Goal: Task Accomplishment & Management: Manage account settings

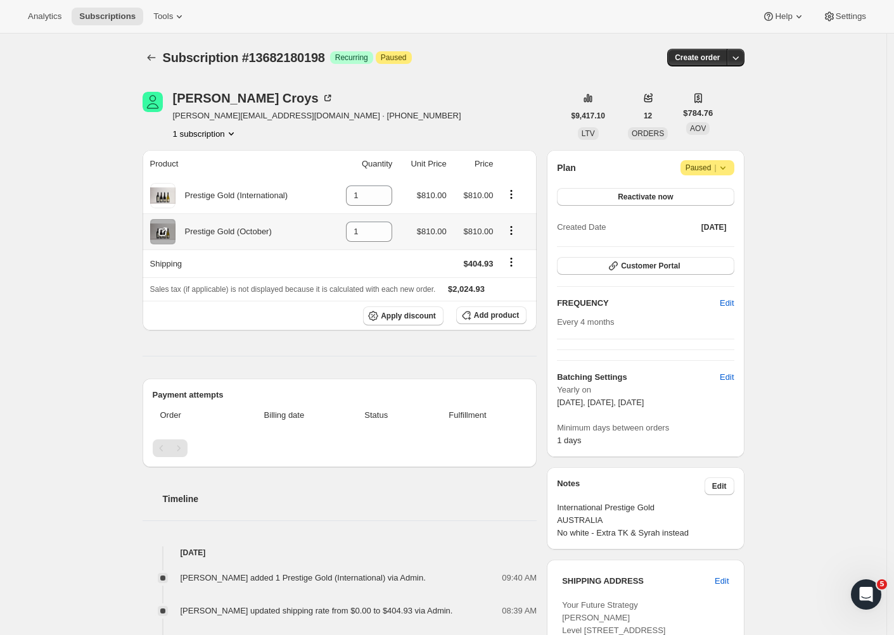
click at [514, 231] on icon "Product actions" at bounding box center [511, 230] width 13 height 13
click at [518, 251] on span "Remove" at bounding box center [514, 256] width 47 height 13
type input "0"
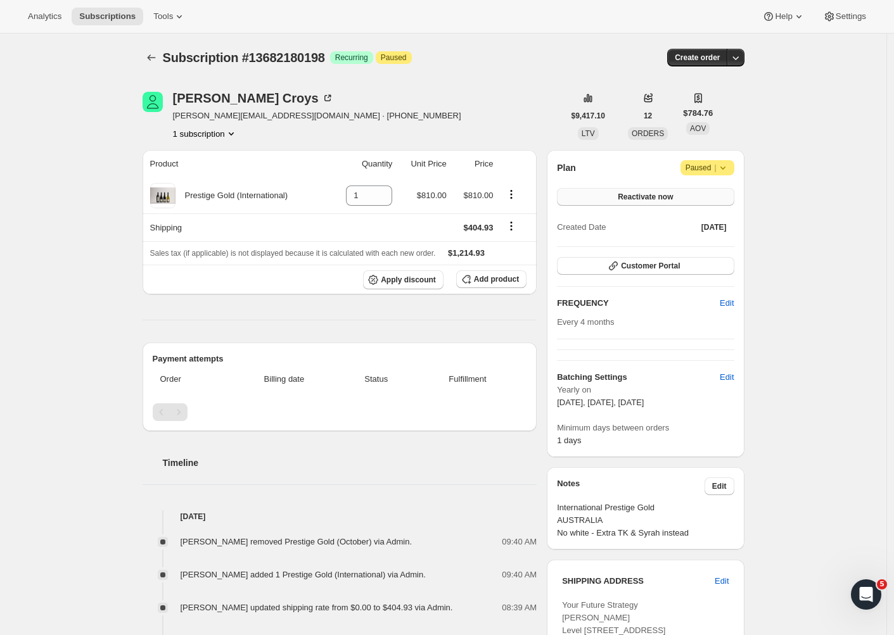
click at [638, 196] on span "Reactivate now" at bounding box center [644, 197] width 55 height 10
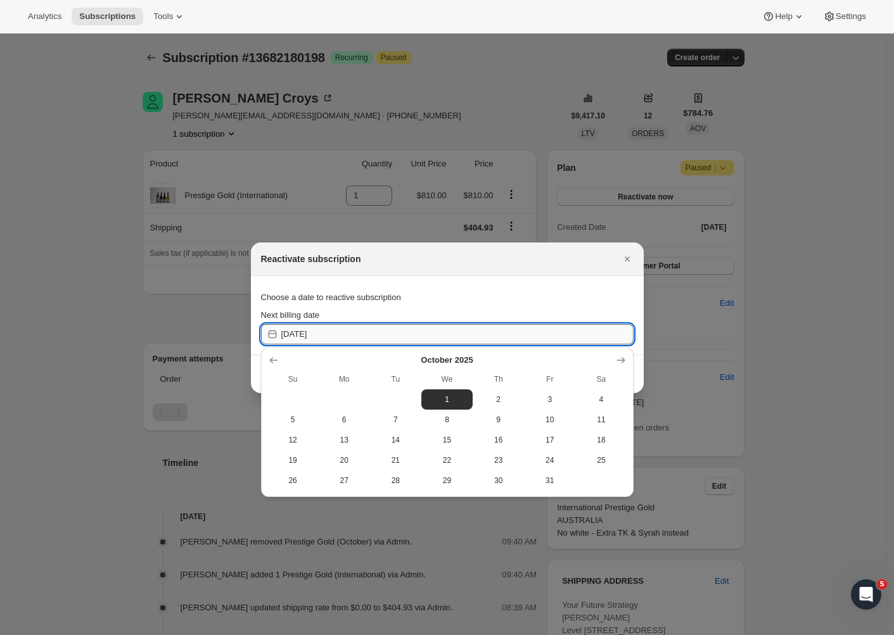
click at [347, 334] on input "2025-09-30" at bounding box center [457, 334] width 352 height 20
click at [279, 360] on icon "Show previous month, September 2025" at bounding box center [273, 360] width 13 height 13
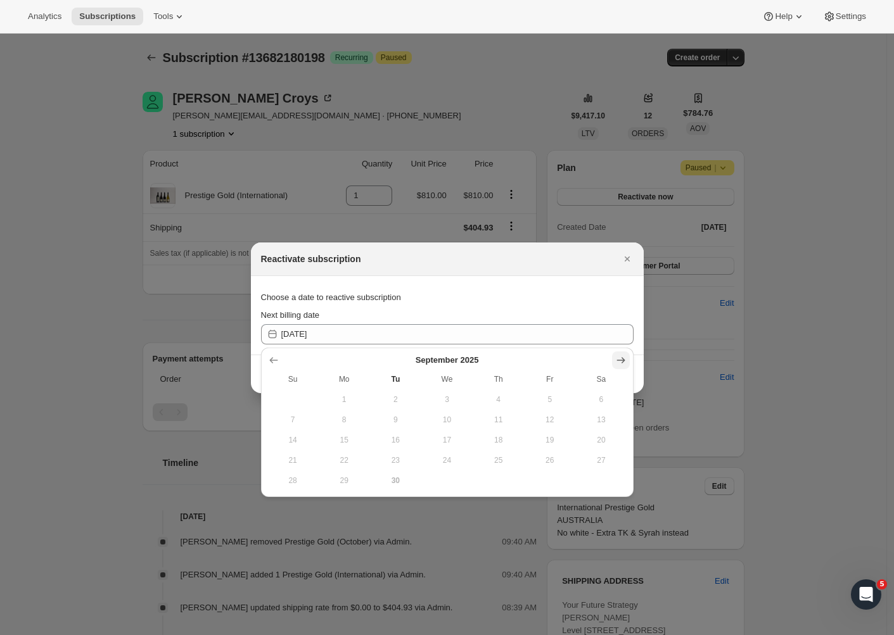
click at [624, 360] on icon "Show next month, October 2025" at bounding box center [620, 360] width 8 height 6
click at [471, 308] on div "Choose a date to reactive subscription" at bounding box center [447, 297] width 372 height 23
click at [624, 258] on icon "Close" at bounding box center [627, 259] width 13 height 13
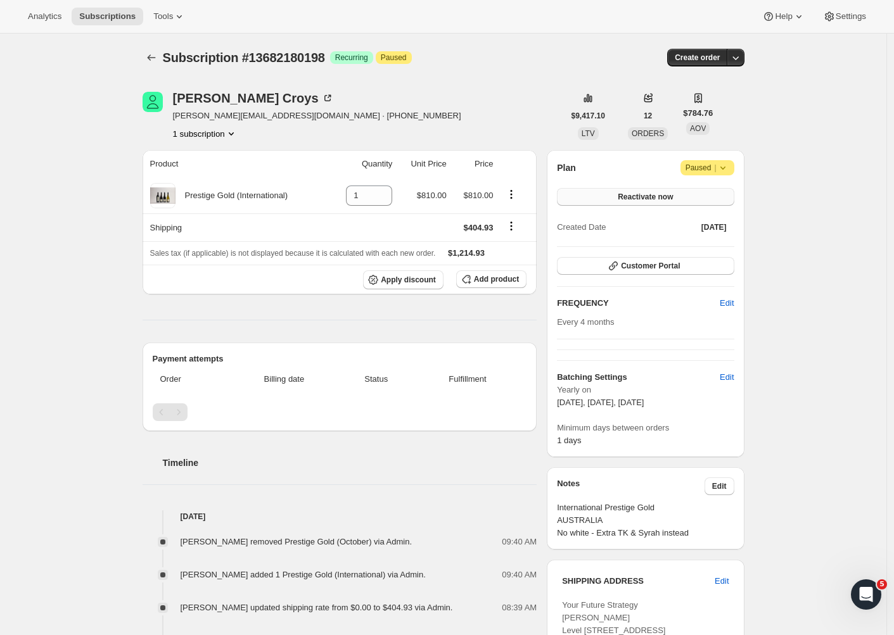
click at [673, 199] on span "Reactivate now" at bounding box center [644, 197] width 55 height 10
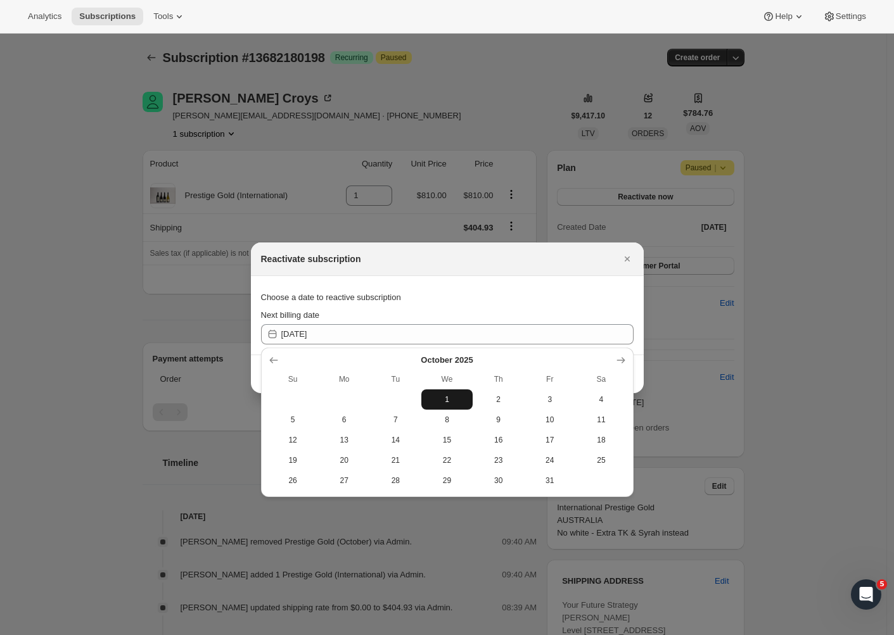
click at [456, 402] on span "1" at bounding box center [446, 400] width 41 height 10
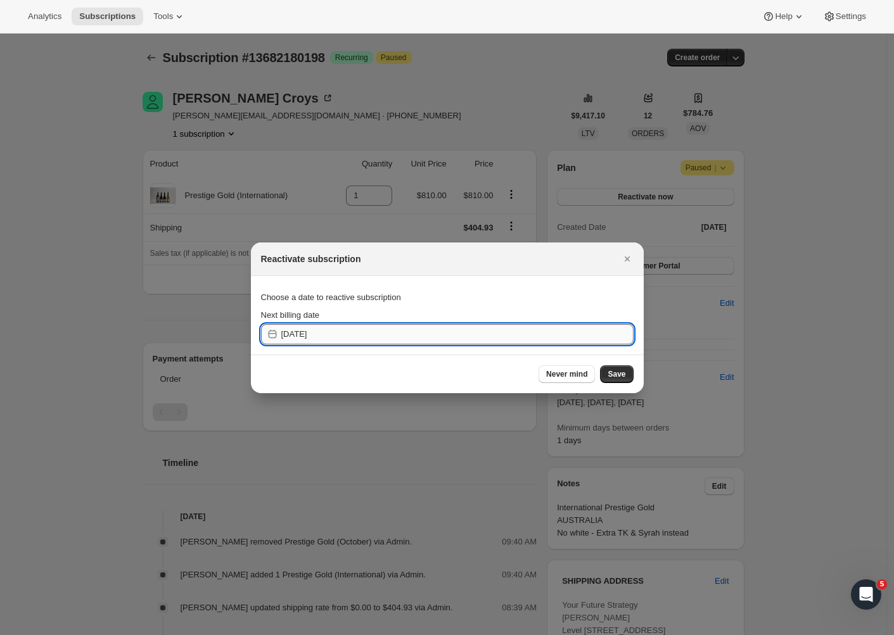
click at [340, 334] on input "2025-09-30" at bounding box center [457, 334] width 352 height 20
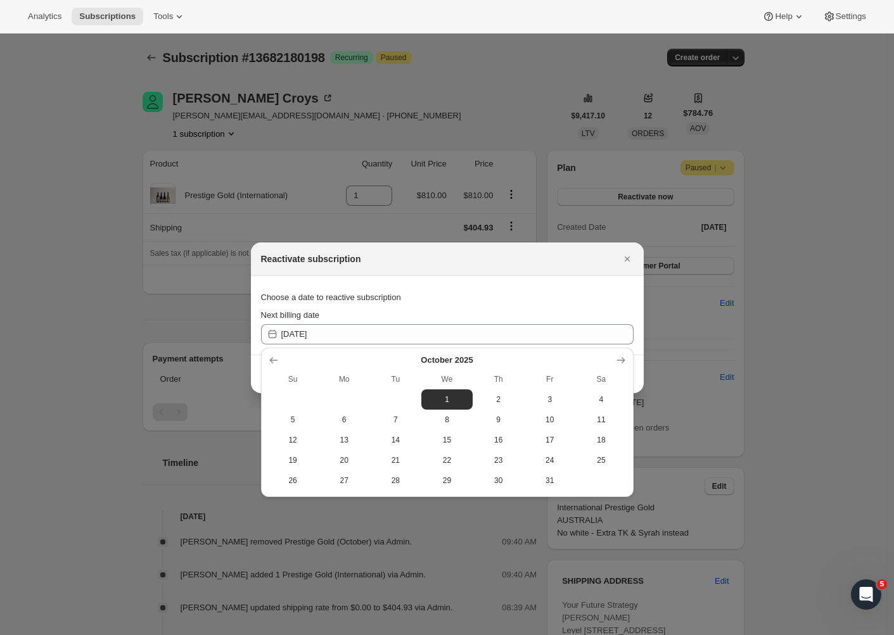
click at [417, 294] on div "Choose a date to reactive subscription" at bounding box center [447, 297] width 372 height 23
click at [631, 255] on icon "Close" at bounding box center [627, 259] width 13 height 13
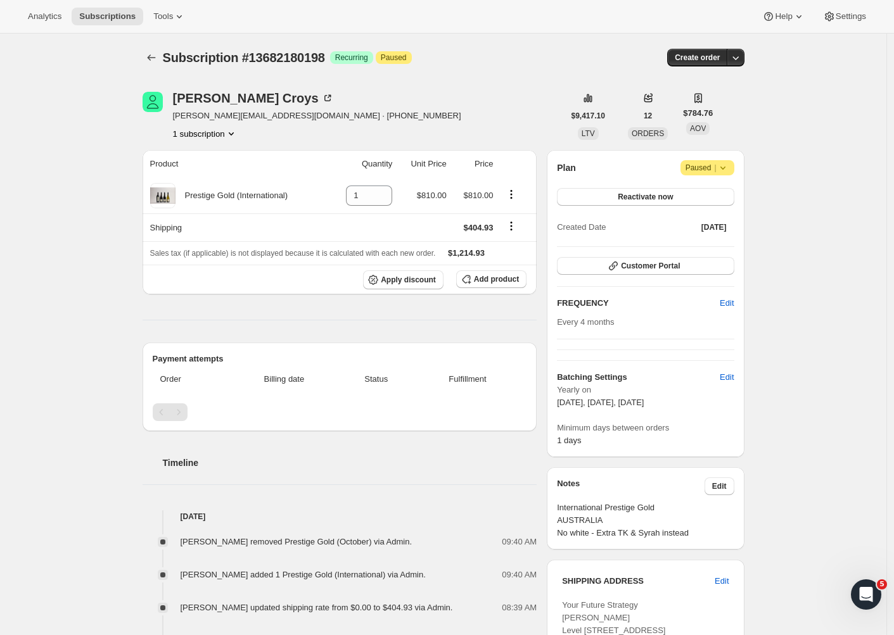
click at [419, 324] on div "Product Quantity Unit Price Price Prestige Gold (International) 1 $810.00 $810.…" at bounding box center [339, 539] width 395 height 778
drag, startPoint x: 498, startPoint y: 229, endPoint x: 459, endPoint y: 229, distance: 39.3
click at [459, 229] on td "$404.93" at bounding box center [473, 227] width 47 height 28
click at [509, 228] on button "Shipping actions" at bounding box center [511, 226] width 20 height 14
click at [515, 228] on icon "Shipping actions" at bounding box center [511, 226] width 13 height 13
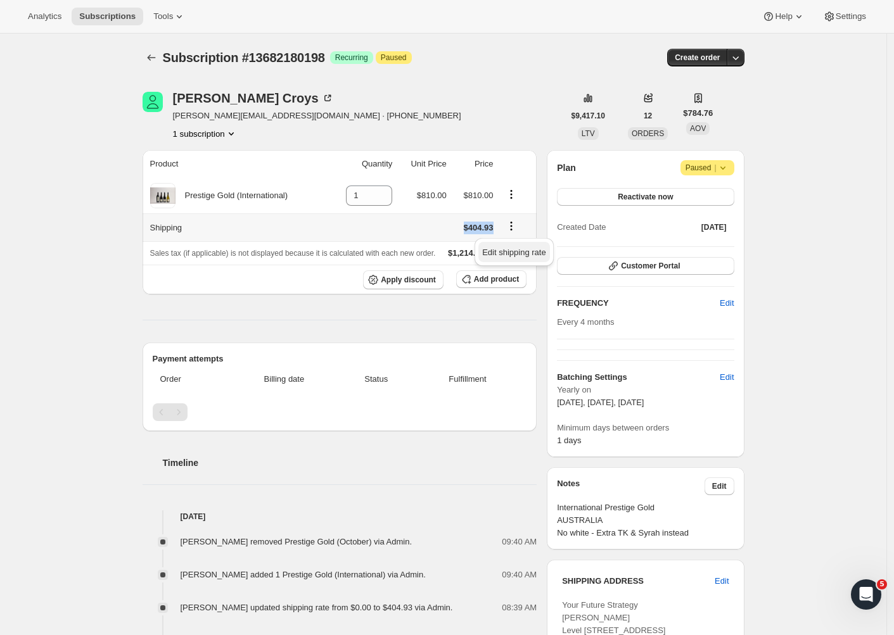
click at [509, 256] on span "Edit shipping rate" at bounding box center [513, 252] width 63 height 9
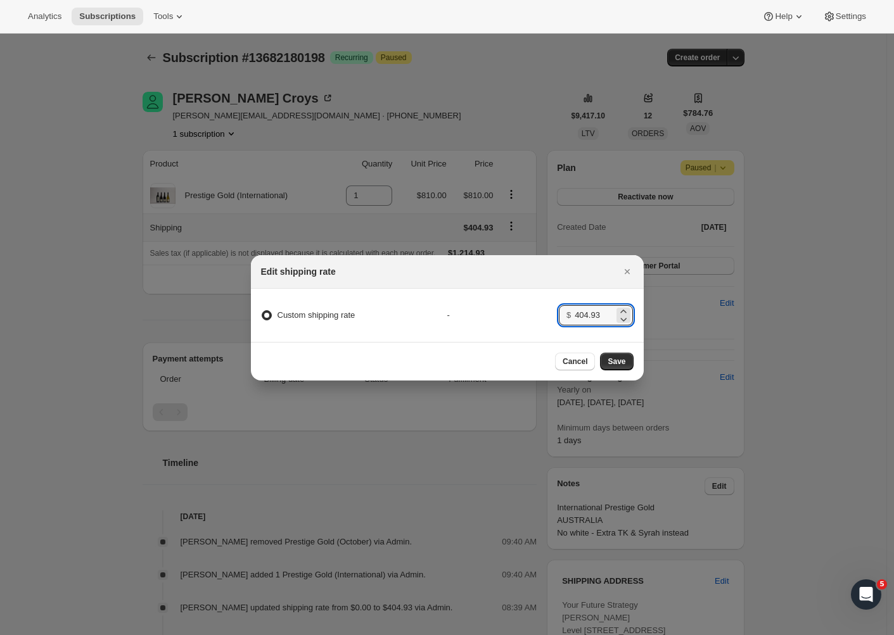
drag, startPoint x: 609, startPoint y: 308, endPoint x: 570, endPoint y: 306, distance: 38.7
click at [570, 306] on div "$ 404.93" at bounding box center [596, 315] width 75 height 20
type input "0"
click at [615, 361] on span "Save" at bounding box center [616, 362] width 18 height 10
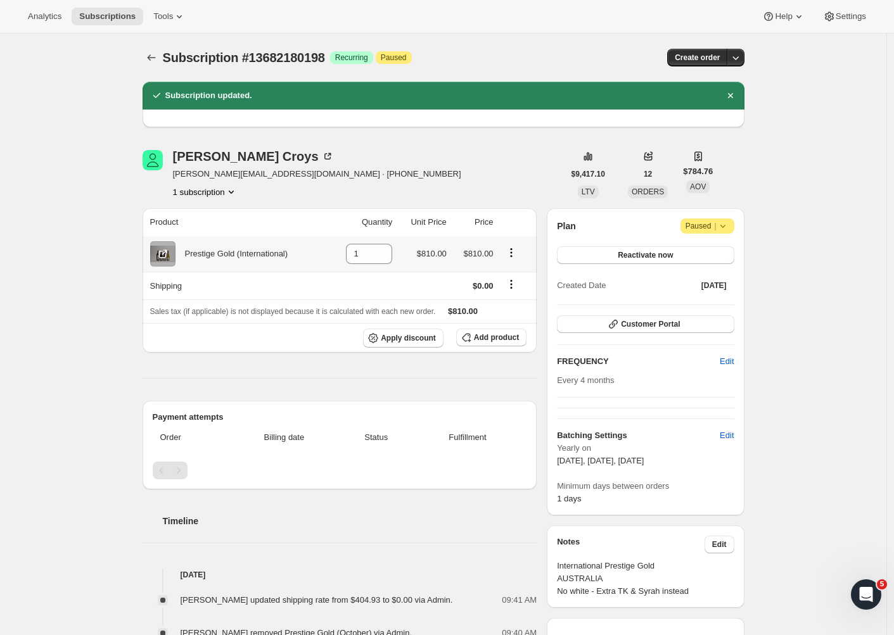
click at [515, 255] on icon "Product actions" at bounding box center [511, 252] width 13 height 13
click at [519, 281] on span "Remove" at bounding box center [506, 278] width 30 height 9
type input "0"
drag, startPoint x: 519, startPoint y: 281, endPoint x: 476, endPoint y: 276, distance: 44.0
click at [476, 276] on tr "Shipping $0.00" at bounding box center [339, 286] width 395 height 28
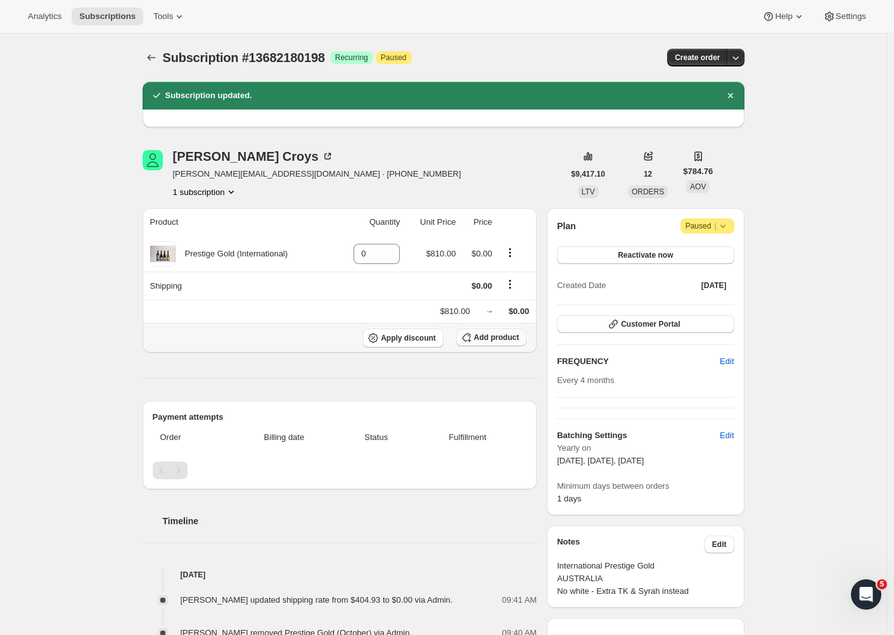
click at [492, 339] on span "Add product" at bounding box center [496, 337] width 45 height 10
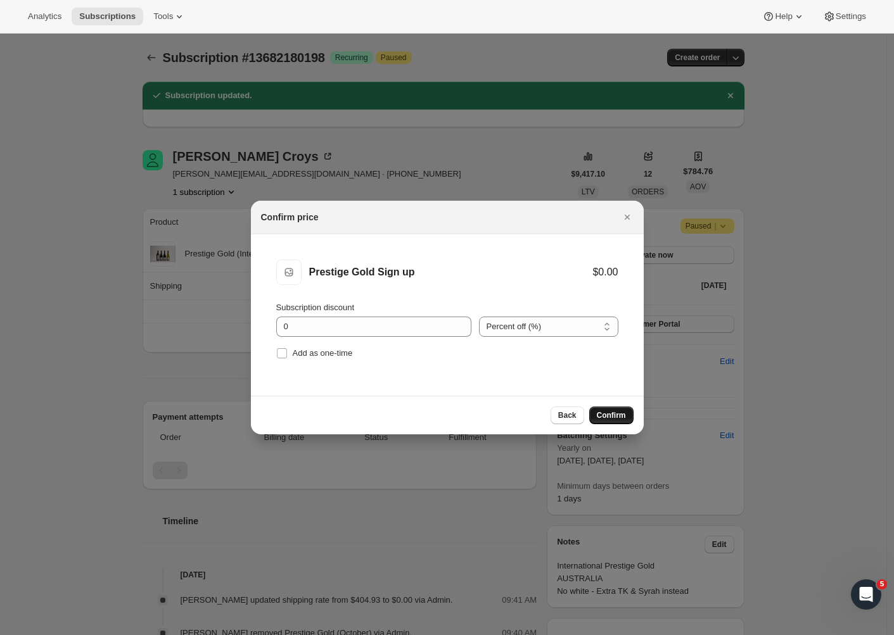
click at [607, 417] on span "Confirm" at bounding box center [611, 415] width 29 height 10
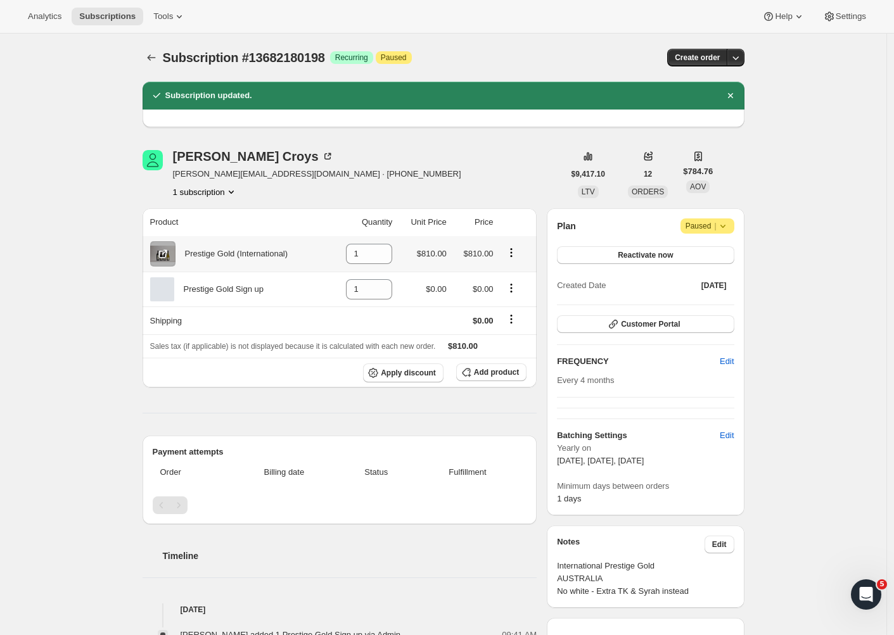
click at [517, 256] on icon "Product actions" at bounding box center [511, 252] width 13 height 13
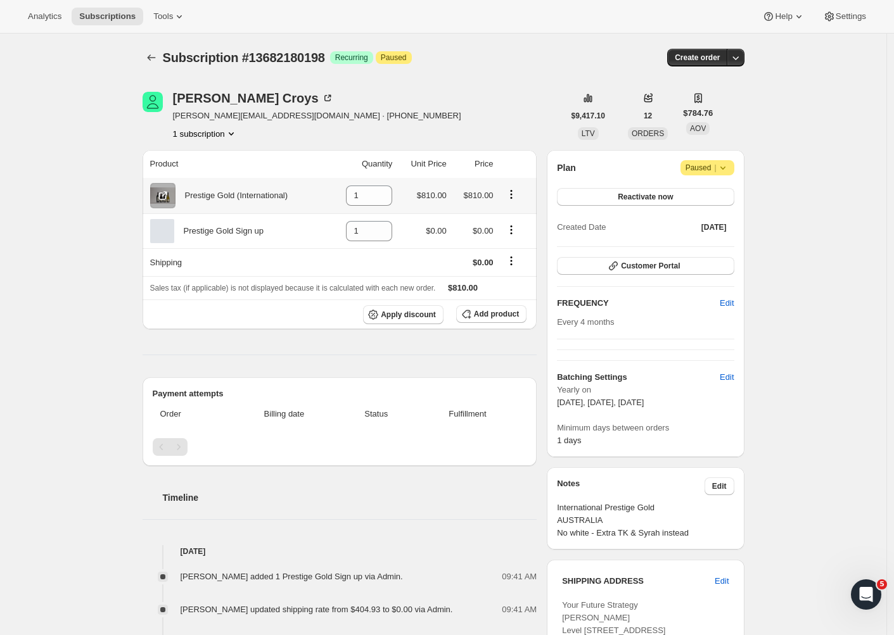
click at [514, 199] on icon "Product actions" at bounding box center [511, 194] width 13 height 13
click at [511, 214] on span "Remove" at bounding box center [514, 220] width 47 height 13
type input "0"
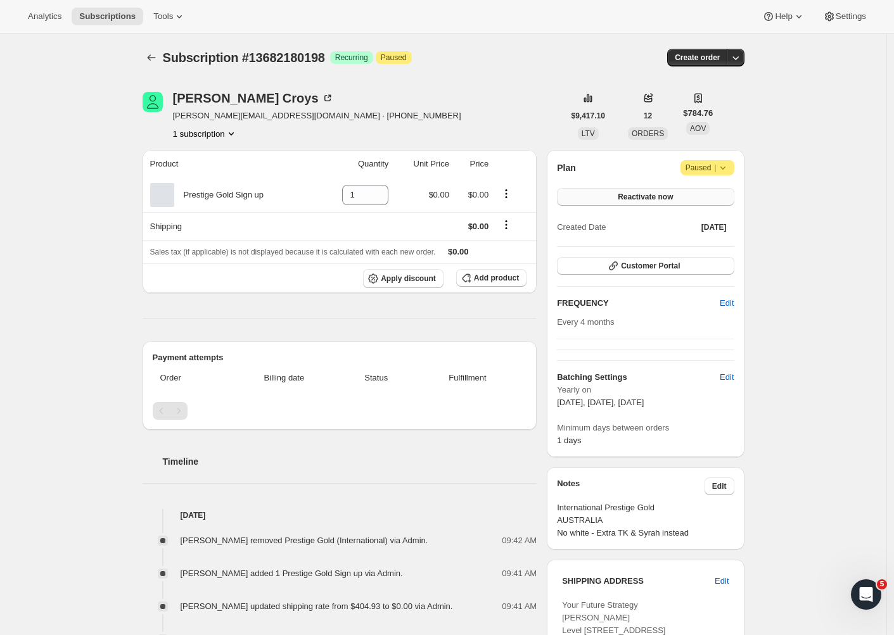
click at [638, 195] on span "Reactivate now" at bounding box center [644, 197] width 55 height 10
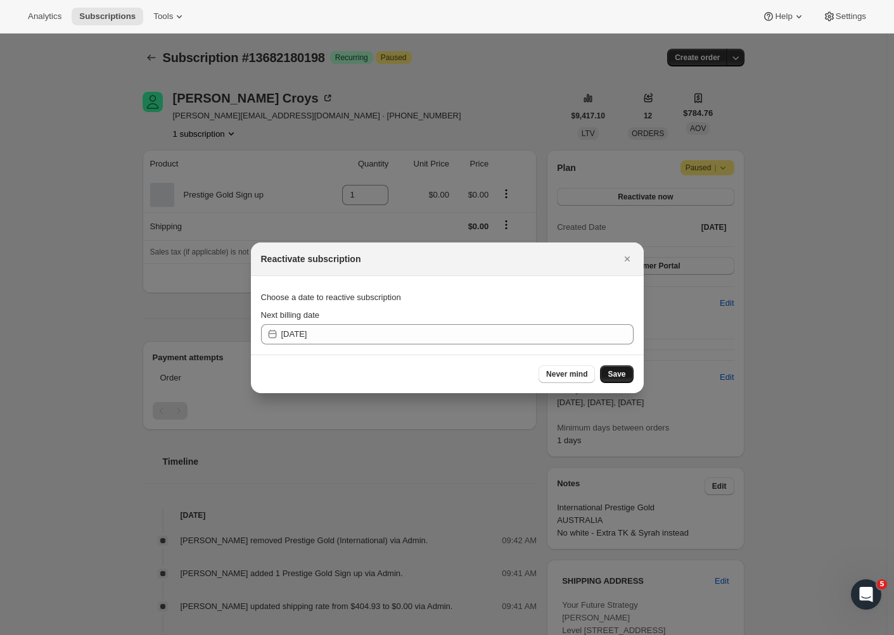
click at [621, 377] on span "Save" at bounding box center [616, 374] width 18 height 10
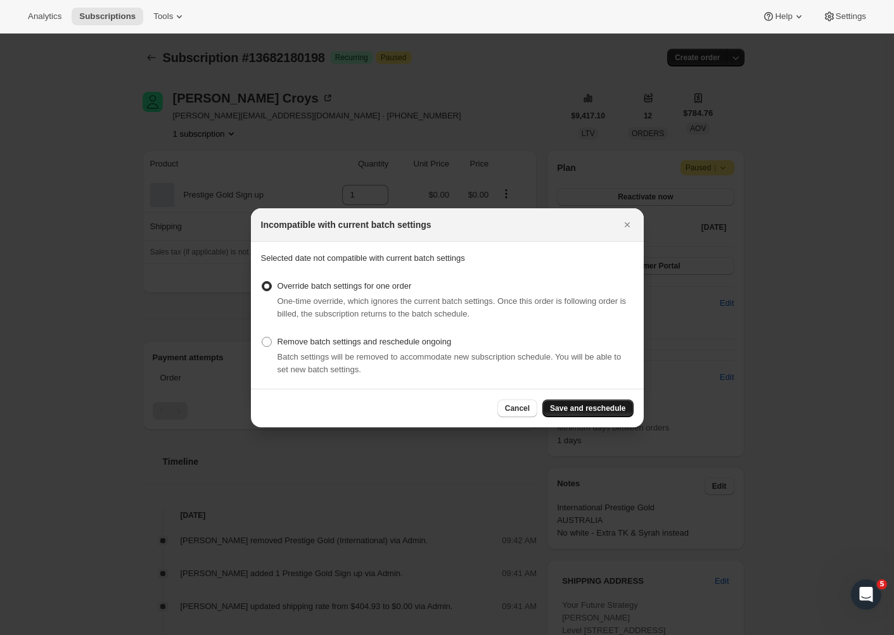
click at [588, 405] on span "Save and reschedule" at bounding box center [587, 408] width 75 height 10
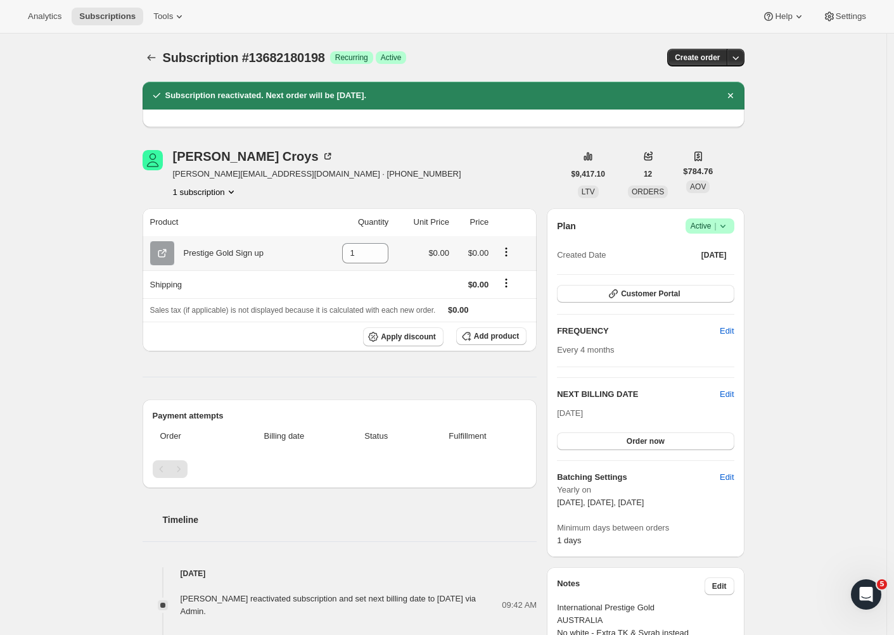
click at [510, 251] on icon "Product actions" at bounding box center [506, 252] width 13 height 13
click at [514, 203] on div "Gareth Croys gareth@croys.net · +61422224458 1 subscription $9,417.10 LTV 12 OR…" at bounding box center [438, 630] width 612 height 1000
click at [497, 326] on th "Apply discount Add product" at bounding box center [339, 337] width 395 height 30
click at [496, 332] on span "Add product" at bounding box center [496, 336] width 45 height 10
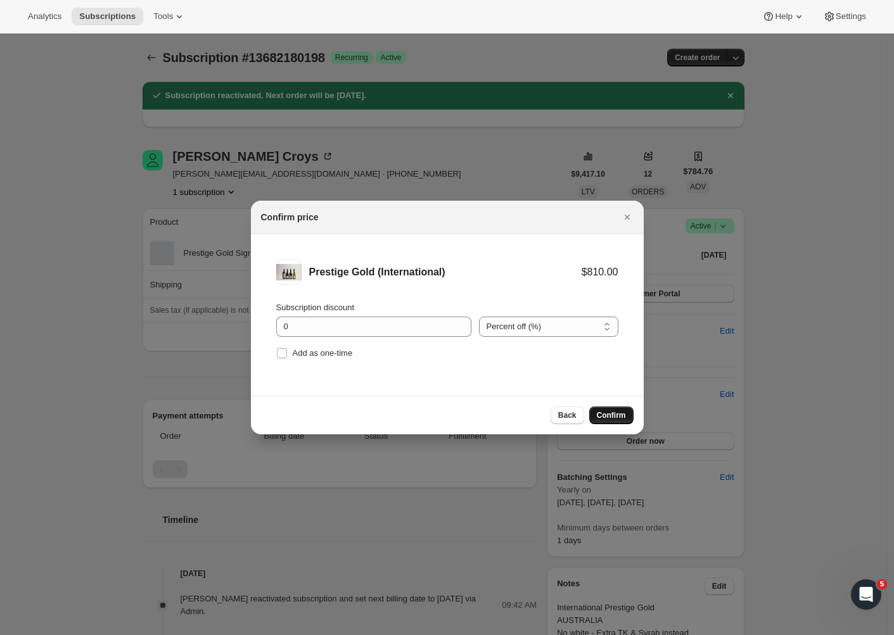
click at [603, 415] on span "Confirm" at bounding box center [611, 415] width 29 height 10
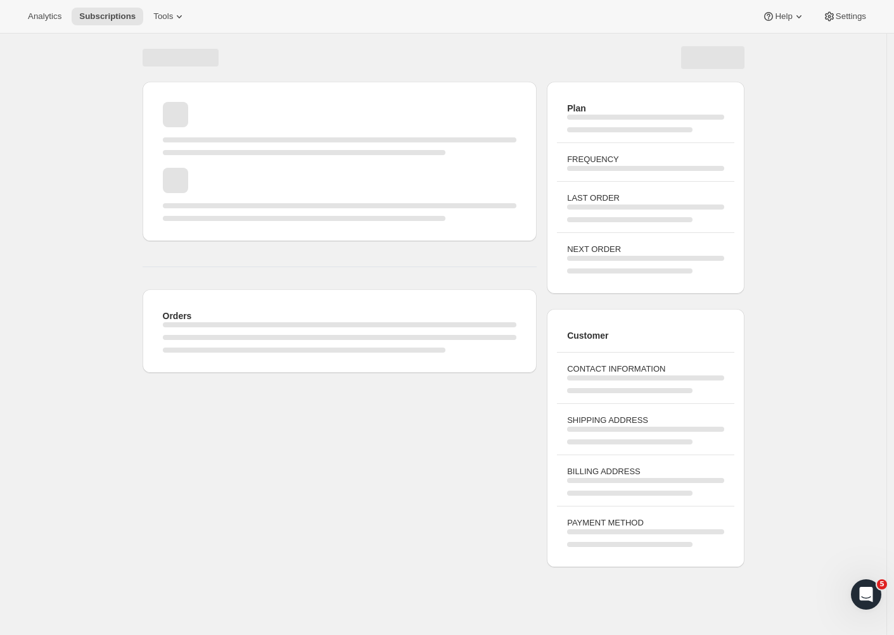
click at [446, 199] on div "Page loading" at bounding box center [340, 194] width 354 height 53
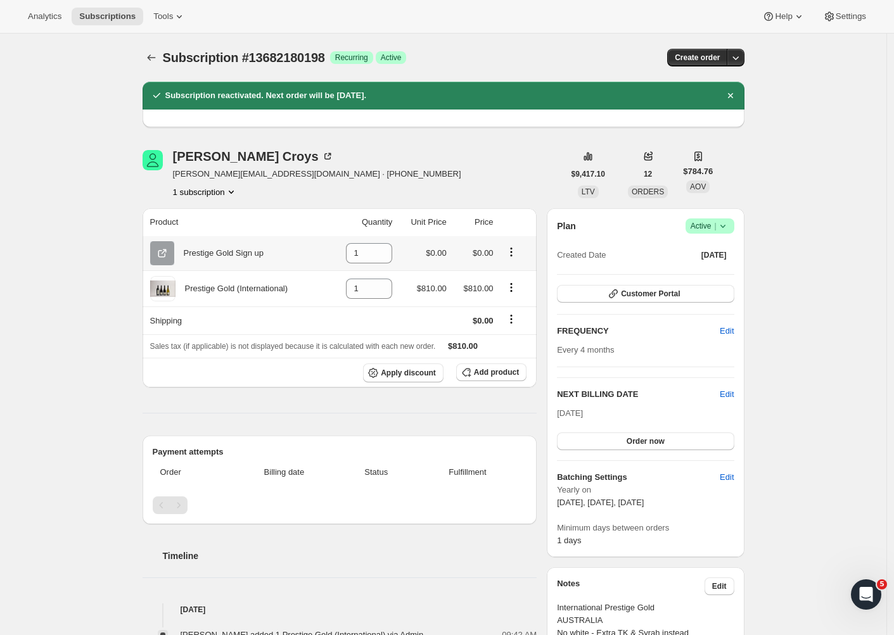
click at [513, 254] on icon "Product actions" at bounding box center [511, 252] width 13 height 13
click at [494, 190] on div "Gareth Croys gareth@croys.net · +61422224458 1 subscription" at bounding box center [352, 174] width 421 height 48
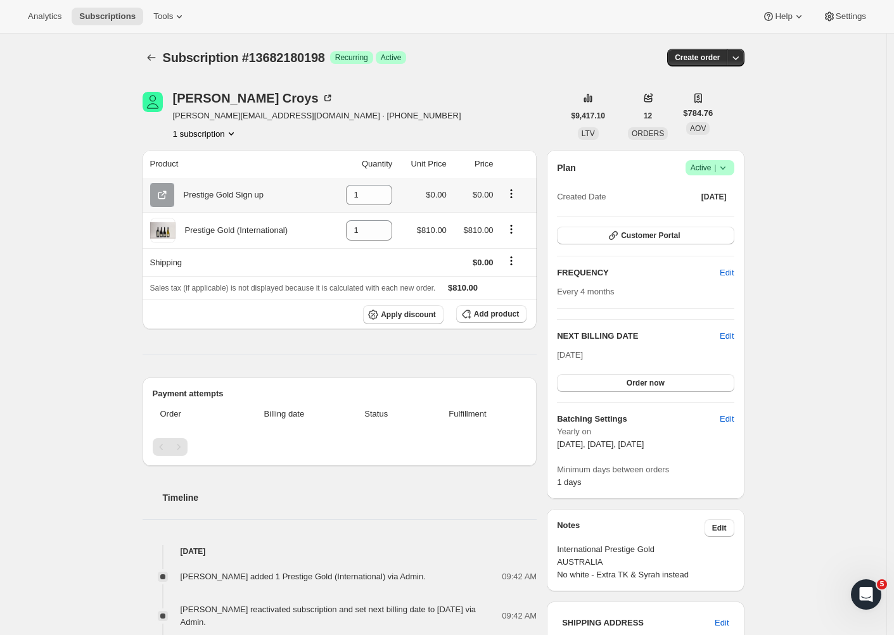
click at [514, 194] on icon "Product actions" at bounding box center [511, 193] width 13 height 13
click at [519, 213] on button "Remove" at bounding box center [514, 220] width 55 height 20
type input "0"
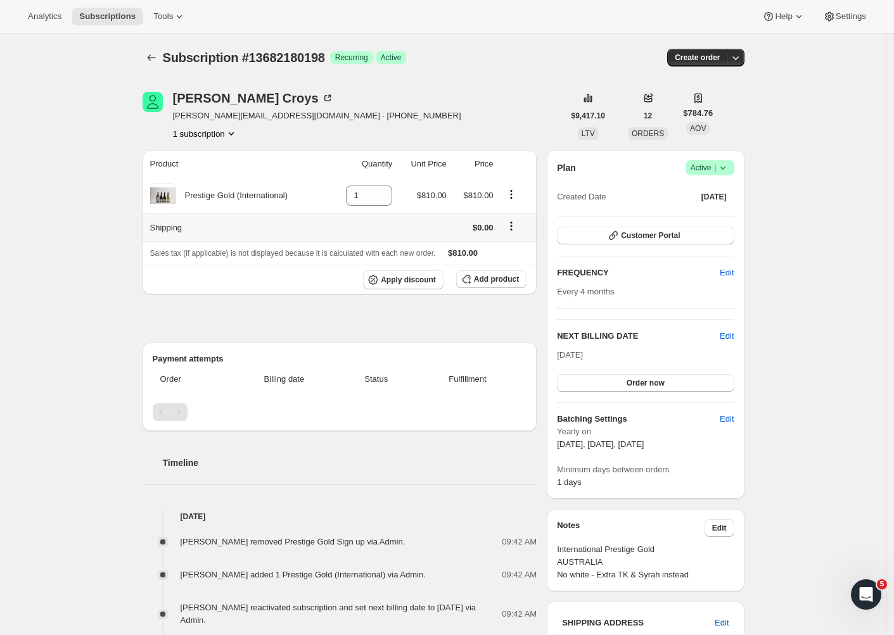
click at [517, 226] on icon "Shipping actions" at bounding box center [511, 226] width 13 height 13
click at [503, 254] on span "Edit shipping rate" at bounding box center [513, 252] width 63 height 9
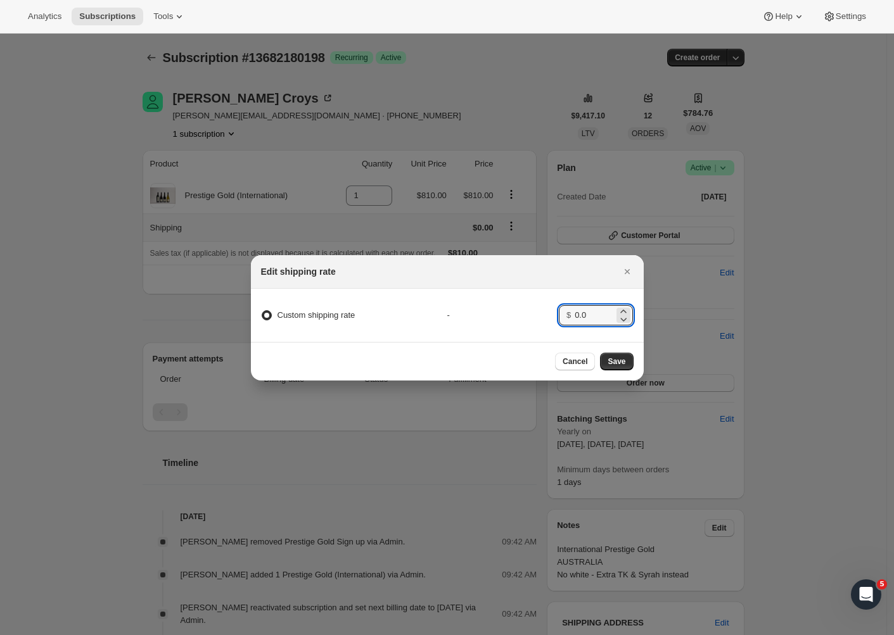
drag, startPoint x: 603, startPoint y: 309, endPoint x: 559, endPoint y: 300, distance: 44.6
click at [560, 307] on div "$ 0.0" at bounding box center [596, 315] width 75 height 20
type input "404.93"
click at [620, 367] on span "Save" at bounding box center [616, 362] width 18 height 10
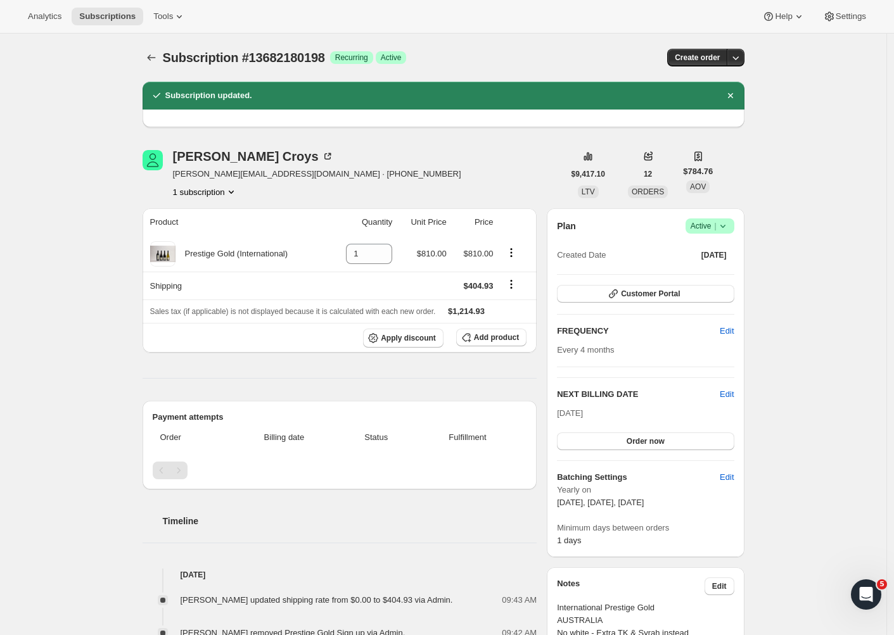
click at [384, 248] on icon at bounding box center [382, 250] width 13 height 13
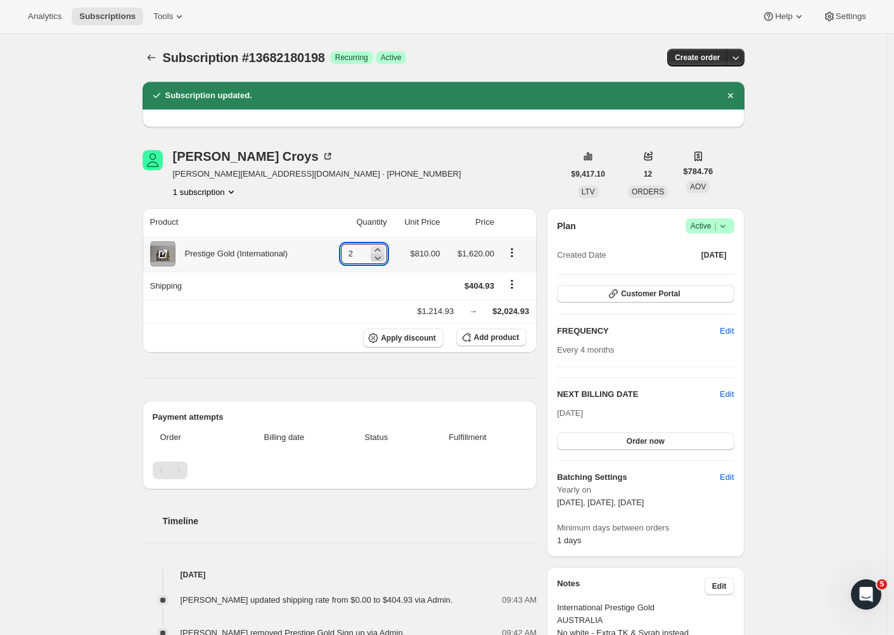
click at [381, 259] on icon at bounding box center [377, 258] width 6 height 4
type input "1"
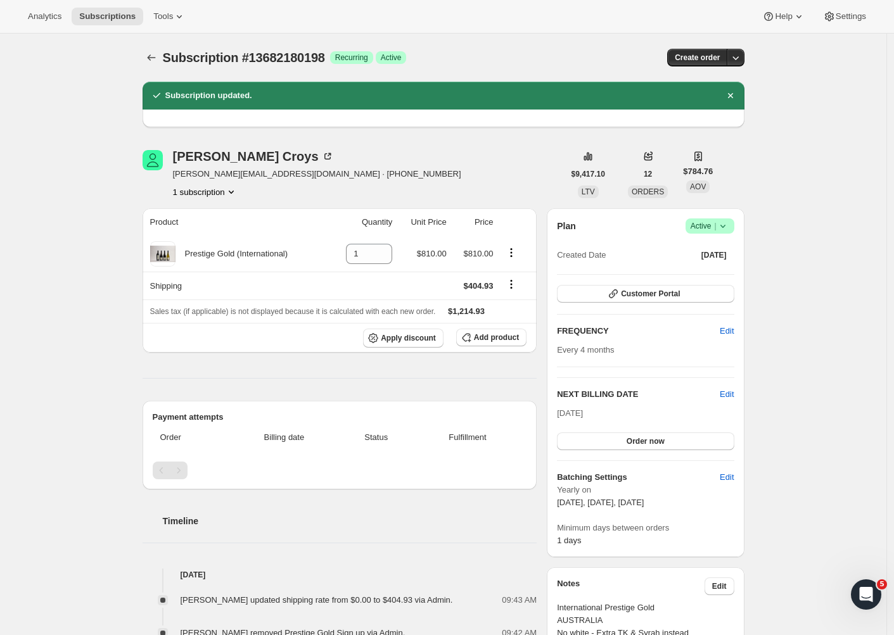
click at [169, 256] on icon at bounding box center [162, 254] width 13 height 13
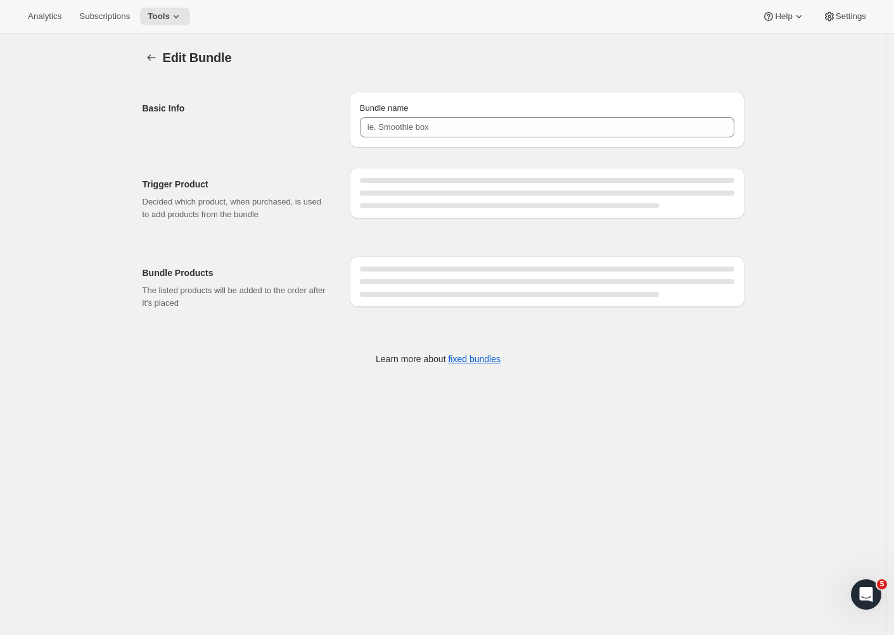
type input "Prestige Gold (International)"
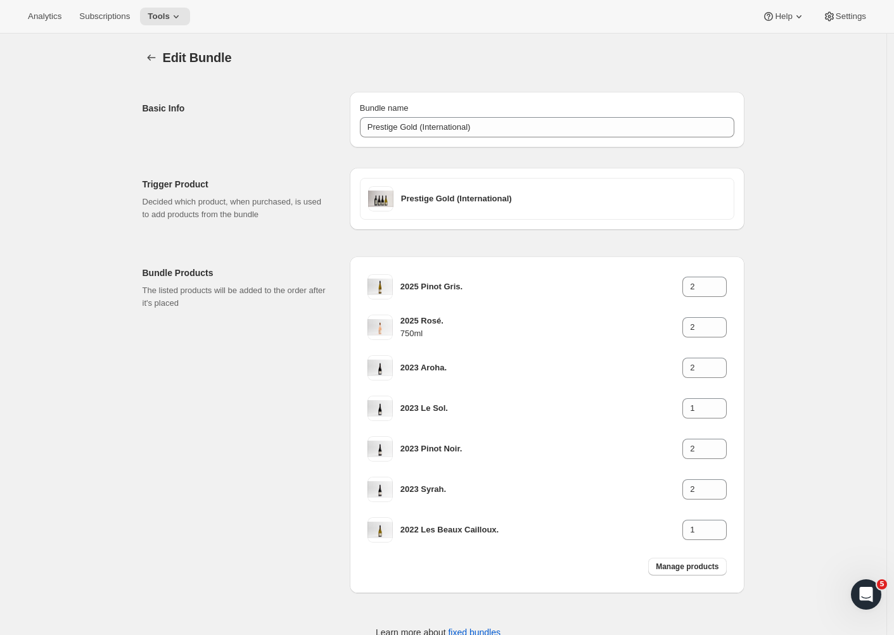
click at [153, 48] on div "Edit Bundle. This page is ready Edit Bundle" at bounding box center [443, 58] width 602 height 48
click at [154, 53] on icon "Bundles" at bounding box center [151, 57] width 13 height 13
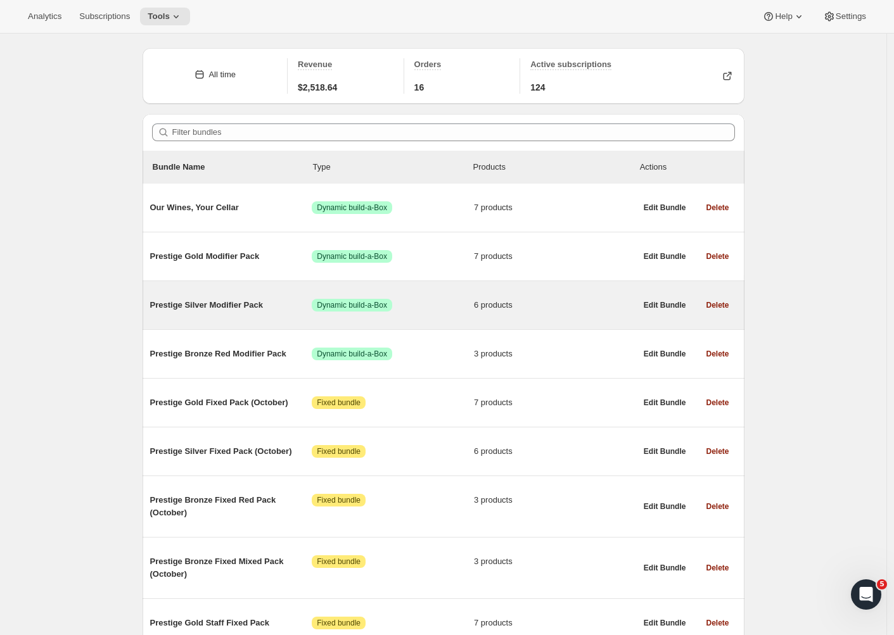
scroll to position [543, 0]
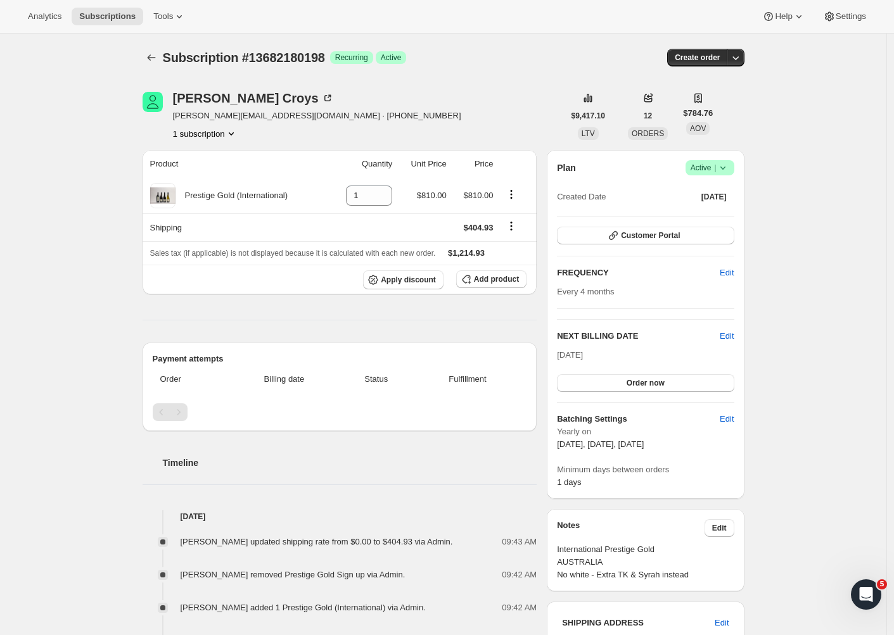
click at [814, 347] on div "Subscription #13682180198. This page is ready Subscription #13682180198 Success…" at bounding box center [443, 622] width 886 height 1176
click at [653, 381] on span "Order now" at bounding box center [645, 383] width 38 height 10
click at [657, 381] on span "Click to confirm" at bounding box center [645, 383] width 58 height 10
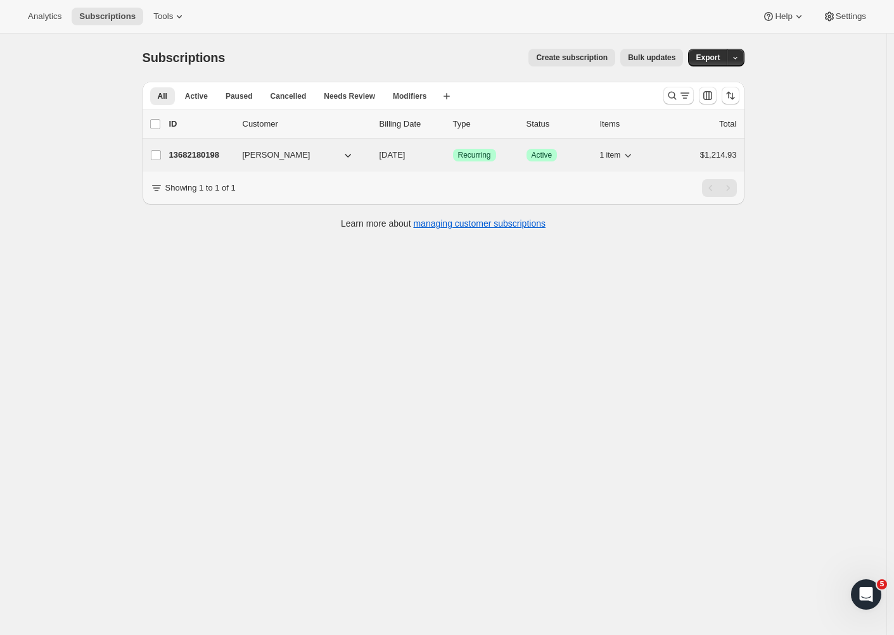
click at [262, 159] on span "Gareth Croys" at bounding box center [277, 155] width 68 height 13
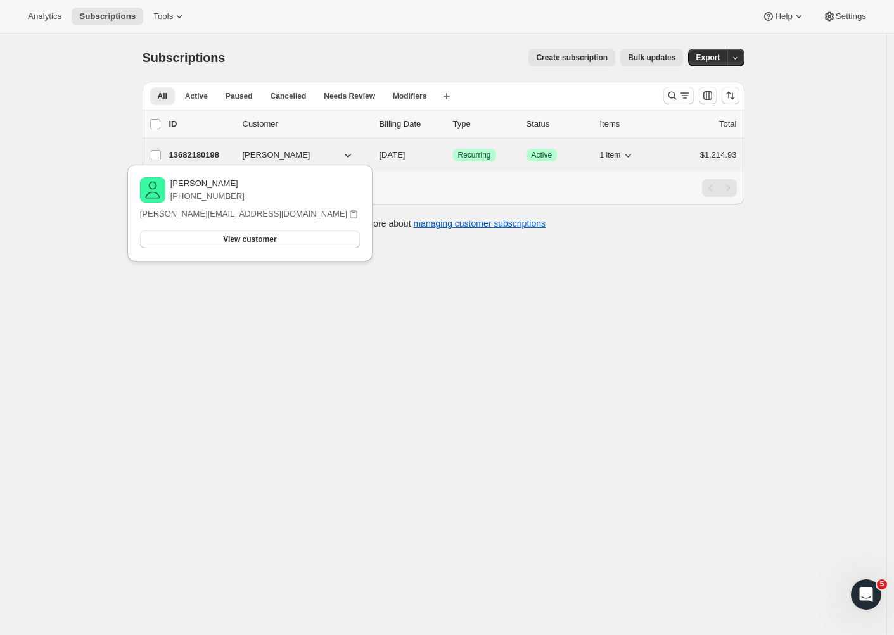
click at [200, 154] on p "13682180198" at bounding box center [200, 155] width 63 height 13
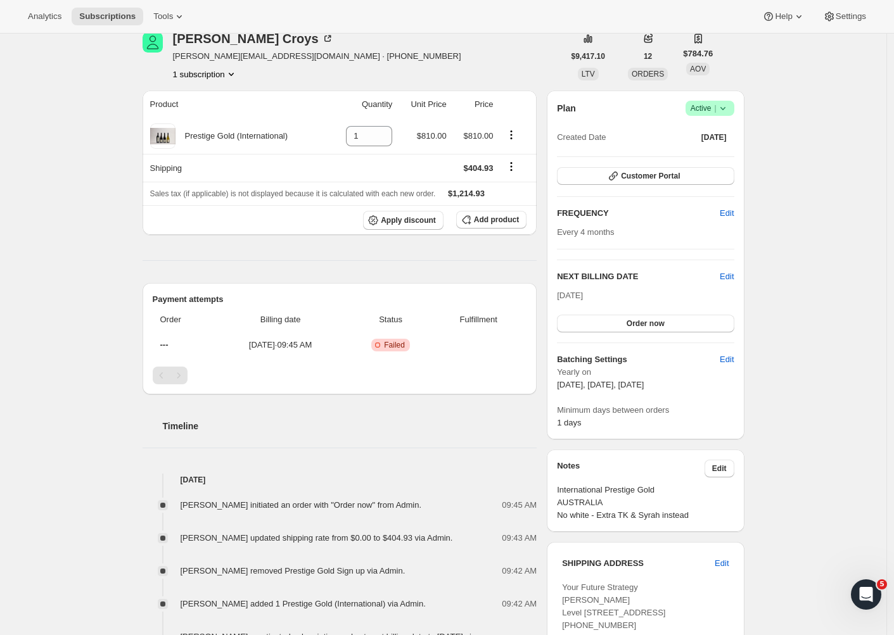
scroll to position [278, 0]
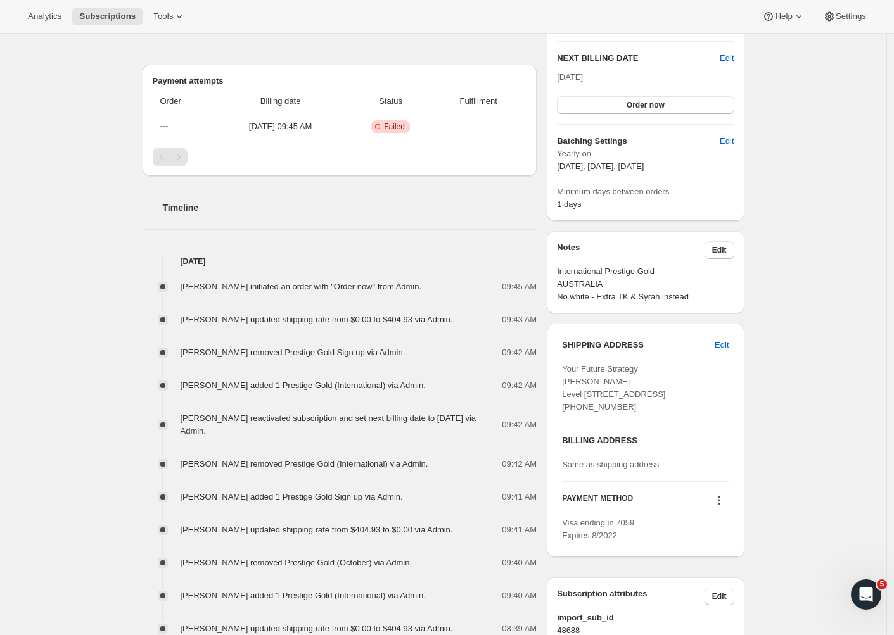
click at [719, 507] on icon at bounding box center [718, 500] width 13 height 13
click at [735, 564] on span "Send link to update card" at bounding box center [718, 563] width 89 height 9
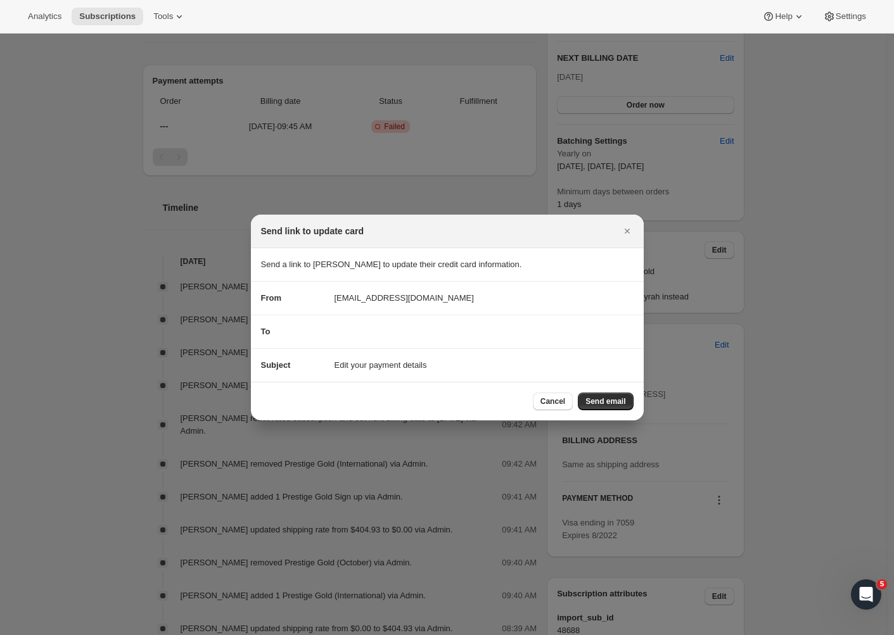
click at [372, 326] on div "To" at bounding box center [447, 332] width 372 height 13
click at [364, 334] on div "To" at bounding box center [447, 332] width 372 height 13
click at [373, 369] on span "Edit your payment details" at bounding box center [380, 365] width 92 height 13
click at [614, 400] on span "Send email" at bounding box center [605, 401] width 40 height 10
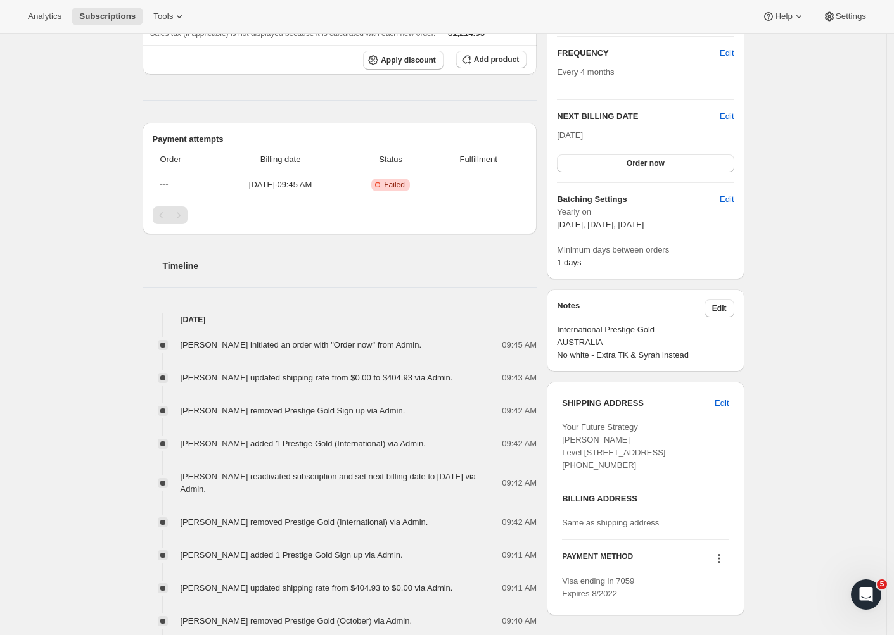
scroll to position [0, 0]
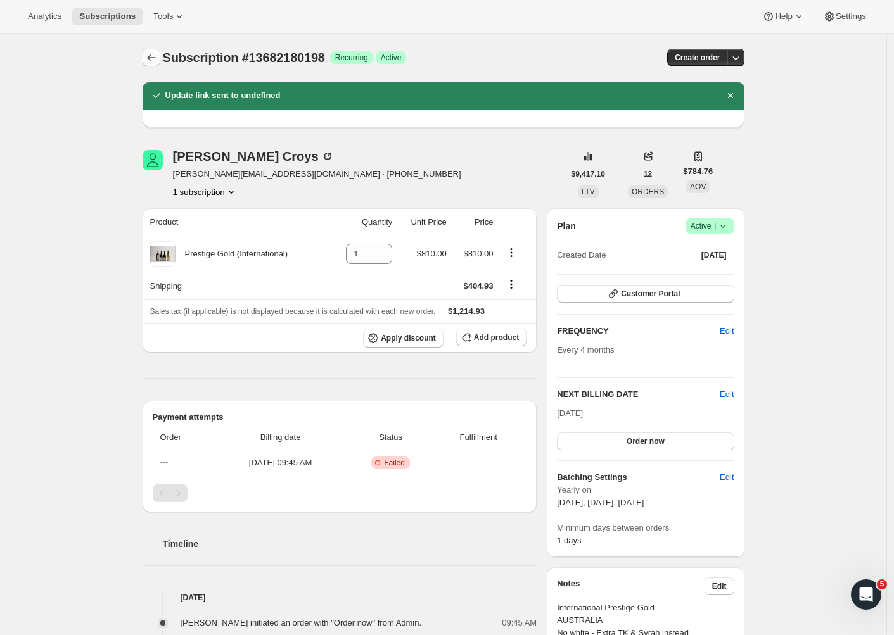
click at [152, 56] on icon "Subscriptions" at bounding box center [151, 57] width 13 height 13
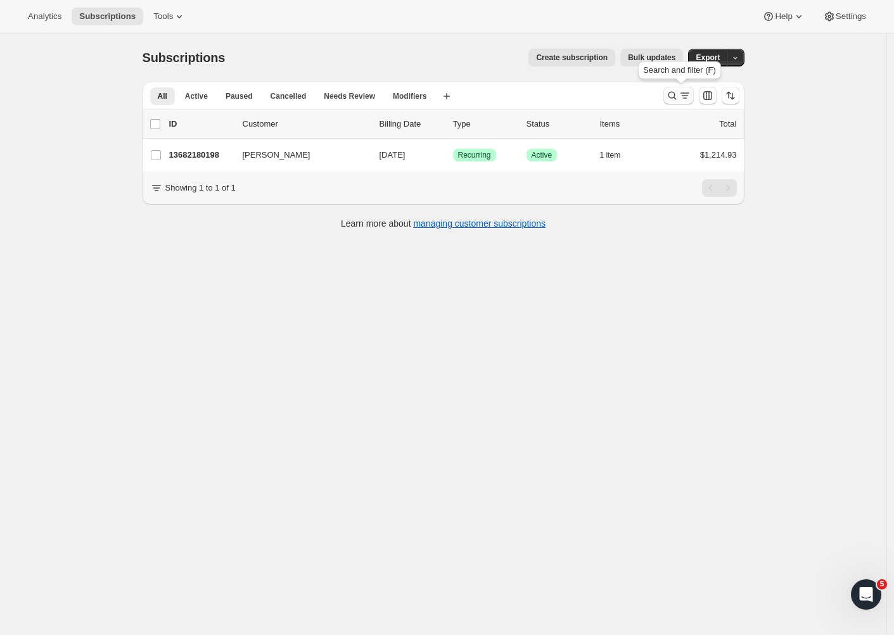
click at [677, 96] on icon "Search and filter results" at bounding box center [672, 95] width 13 height 13
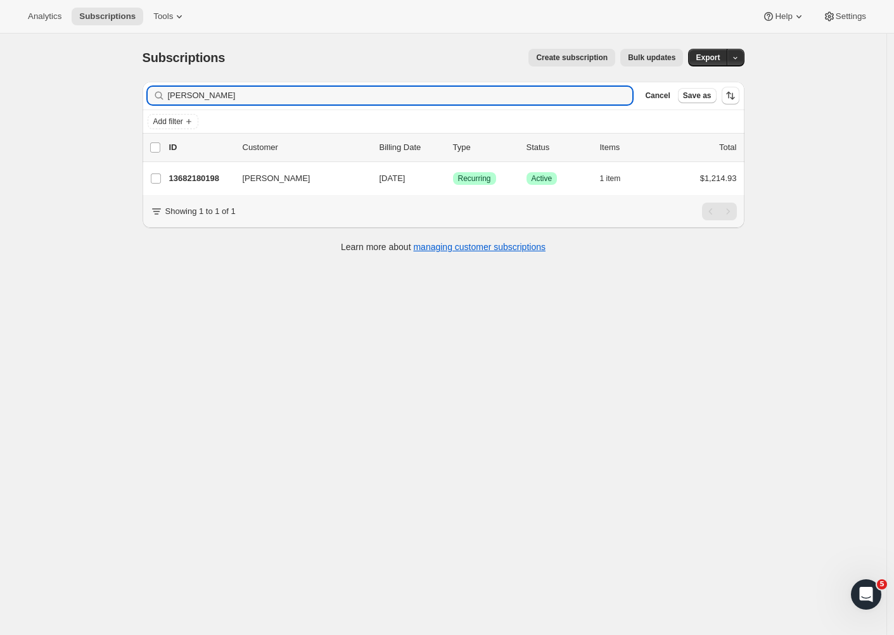
drag, startPoint x: 224, startPoint y: 93, endPoint x: 111, endPoint y: 96, distance: 113.4
click at [111, 96] on div "Subscriptions. This page is ready Subscriptions Create subscription Bulk update…" at bounding box center [443, 351] width 886 height 635
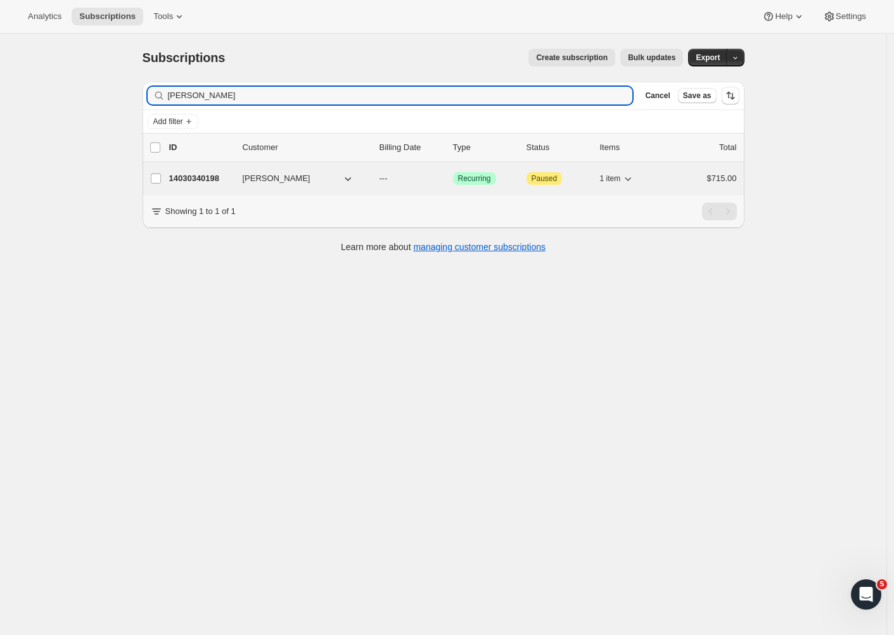
type input "Matthew collins"
click at [176, 181] on p "14030340198" at bounding box center [200, 178] width 63 height 13
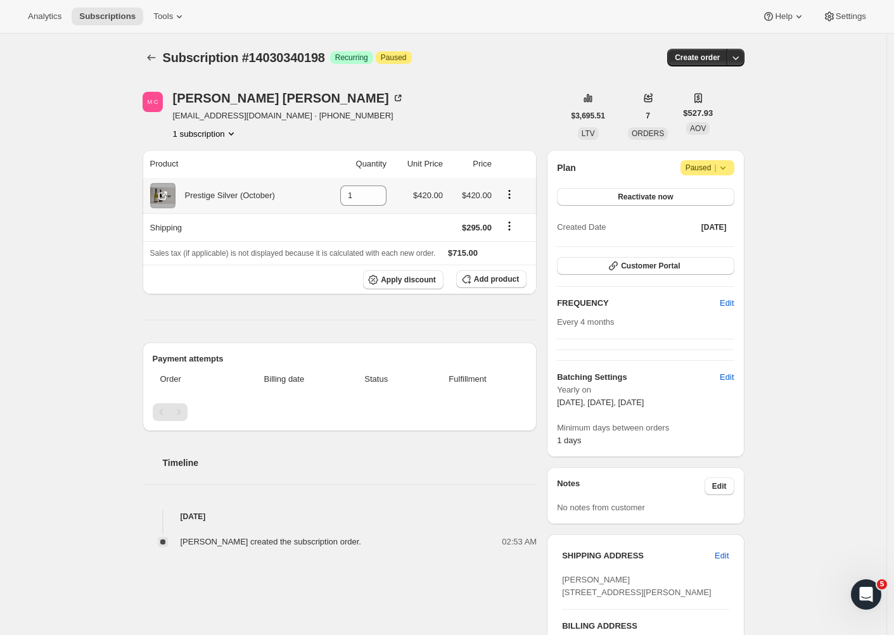
click at [515, 191] on icon "Product actions" at bounding box center [509, 194] width 13 height 13
click at [486, 102] on div "M C Matthew Collins mlcollins10@gmail.com · +13035215364 1 subscription" at bounding box center [352, 116] width 421 height 48
click at [514, 196] on icon "Product actions" at bounding box center [509, 194] width 13 height 13
click at [511, 196] on icon "Product actions" at bounding box center [509, 194] width 13 height 13
click at [483, 277] on span "Add product" at bounding box center [496, 279] width 45 height 10
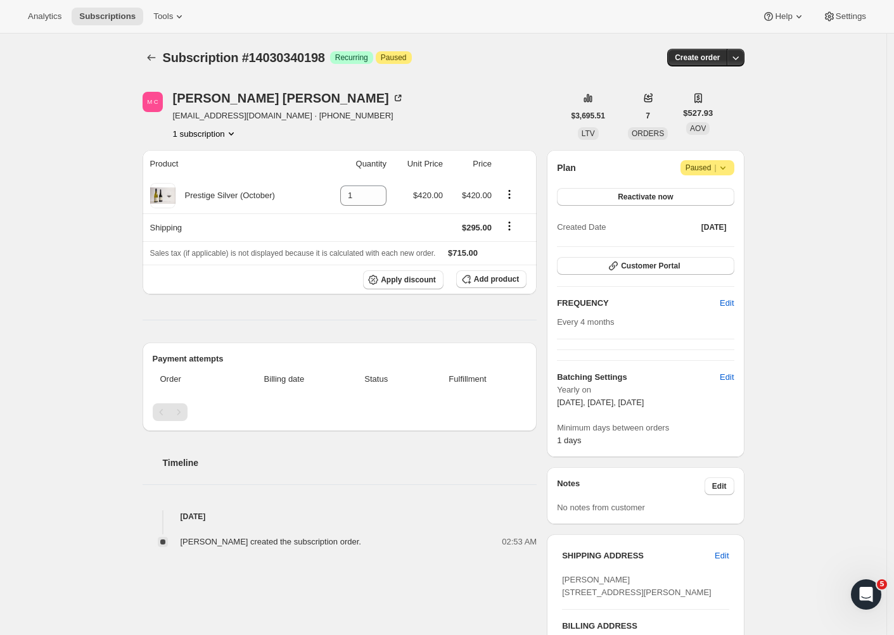
click at [823, 279] on div "Subscription #14030340198. This page is ready Subscription #14030340198 Success…" at bounding box center [443, 485] width 886 height 903
click at [512, 227] on icon "Shipping actions" at bounding box center [509, 226] width 13 height 13
click at [505, 248] on span "Edit shipping rate" at bounding box center [512, 252] width 63 height 9
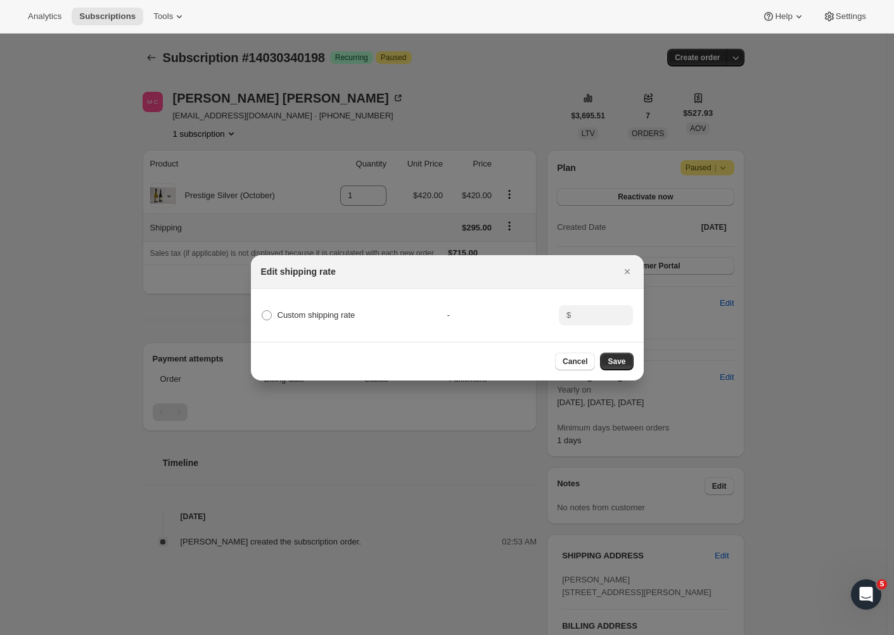
drag, startPoint x: 275, startPoint y: 312, endPoint x: 433, endPoint y: 310, distance: 157.7
click at [282, 311] on label "Custom shipping rate" at bounding box center [308, 316] width 94 height 18
click at [262, 311] on input "Custom shipping rate" at bounding box center [262, 310] width 1 height 1
radio input "true"
click at [597, 316] on input ":r92:" at bounding box center [593, 315] width 39 height 20
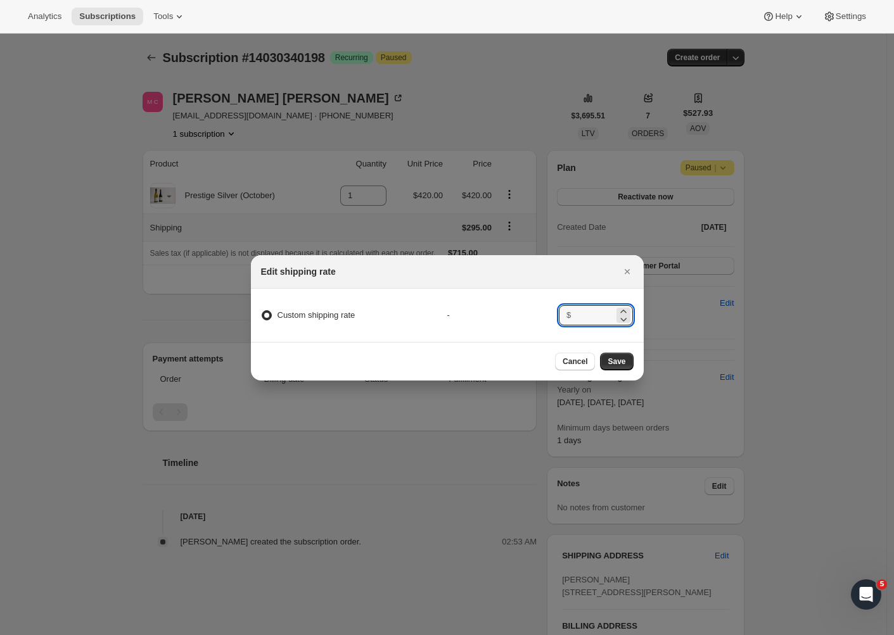
type input "2"
type input "323.14"
click at [622, 366] on span "Save" at bounding box center [616, 362] width 18 height 10
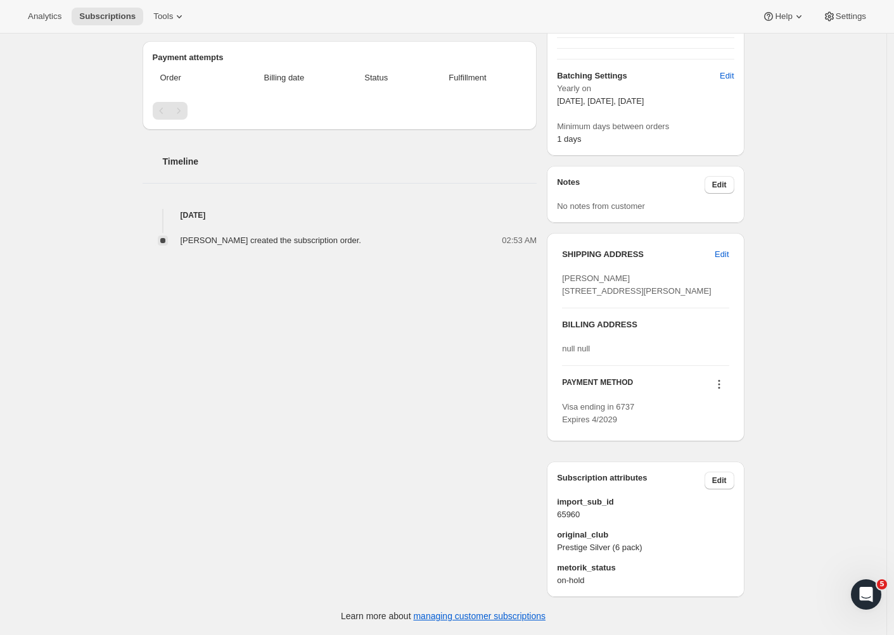
scroll to position [410, 0]
click at [734, 244] on button "Edit" at bounding box center [721, 254] width 29 height 20
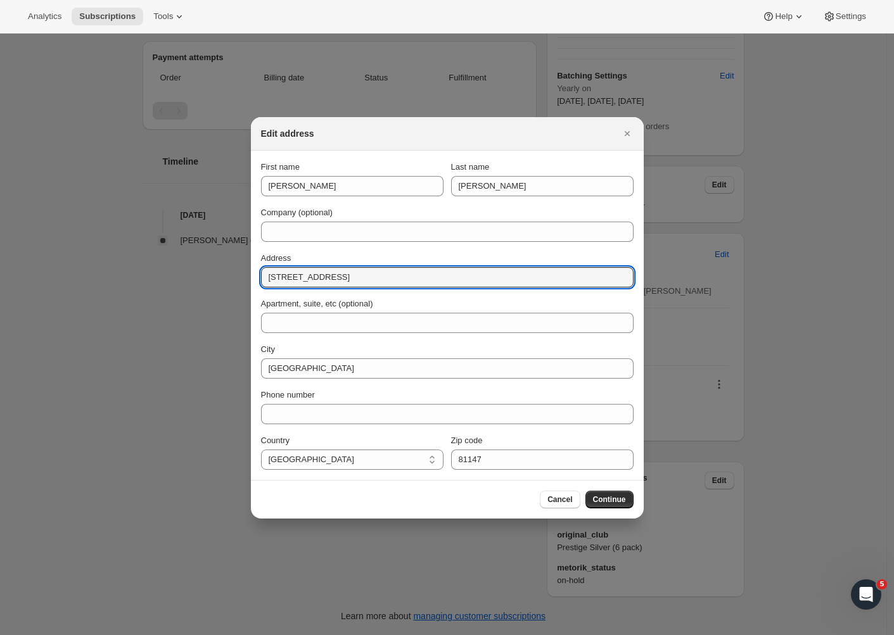
drag, startPoint x: 341, startPoint y: 281, endPoint x: 236, endPoint y: 275, distance: 105.3
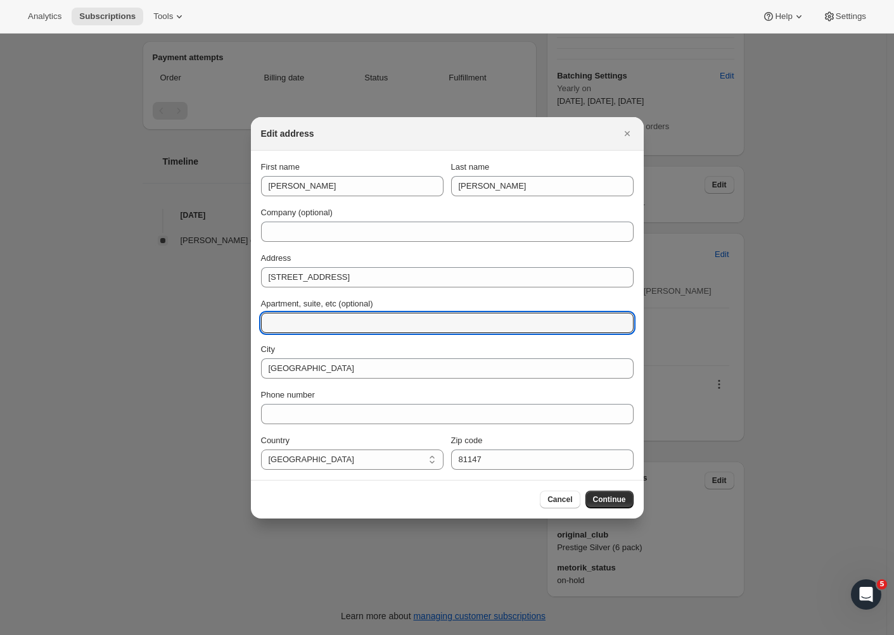
drag, startPoint x: 305, startPoint y: 331, endPoint x: 326, endPoint y: 297, distance: 39.9
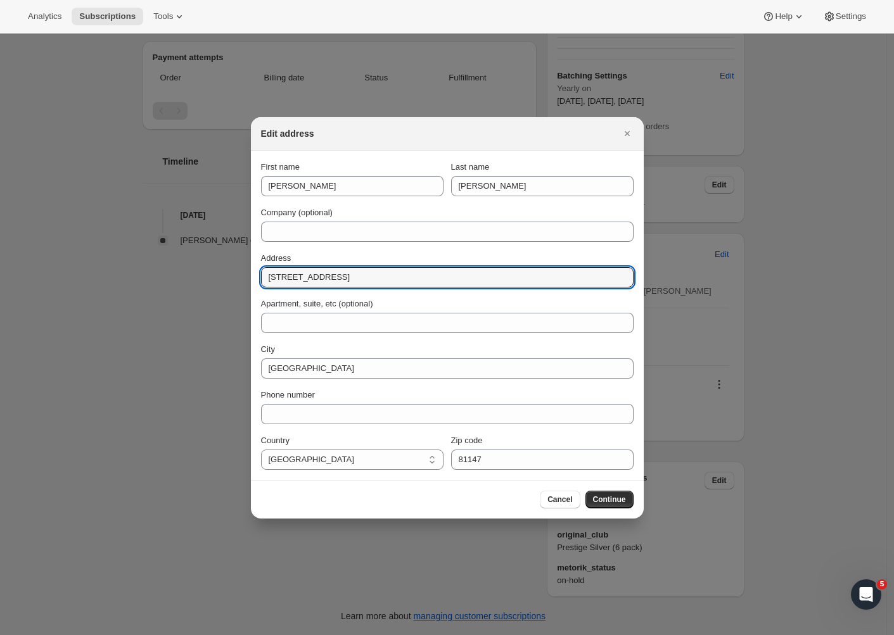
drag, startPoint x: 338, startPoint y: 282, endPoint x: 237, endPoint y: 267, distance: 101.9
click at [237, 635] on div "Edit address First name Matthew Last name Collins Company (optional) Address 32…" at bounding box center [447, 635] width 894 height 0
drag, startPoint x: 334, startPoint y: 277, endPoint x: 212, endPoint y: 262, distance: 122.5
click at [212, 635] on div "Edit address First name Matthew Last name Collins Company (optional) Address 32…" at bounding box center [447, 635] width 894 height 0
click at [334, 280] on input "32 S Birdie Ct" at bounding box center [447, 277] width 372 height 20
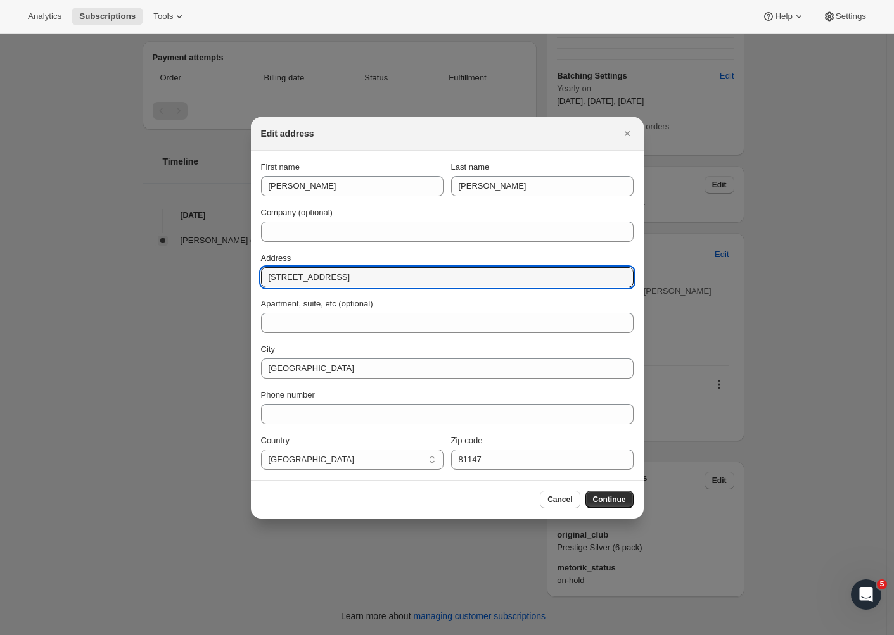
drag, startPoint x: 350, startPoint y: 278, endPoint x: 217, endPoint y: 282, distance: 133.7
click at [217, 635] on div "Edit address First name Matthew Last name Collins Company (optional) Address 32…" at bounding box center [447, 635] width 894 height 0
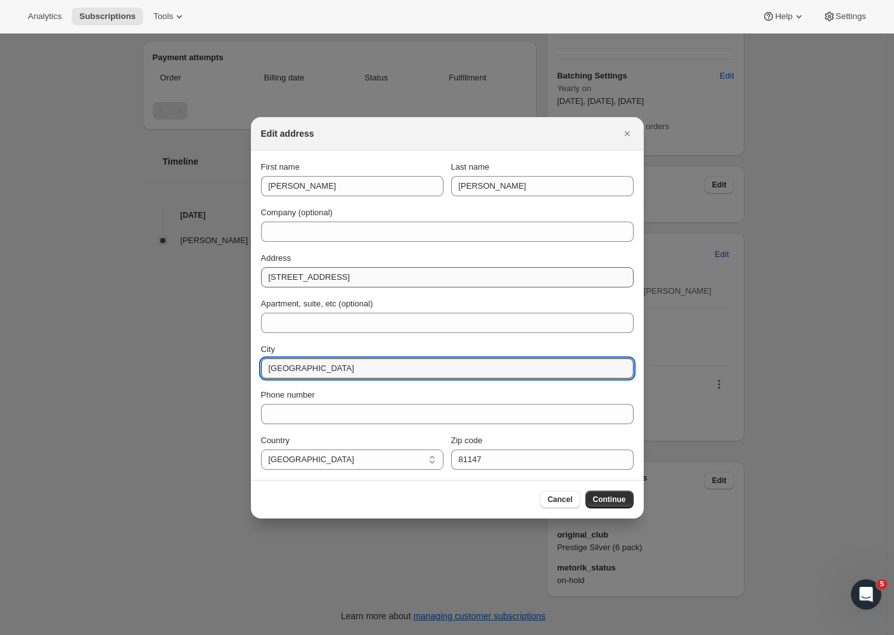
drag, startPoint x: 341, startPoint y: 367, endPoint x: 414, endPoint y: 273, distance: 119.1
click at [342, 364] on input "Pagosa Springs" at bounding box center [447, 368] width 372 height 20
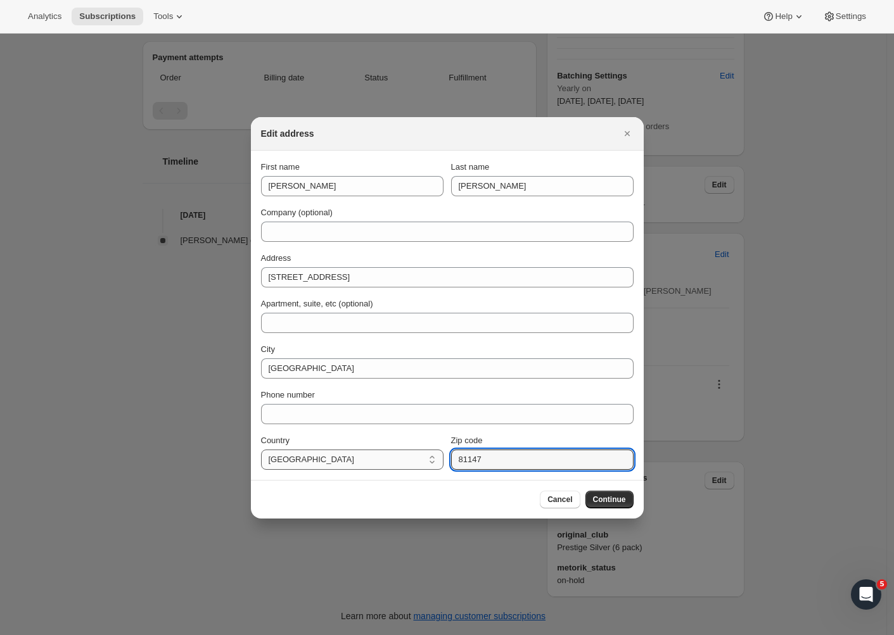
drag, startPoint x: 501, startPoint y: 461, endPoint x: 427, endPoint y: 456, distance: 74.3
paste input "CO"
type input "CO 81147"
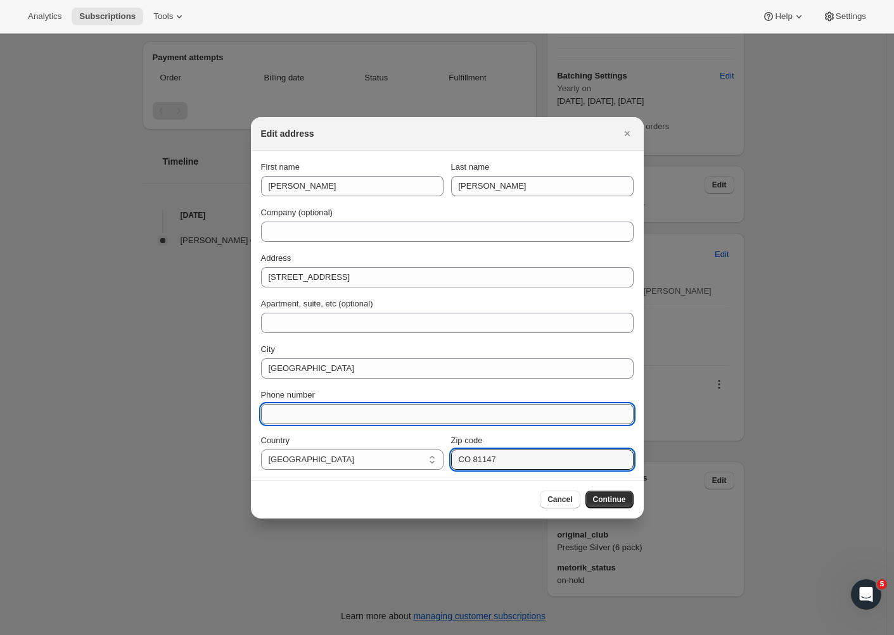
drag, startPoint x: 339, startPoint y: 418, endPoint x: 347, endPoint y: 415, distance: 8.6
click at [303, 412] on input "Phone number" at bounding box center [447, 414] width 372 height 20
paste input "+1 303 521 5364"
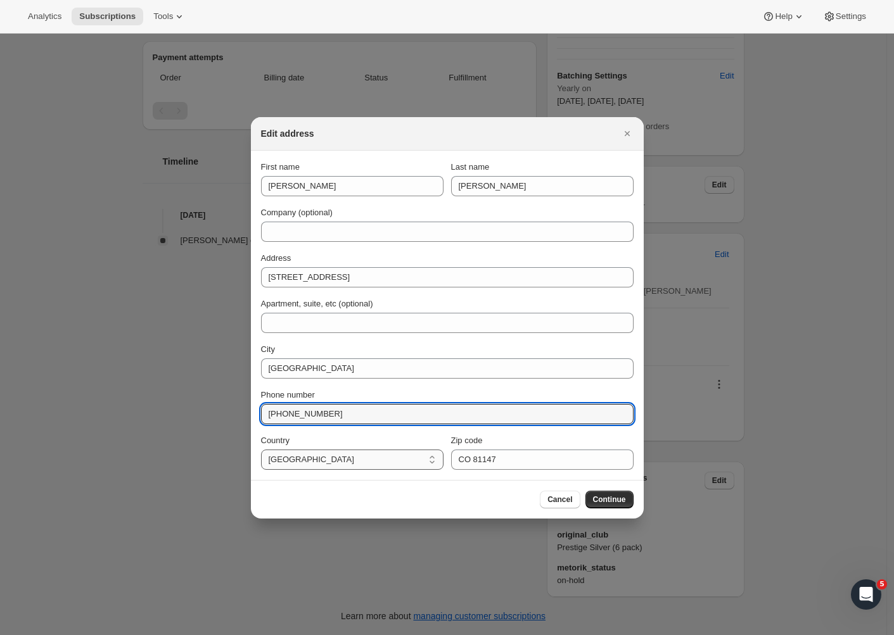
type input "+1 303 521 5364"
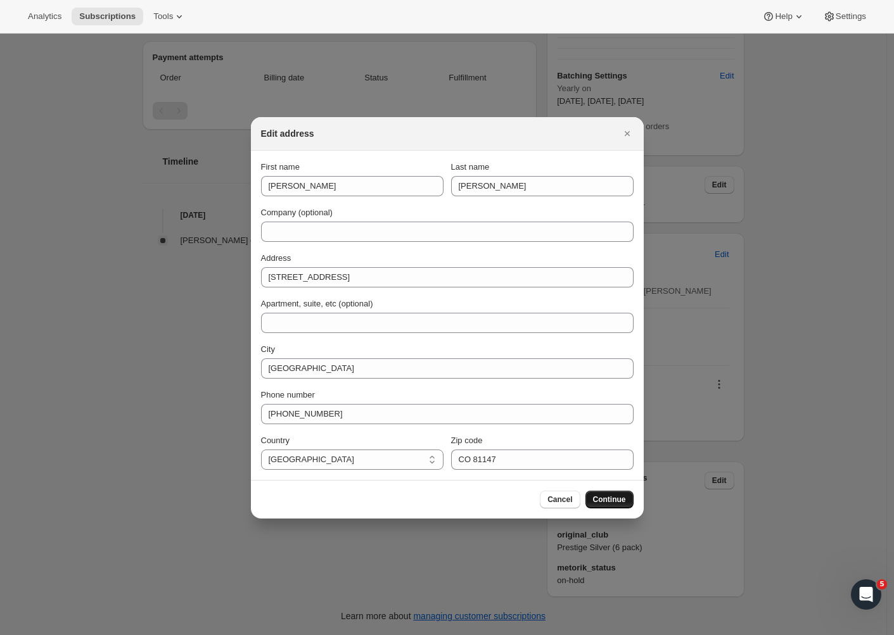
click at [611, 499] on span "Continue" at bounding box center [609, 500] width 33 height 10
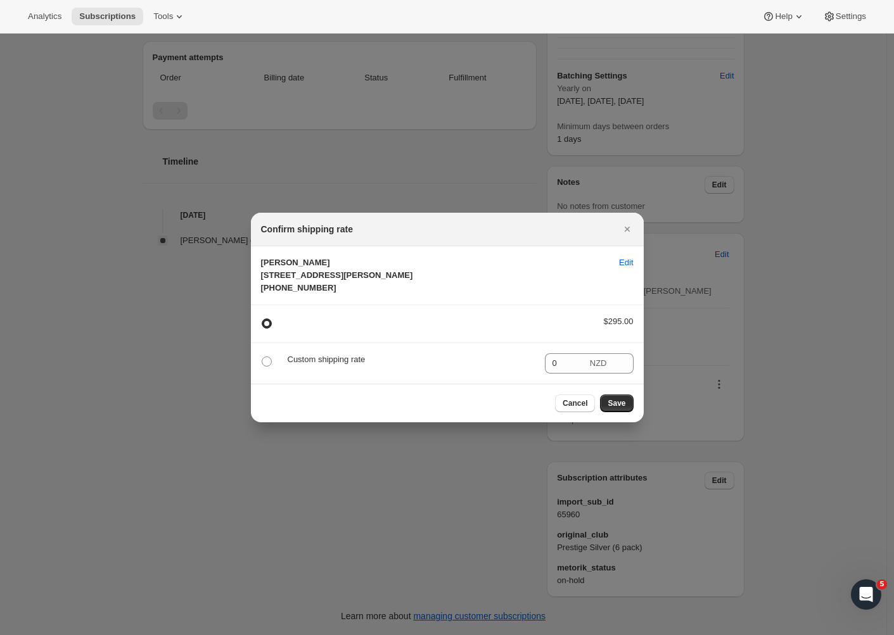
click at [300, 274] on span "Matthew Collins 32 S Birdie Ct Pagosa Springs CO, CO 81147 United States +1 303…" at bounding box center [337, 275] width 152 height 35
click at [272, 367] on span ":r9v:" at bounding box center [266, 361] width 11 height 11
click at [262, 357] on input ":r9v:" at bounding box center [262, 357] width 1 height 1
radio input "true"
radio input "false"
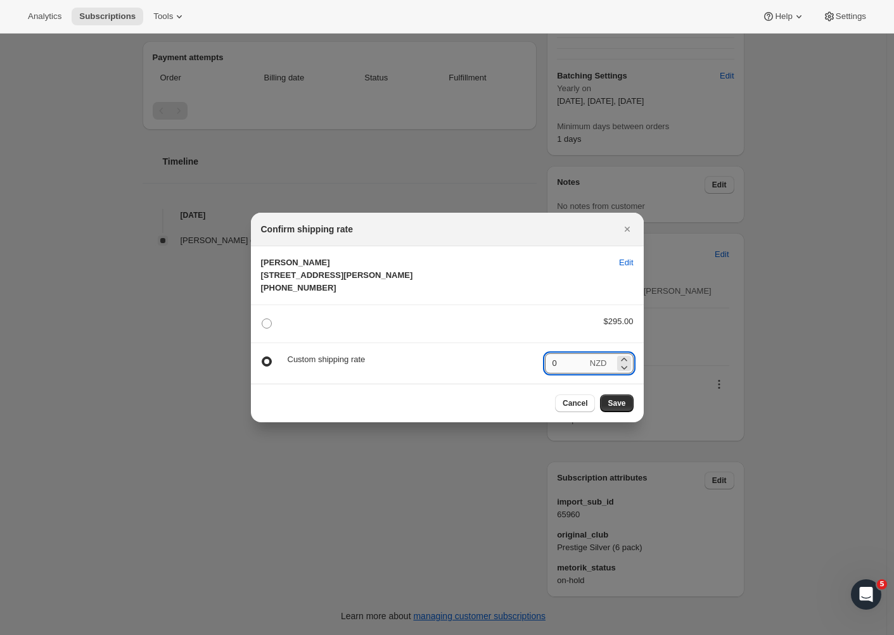
click at [572, 374] on input "0" at bounding box center [566, 363] width 42 height 20
drag, startPoint x: 579, startPoint y: 377, endPoint x: 519, endPoint y: 376, distance: 60.2
click at [519, 374] on div "Custom shipping rate 0 NZD" at bounding box center [447, 363] width 372 height 20
drag, startPoint x: 891, startPoint y: 236, endPoint x: 560, endPoint y: 375, distance: 359.3
click at [558, 374] on input "0" at bounding box center [566, 363] width 42 height 20
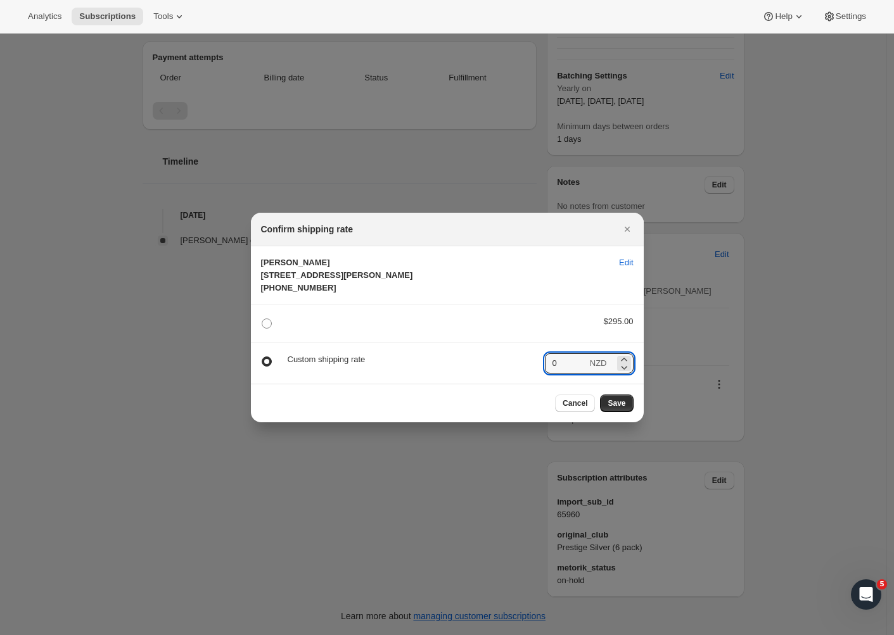
drag, startPoint x: 564, startPoint y: 376, endPoint x: 526, endPoint y: 377, distance: 38.0
click at [526, 374] on div "Custom shipping rate 0 NZD" at bounding box center [447, 363] width 372 height 20
type input "323.14"
click at [610, 408] on span "Save" at bounding box center [616, 403] width 18 height 10
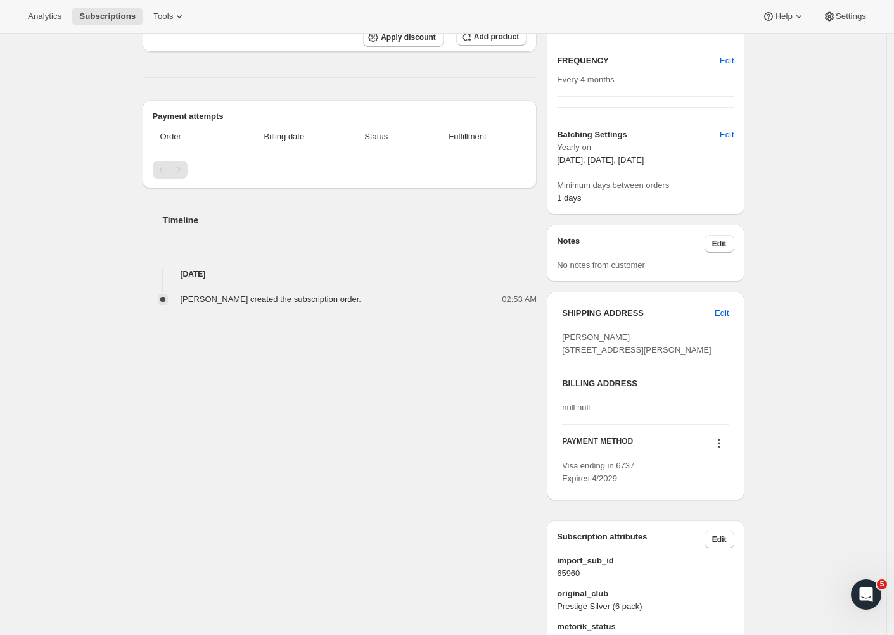
scroll to position [120, 0]
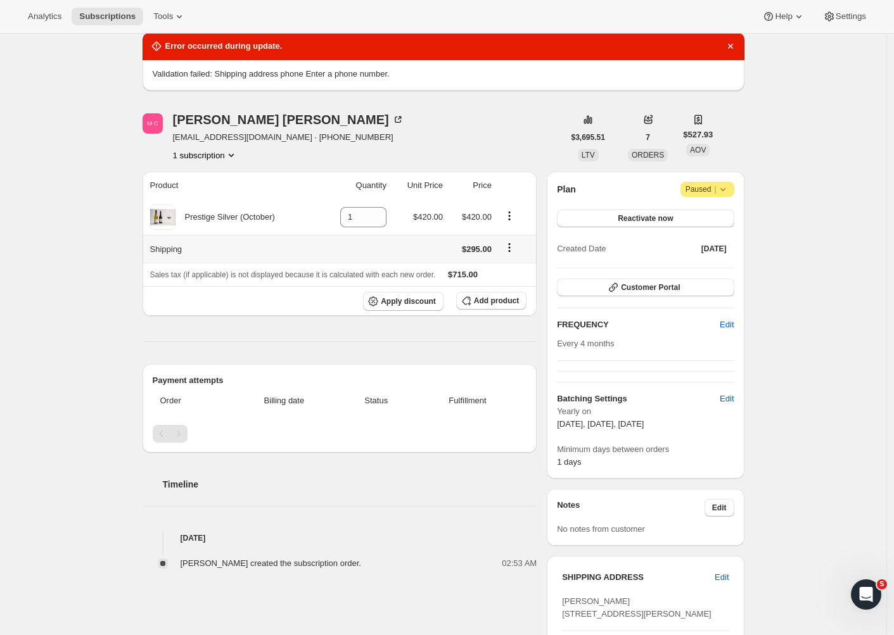
click at [513, 242] on icon "Shipping actions" at bounding box center [509, 247] width 13 height 13
click at [515, 246] on icon "Shipping actions" at bounding box center [509, 247] width 13 height 13
click at [510, 271] on span "Edit shipping rate" at bounding box center [512, 273] width 63 height 9
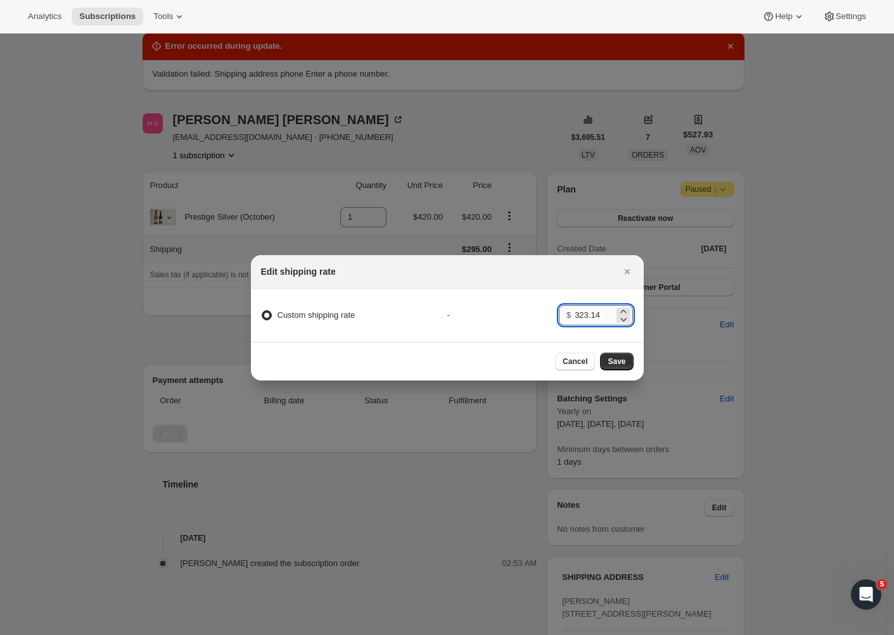
click at [607, 311] on input "323.14" at bounding box center [593, 315] width 39 height 20
click at [623, 366] on span "Save" at bounding box center [616, 362] width 18 height 10
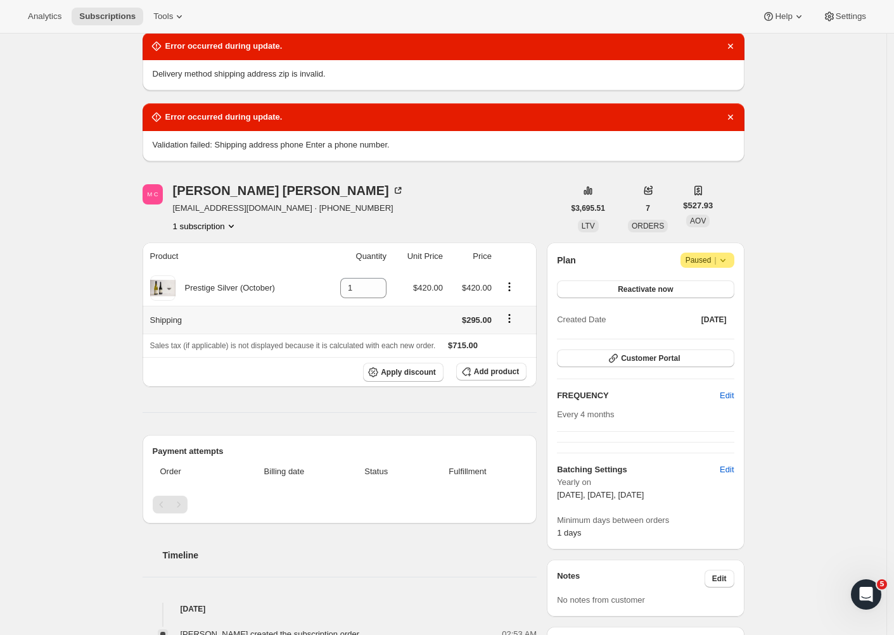
click at [804, 306] on div "Subscription #14030340198. This page is ready Subscription #14030340198 Success…" at bounding box center [443, 471] width 886 height 1116
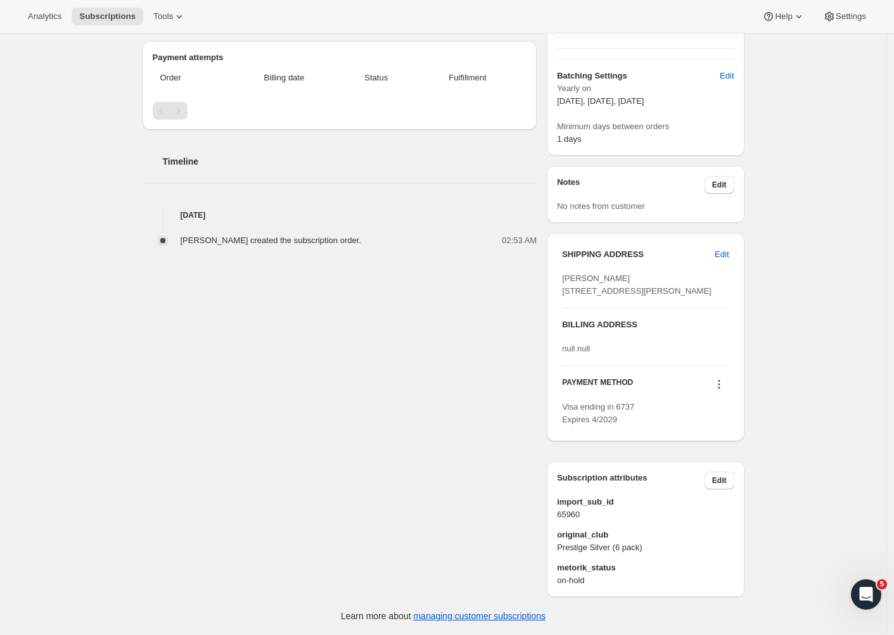
scroll to position [0, 0]
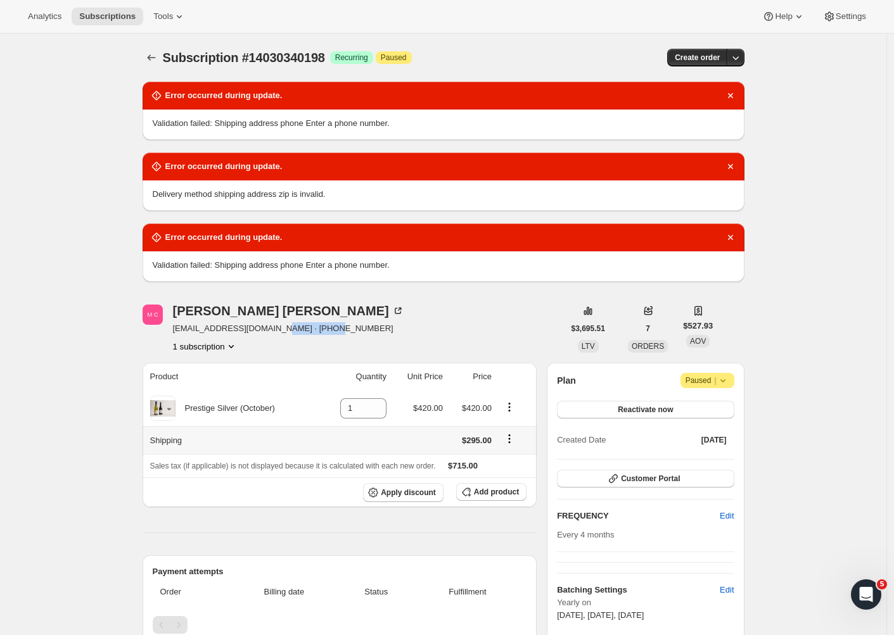
drag, startPoint x: 346, startPoint y: 326, endPoint x: 273, endPoint y: 327, distance: 72.8
click at [273, 327] on div "M C Matthew Collins mlcollins10@gmail.com · +13035215364 1 subscription" at bounding box center [352, 329] width 421 height 48
copy span "+13035215364"
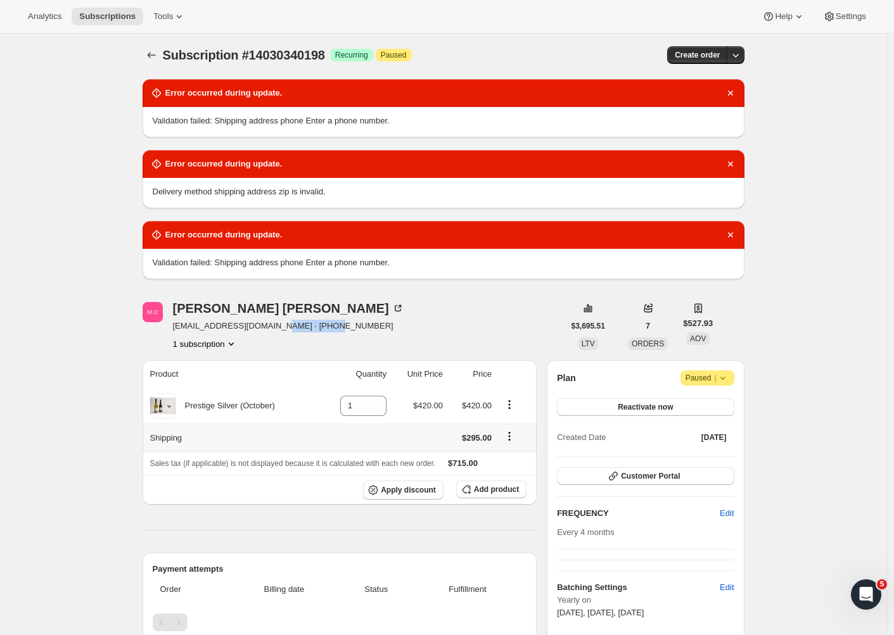
scroll to position [552, 0]
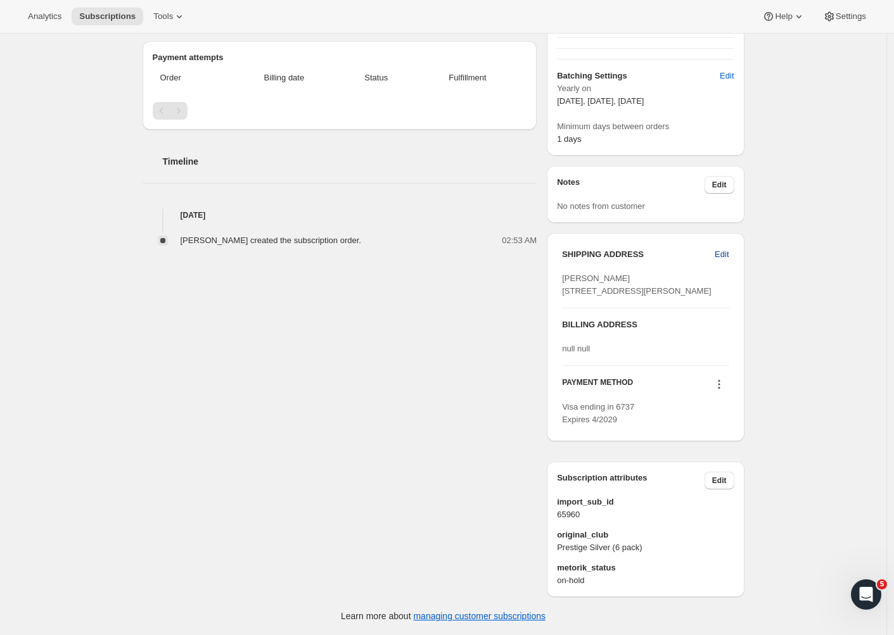
click at [728, 248] on span "Edit" at bounding box center [721, 254] width 14 height 13
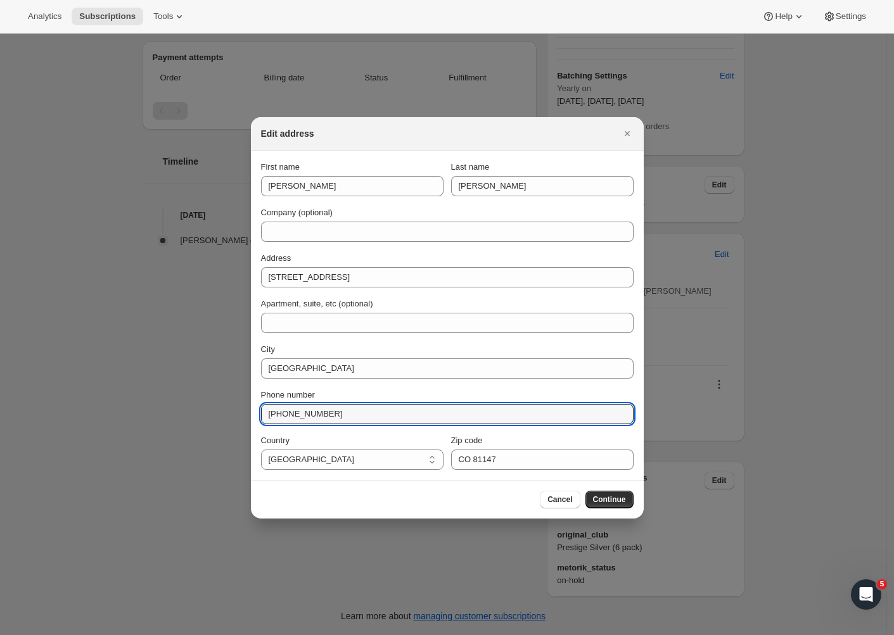
drag, startPoint x: 355, startPoint y: 416, endPoint x: 218, endPoint y: 408, distance: 137.6
click at [218, 635] on div "Edit address First name Matthew Last name Collins Company (optional) Address 32…" at bounding box center [447, 635] width 894 height 0
paste input "303521"
type input "+13035215364"
click at [612, 502] on span "Continue" at bounding box center [609, 500] width 33 height 10
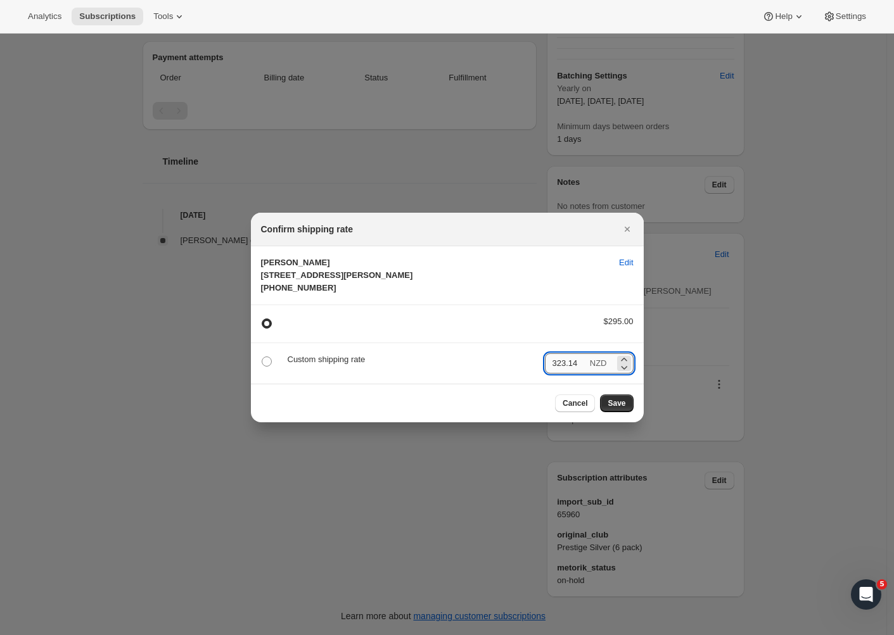
click at [583, 374] on input "323.14" at bounding box center [566, 363] width 42 height 20
click at [272, 367] on span ":r9v:" at bounding box center [266, 361] width 11 height 11
click at [262, 357] on input ":r9v:" at bounding box center [262, 357] width 1 height 1
radio input "true"
radio input "false"
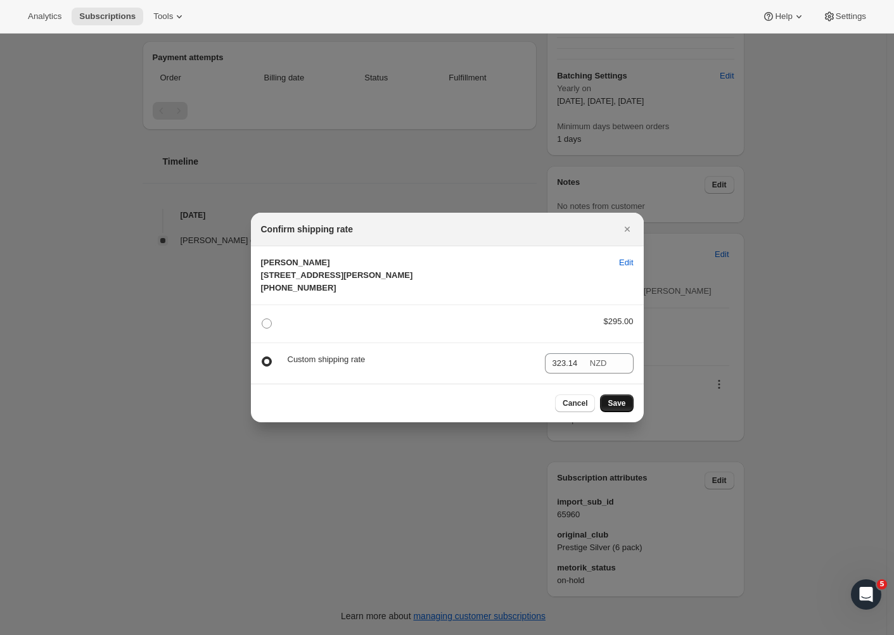
click at [609, 408] on span "Save" at bounding box center [616, 403] width 18 height 10
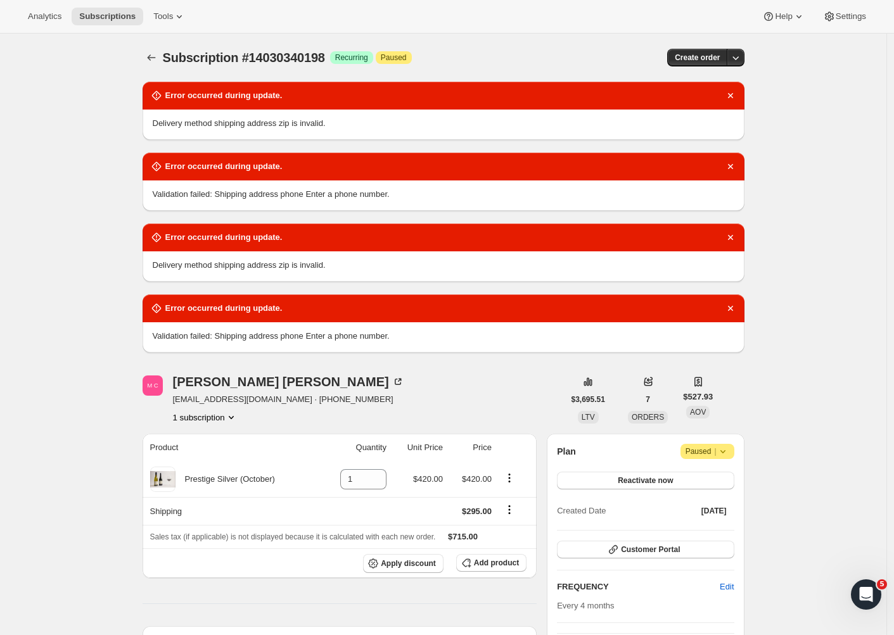
scroll to position [623, 0]
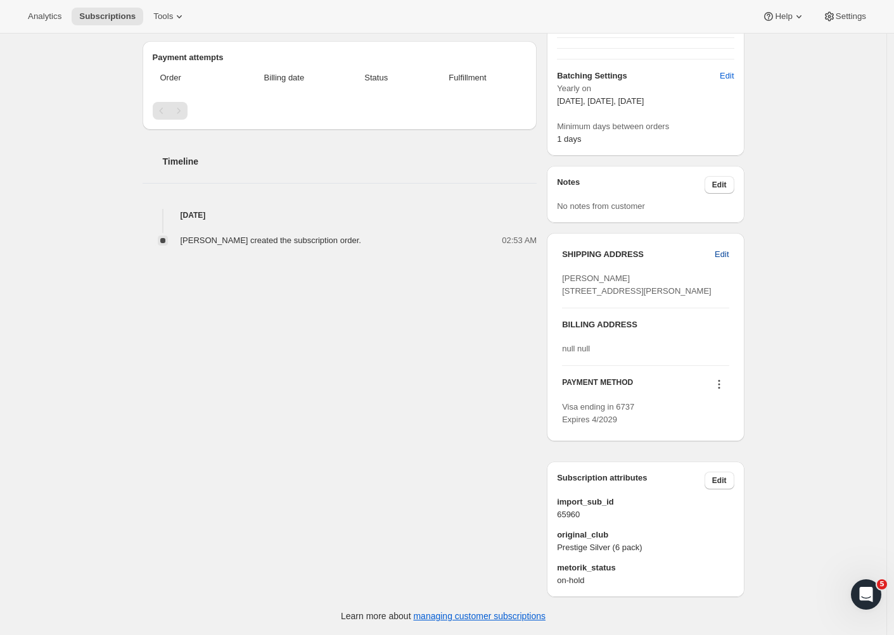
click at [728, 248] on span "Edit" at bounding box center [721, 254] width 14 height 13
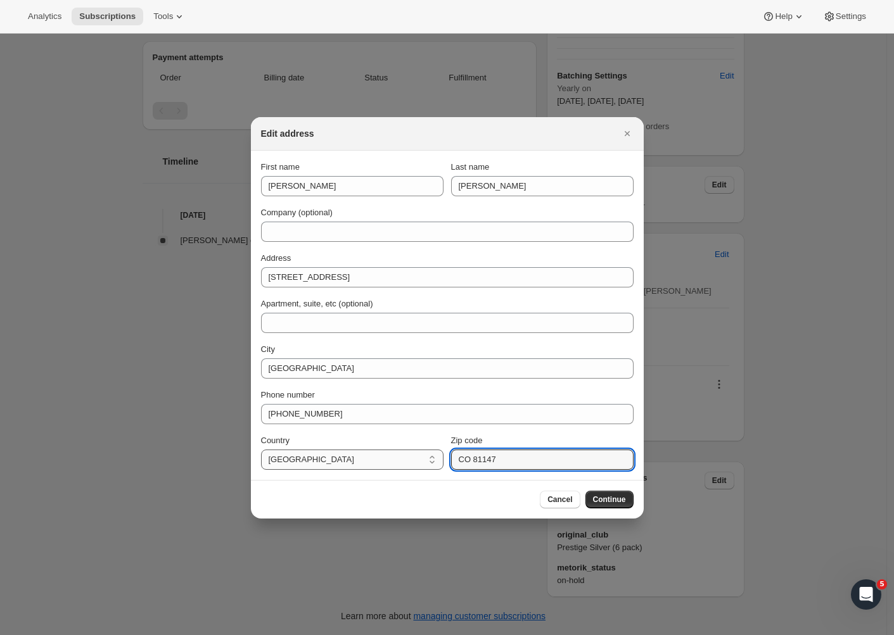
drag, startPoint x: 474, startPoint y: 462, endPoint x: 433, endPoint y: 457, distance: 41.5
type input "81147"
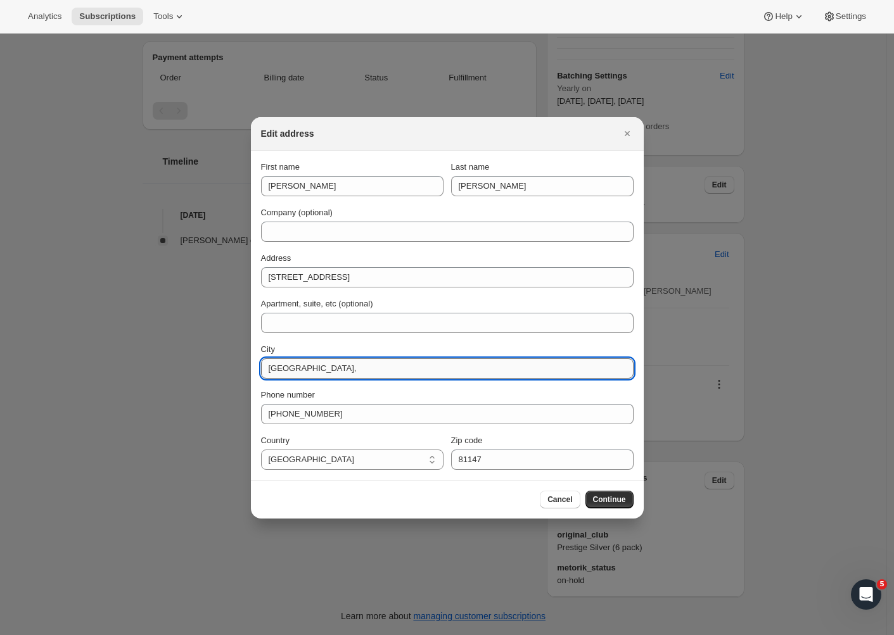
paste input "CO"
type input "Pagosa Springs, CO"
click at [621, 502] on span "Continue" at bounding box center [609, 500] width 33 height 10
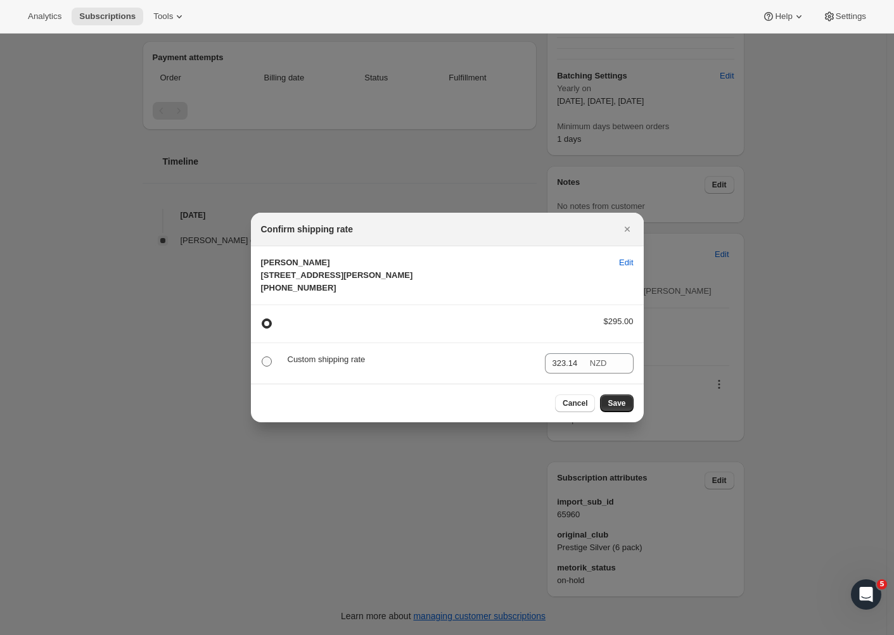
click at [264, 367] on span ":r9v:" at bounding box center [267, 362] width 10 height 10
click at [262, 357] on input ":r9v:" at bounding box center [262, 357] width 1 height 1
radio input "true"
radio input "false"
click at [613, 408] on span "Save" at bounding box center [616, 403] width 18 height 10
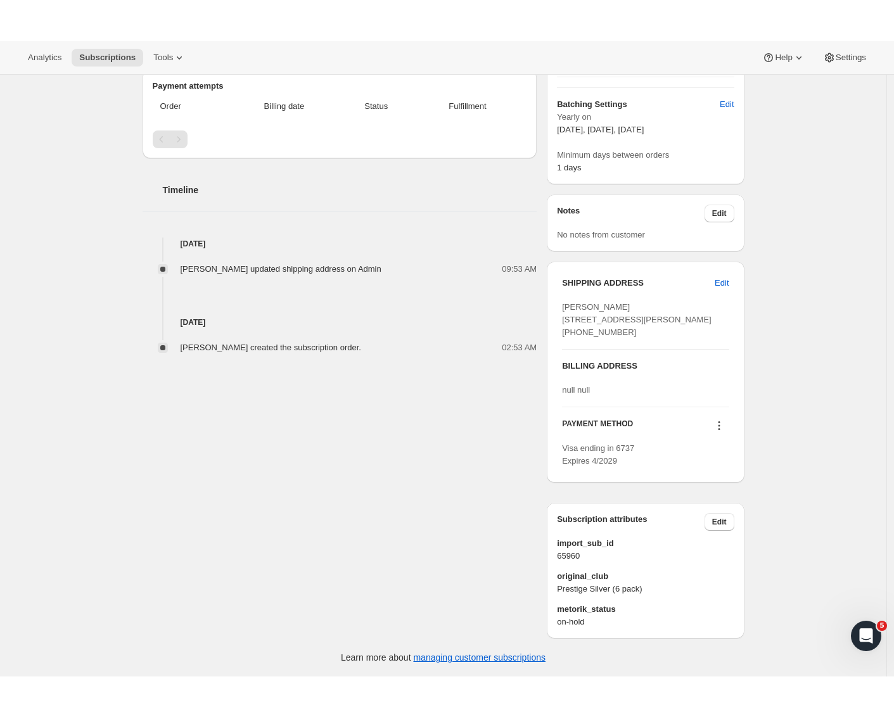
scroll to position [0, 0]
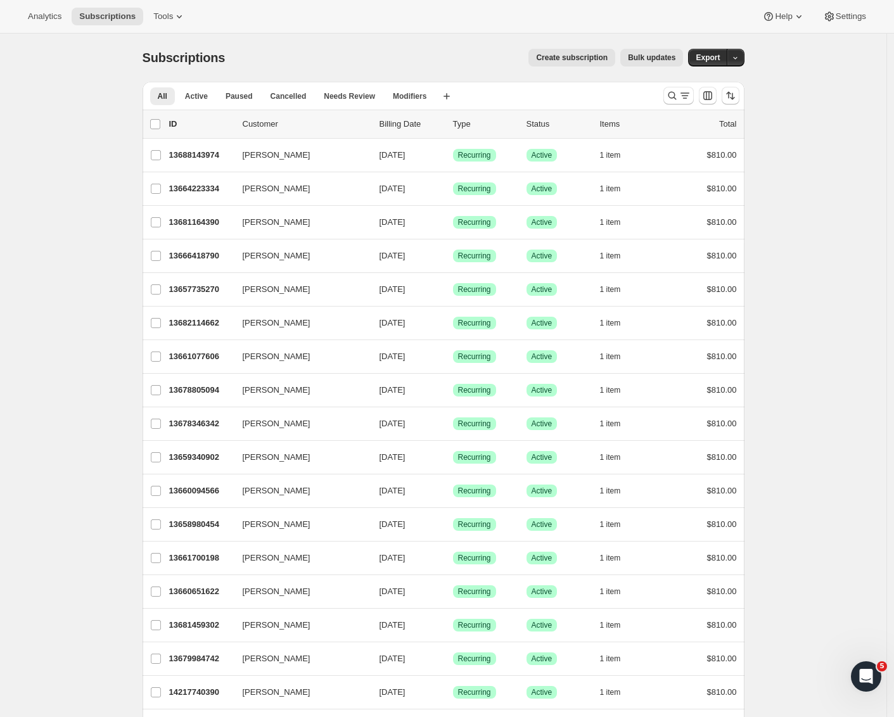
click at [150, 7] on div "Analytics Subscriptions Tools Help Settings" at bounding box center [447, 17] width 894 height 34
click at [155, 18] on span "Tools" at bounding box center [163, 16] width 20 height 10
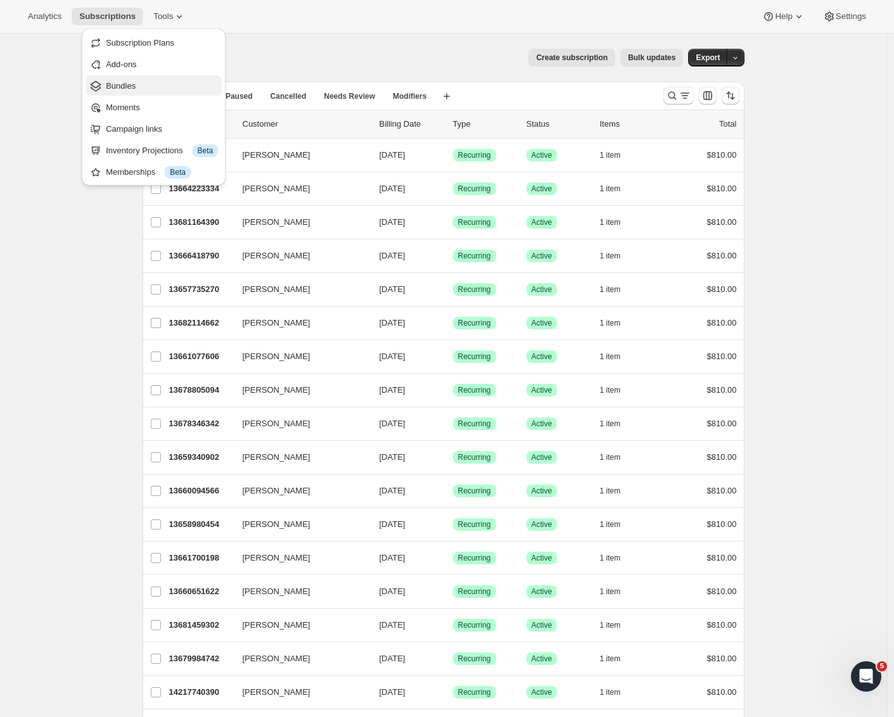
click at [144, 89] on span "Bundles" at bounding box center [162, 86] width 112 height 13
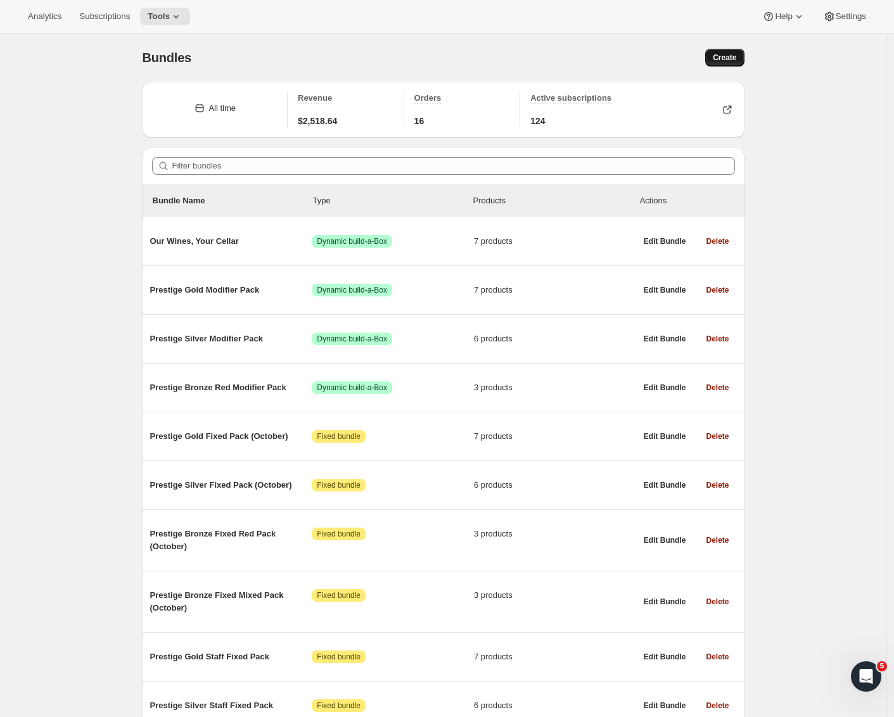
click at [736, 59] on span "Create" at bounding box center [723, 58] width 23 height 10
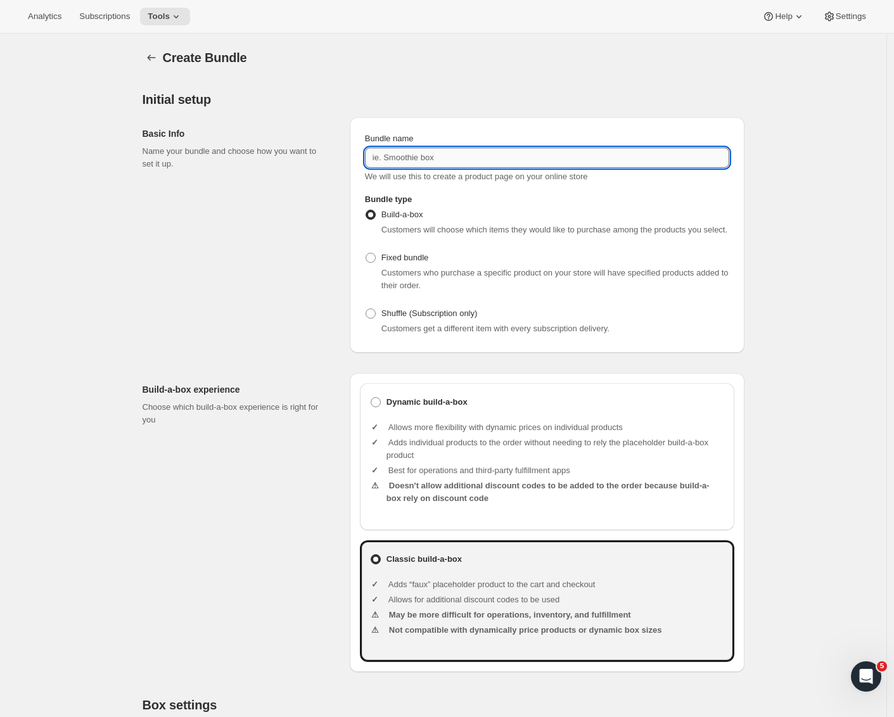
click at [422, 160] on input "Bundle name" at bounding box center [547, 158] width 364 height 20
type input "Prestige Silver (International)"
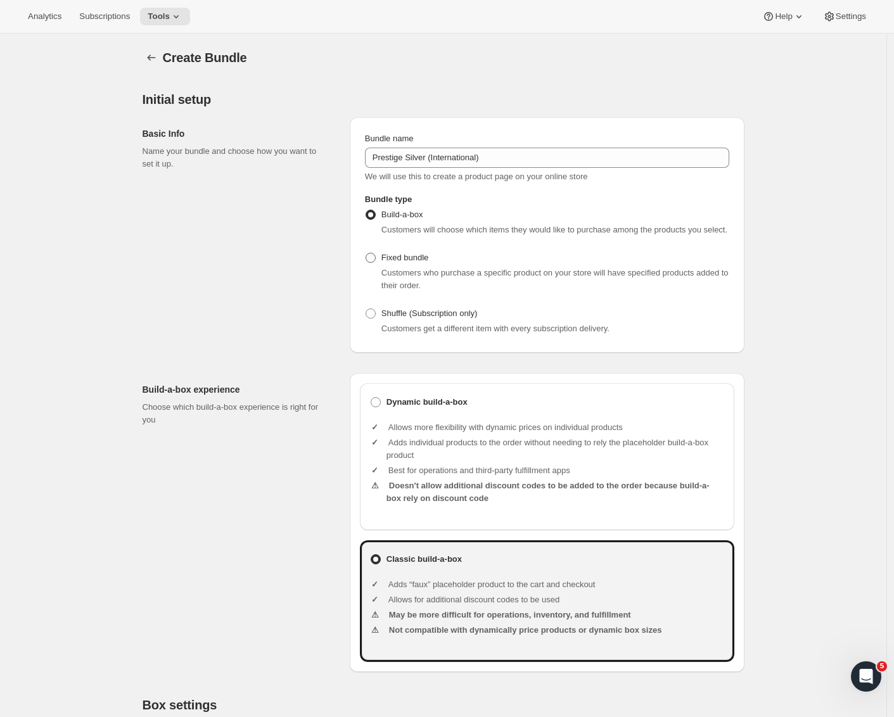
click at [376, 263] on span at bounding box center [370, 258] width 10 height 10
click at [366, 253] on input "Fixed bundle" at bounding box center [365, 253] width 1 height 1
radio input "true"
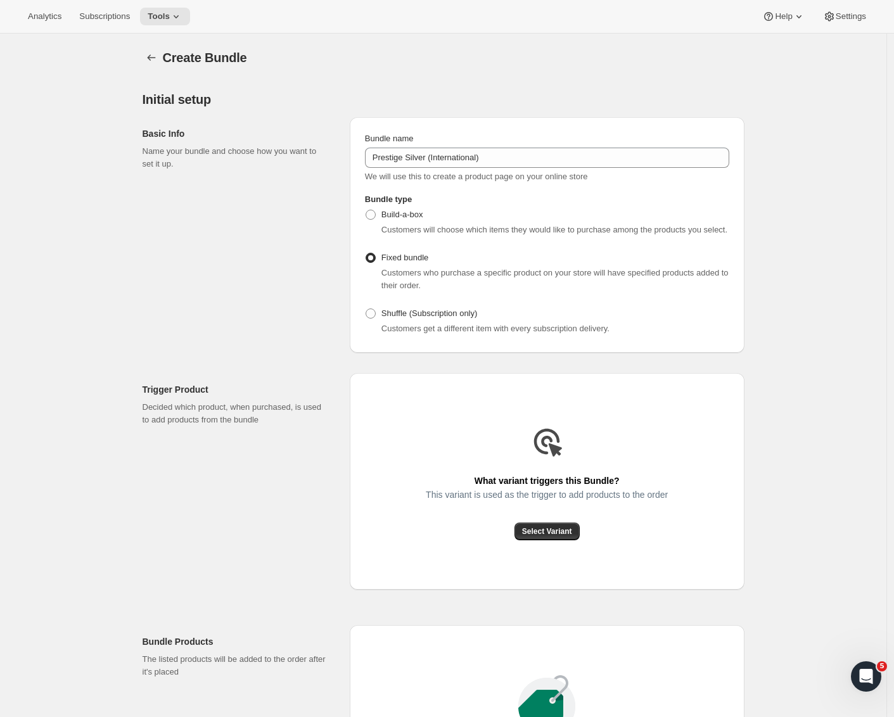
scroll to position [196, 0]
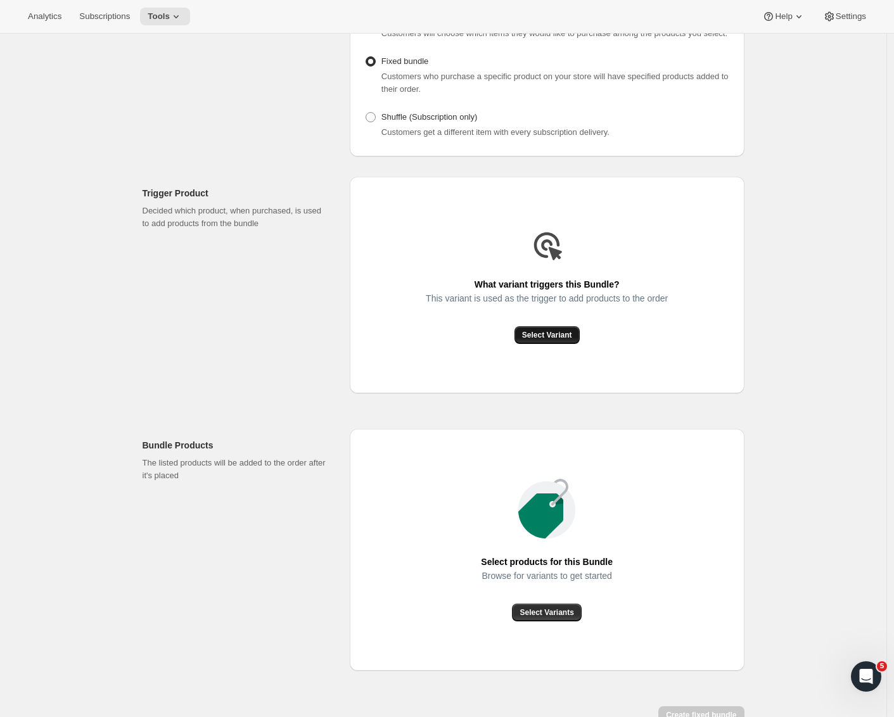
click at [559, 340] on span "Select Variant" at bounding box center [547, 335] width 50 height 10
click at [547, 340] on span "Select Variant" at bounding box center [547, 335] width 50 height 10
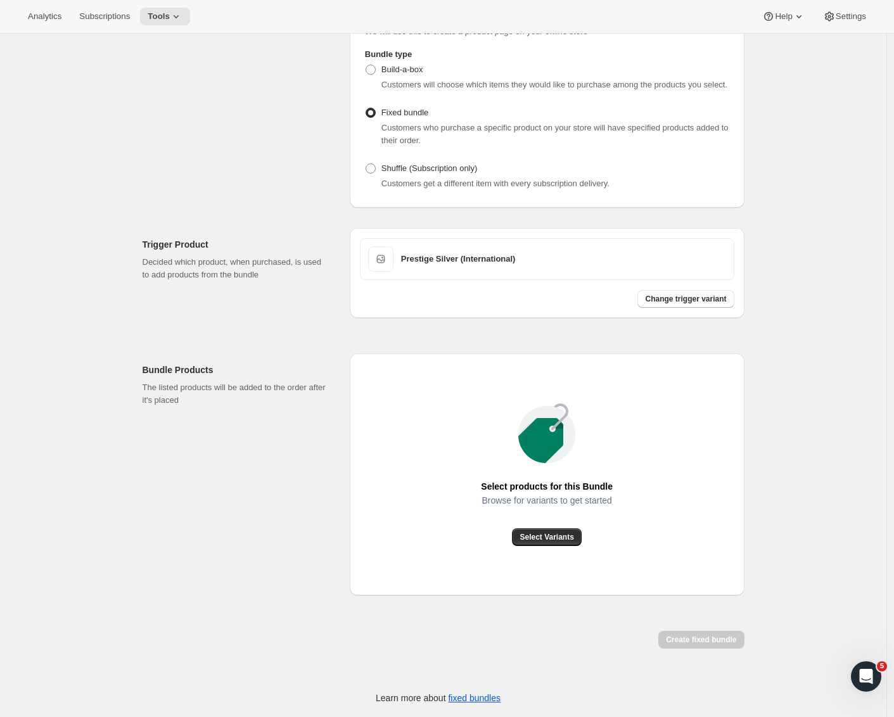
scroll to position [158, 0]
click at [560, 538] on span "Select Variants" at bounding box center [546, 537] width 54 height 10
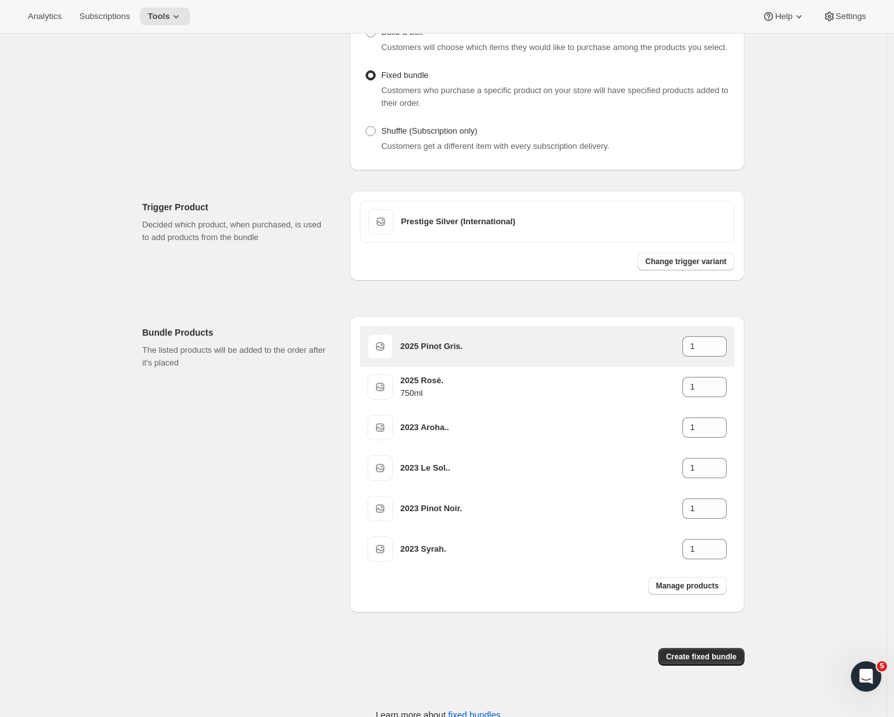
scroll to position [212, 0]
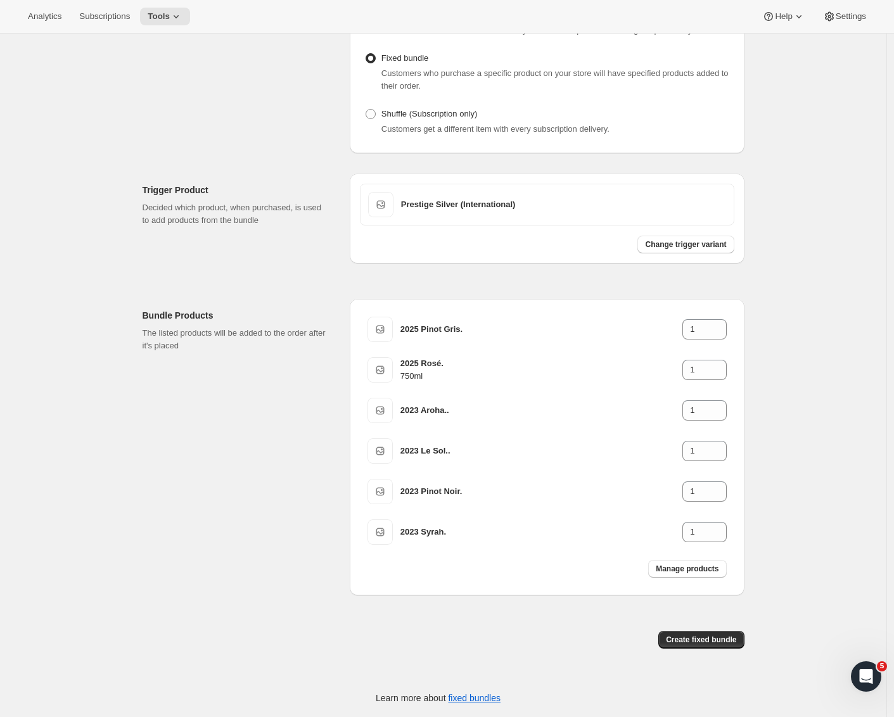
click at [229, 474] on div "Bundle Products The listed products will be added to the order after it's placed" at bounding box center [240, 447] width 197 height 296
click at [703, 643] on span "Create fixed bundle" at bounding box center [701, 640] width 70 height 10
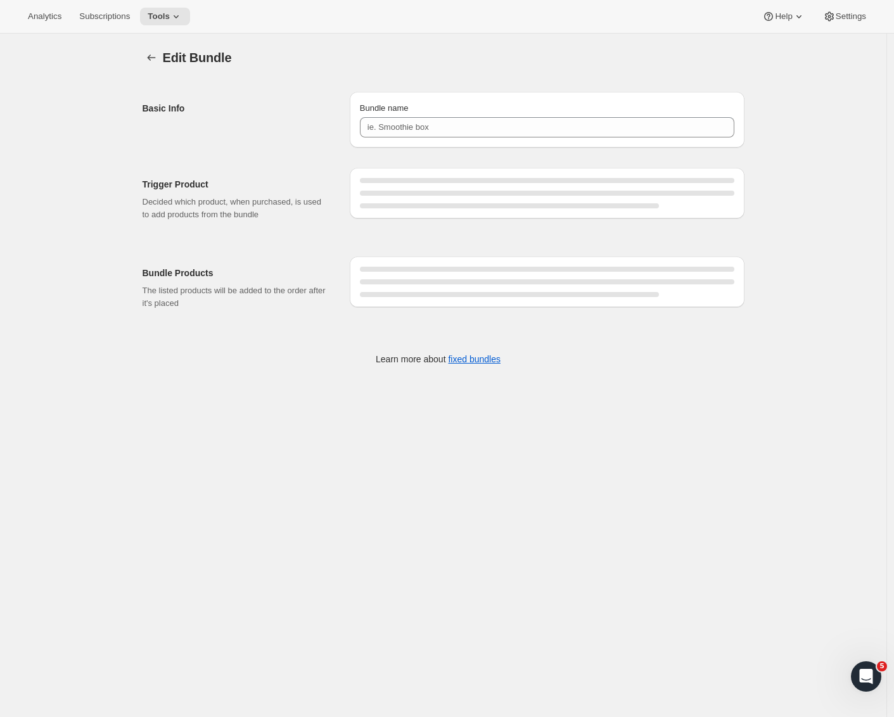
type input "Prestige Silver (International)"
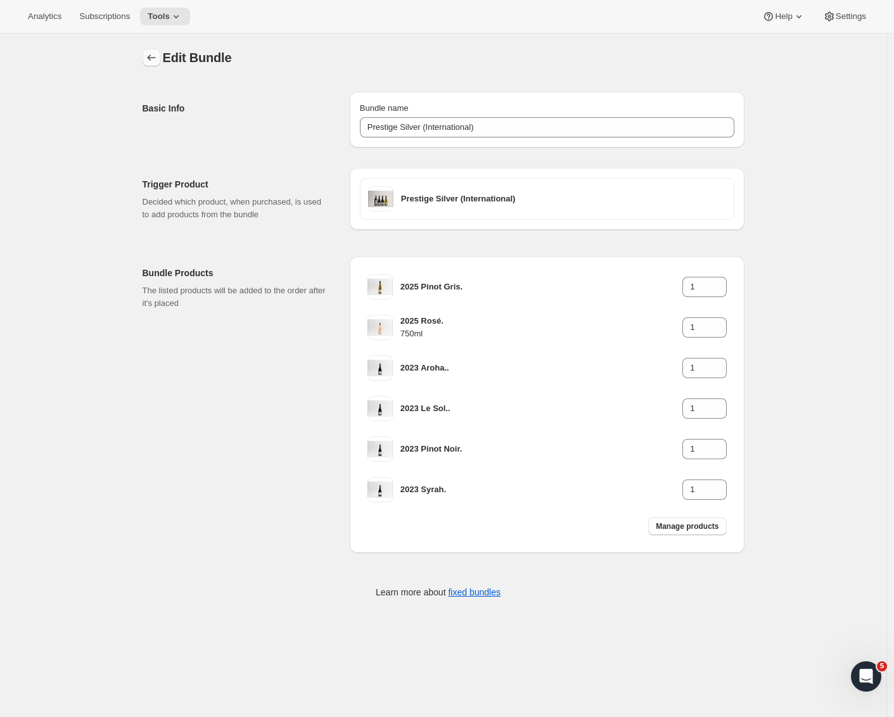
click at [155, 58] on icon "Bundles" at bounding box center [151, 57] width 13 height 13
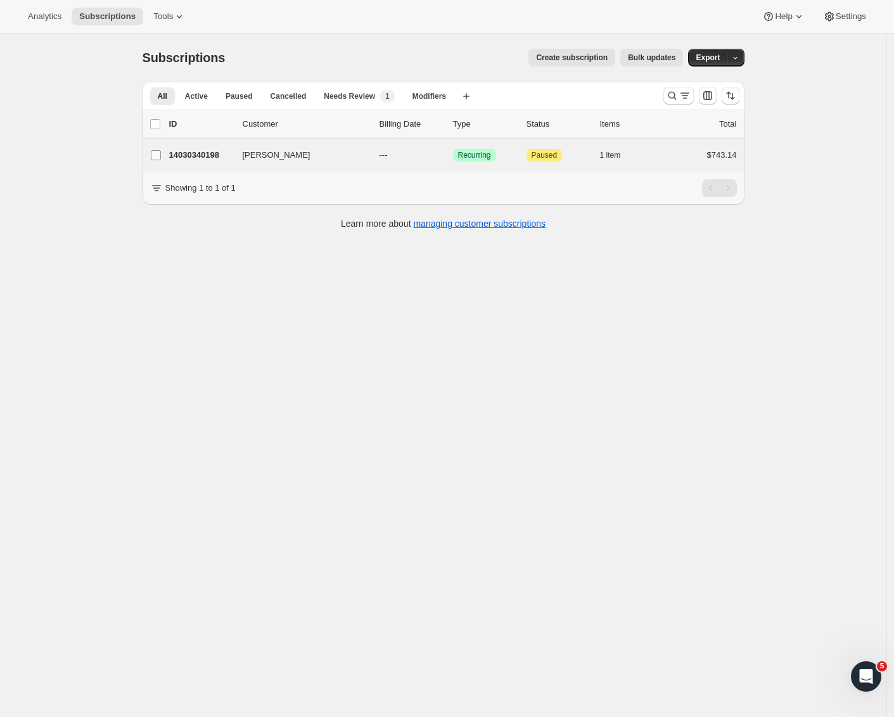
click at [169, 151] on label "[PERSON_NAME]" at bounding box center [155, 155] width 27 height 33
click at [161, 151] on input "[PERSON_NAME]" at bounding box center [156, 155] width 10 height 10
checkbox input "true"
click at [161, 154] on input "[PERSON_NAME]" at bounding box center [156, 156] width 10 height 10
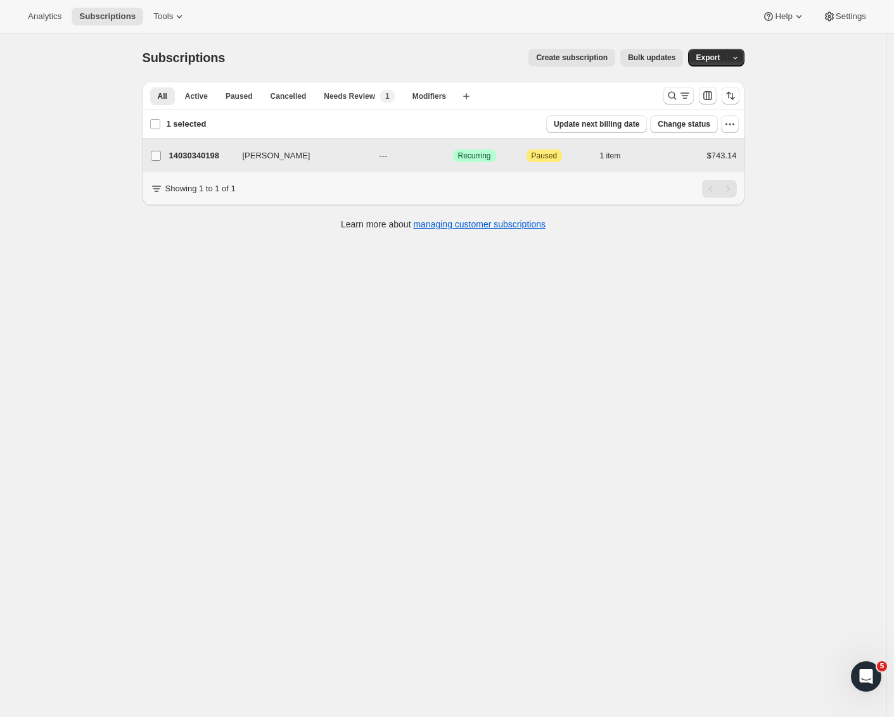
checkbox input "false"
click at [222, 158] on p "14030340198" at bounding box center [200, 155] width 63 height 13
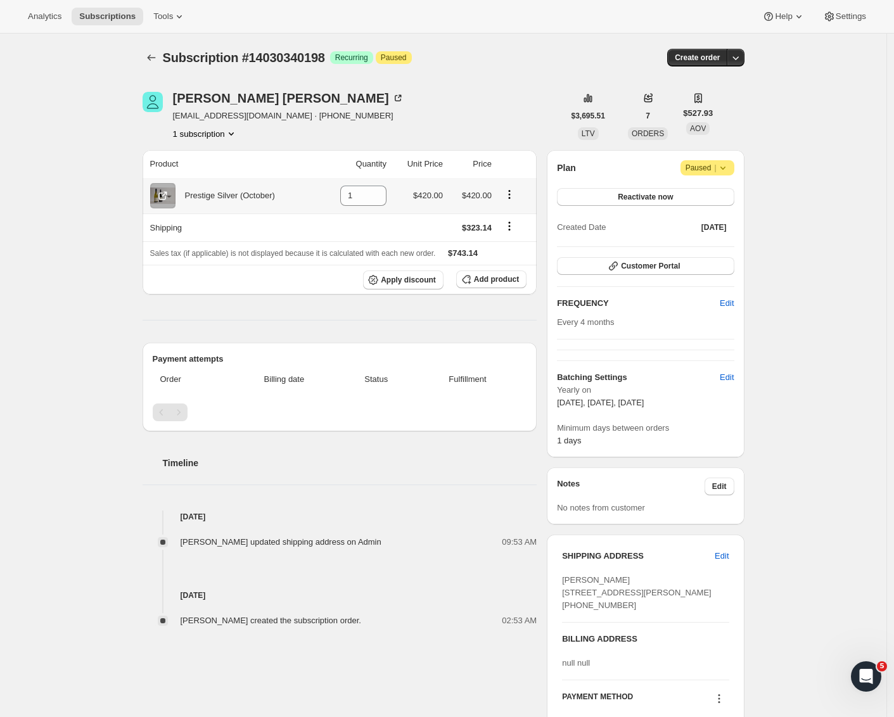
click at [513, 197] on icon "Product actions" at bounding box center [509, 194] width 13 height 13
click at [476, 360] on h2 "Payment attempts" at bounding box center [340, 359] width 374 height 13
click at [497, 281] on span "Add product" at bounding box center [496, 279] width 45 height 10
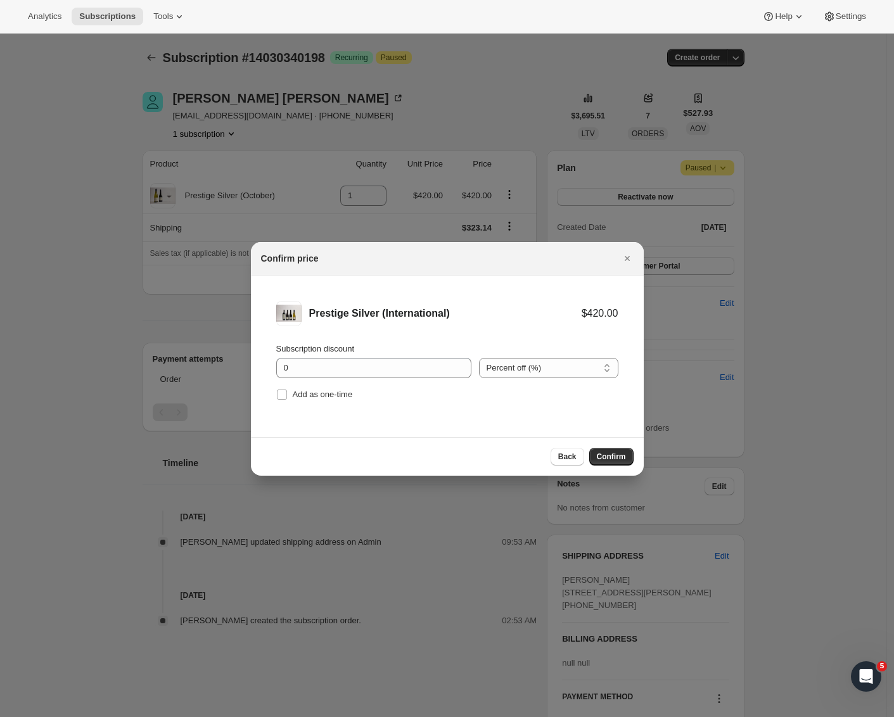
click at [616, 462] on button "Confirm" at bounding box center [611, 457] width 44 height 18
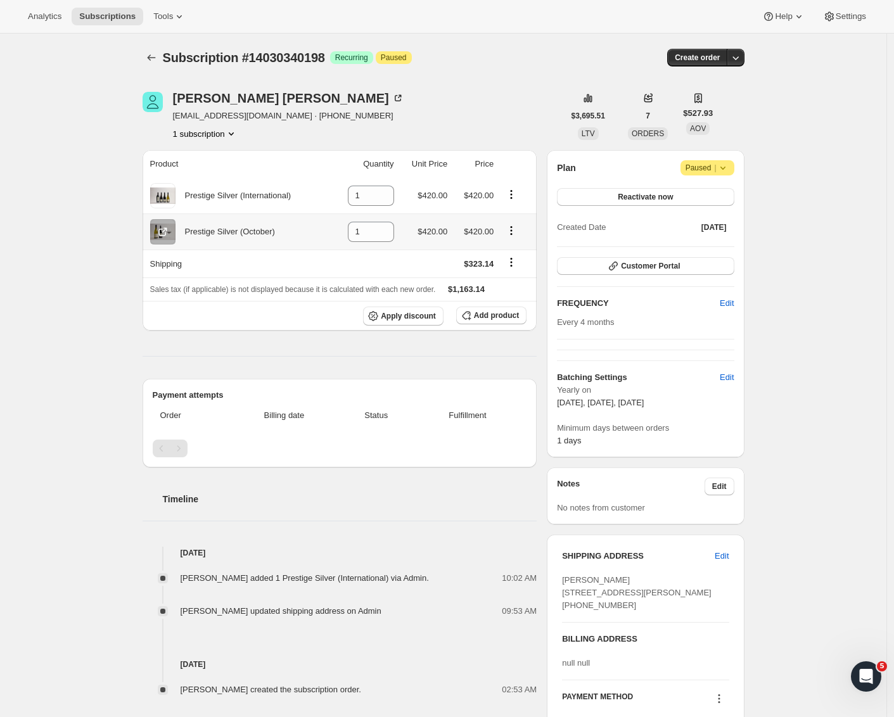
click at [514, 232] on icon "Product actions" at bounding box center [511, 230] width 13 height 13
click at [503, 251] on span "Remove" at bounding box center [514, 256] width 47 height 13
type input "0"
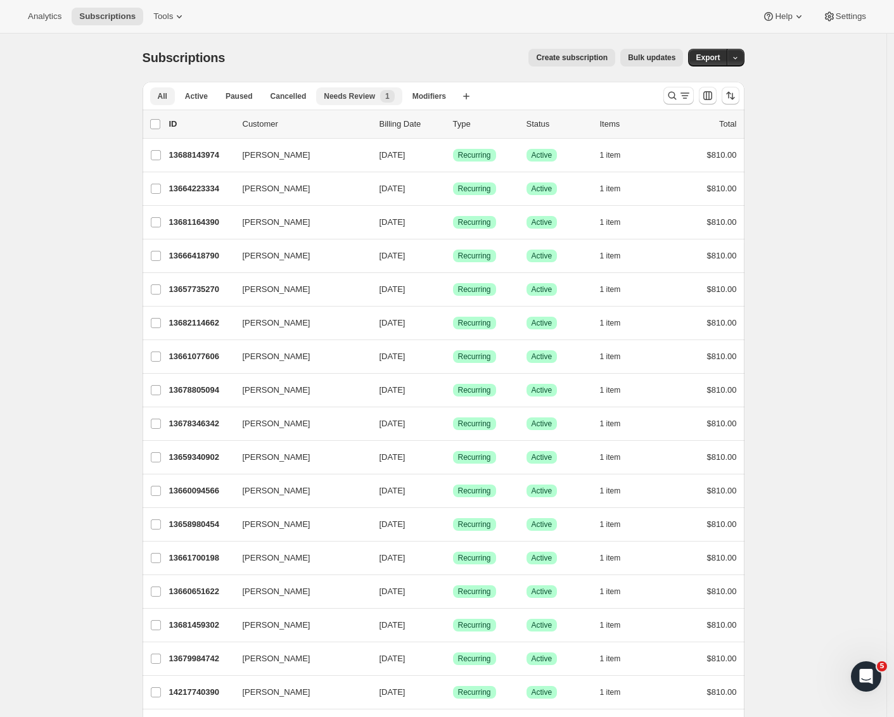
click at [346, 98] on span "Needs Review" at bounding box center [349, 96] width 51 height 10
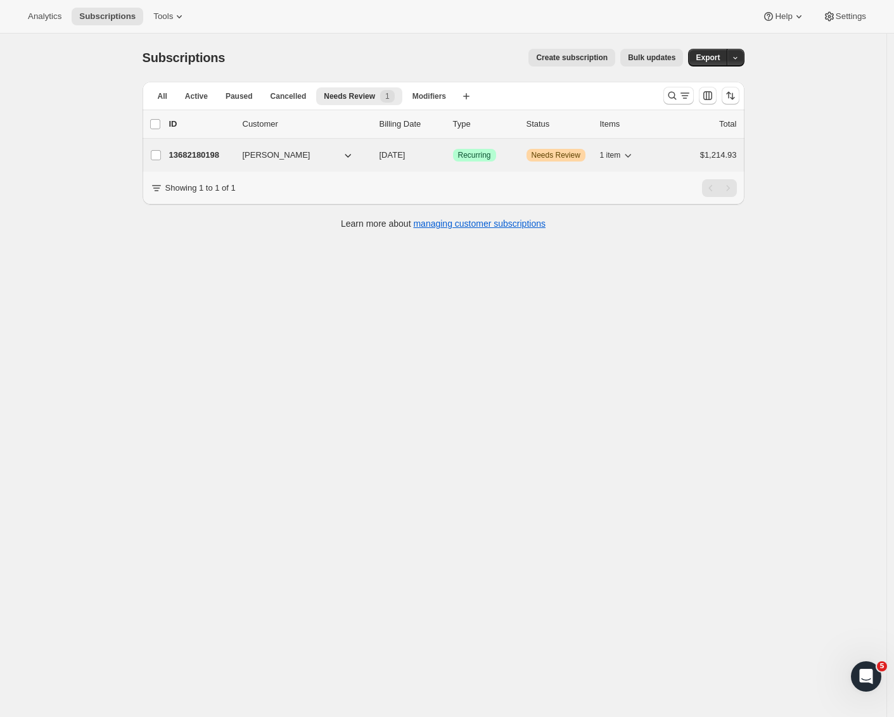
click at [186, 156] on p "13682180198" at bounding box center [200, 155] width 63 height 13
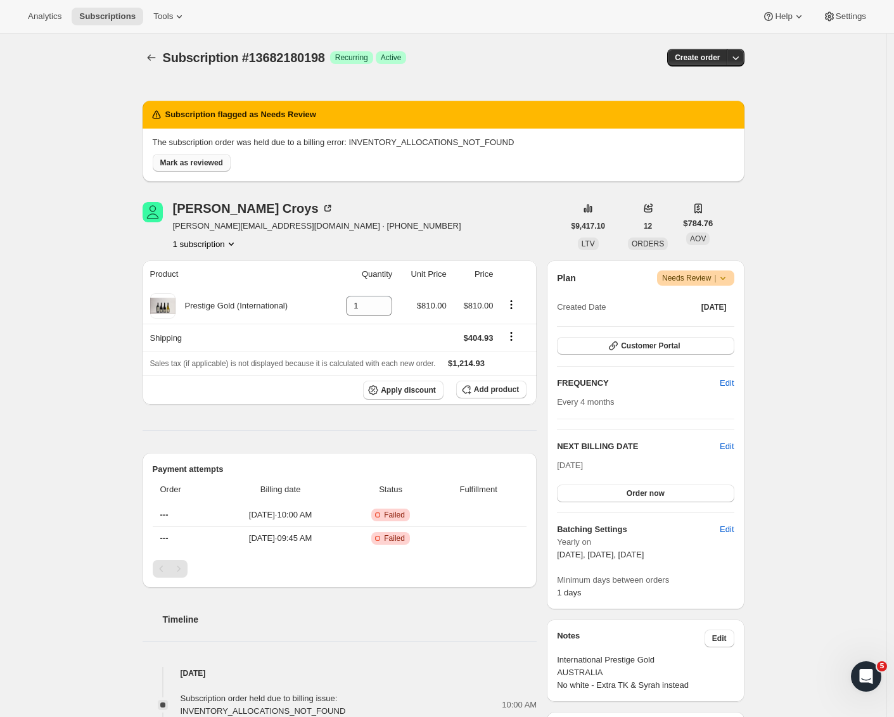
click at [169, 165] on span "Mark as reviewed" at bounding box center [191, 163] width 63 height 10
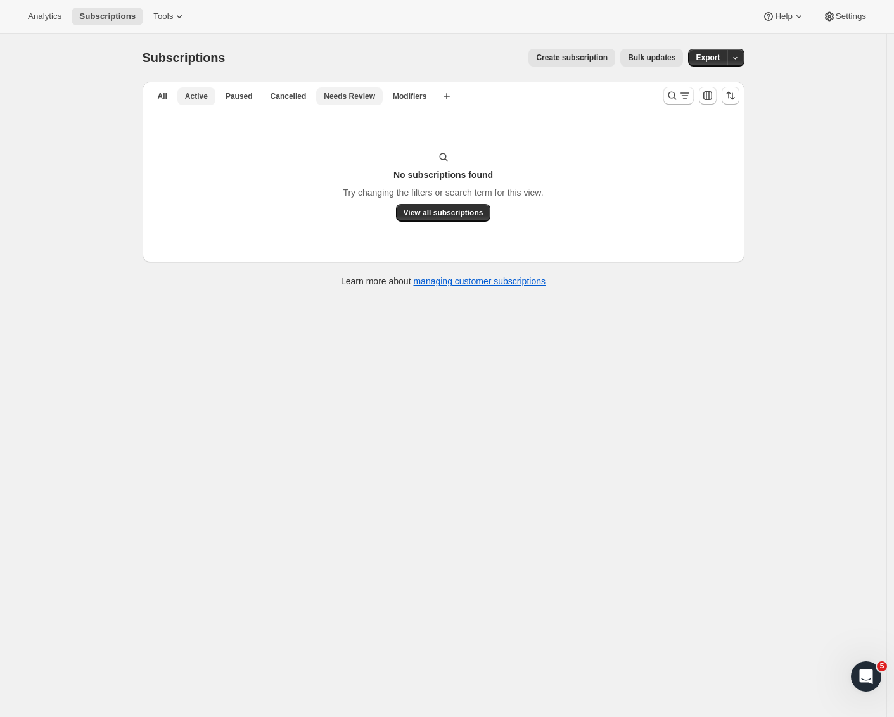
click at [199, 93] on span "Active" at bounding box center [196, 96] width 23 height 10
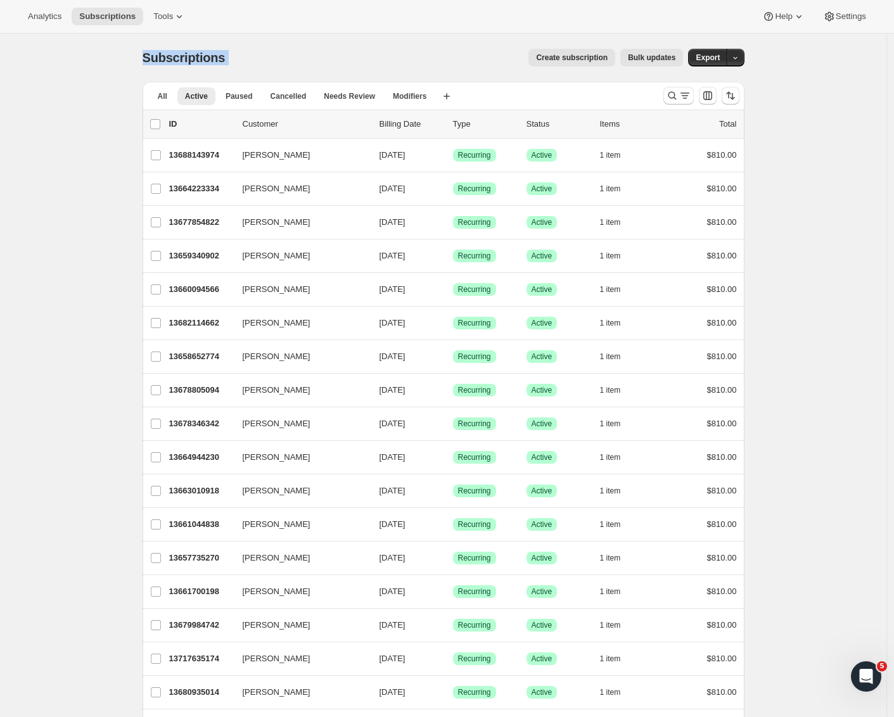
drag, startPoint x: 153, startPoint y: 54, endPoint x: 248, endPoint y: 44, distance: 94.8
click at [248, 44] on div "Subscriptions. This page is ready Subscriptions Create subscription Bulk update…" at bounding box center [443, 58] width 602 height 48
click at [673, 99] on icon "Search and filter results" at bounding box center [672, 95] width 13 height 13
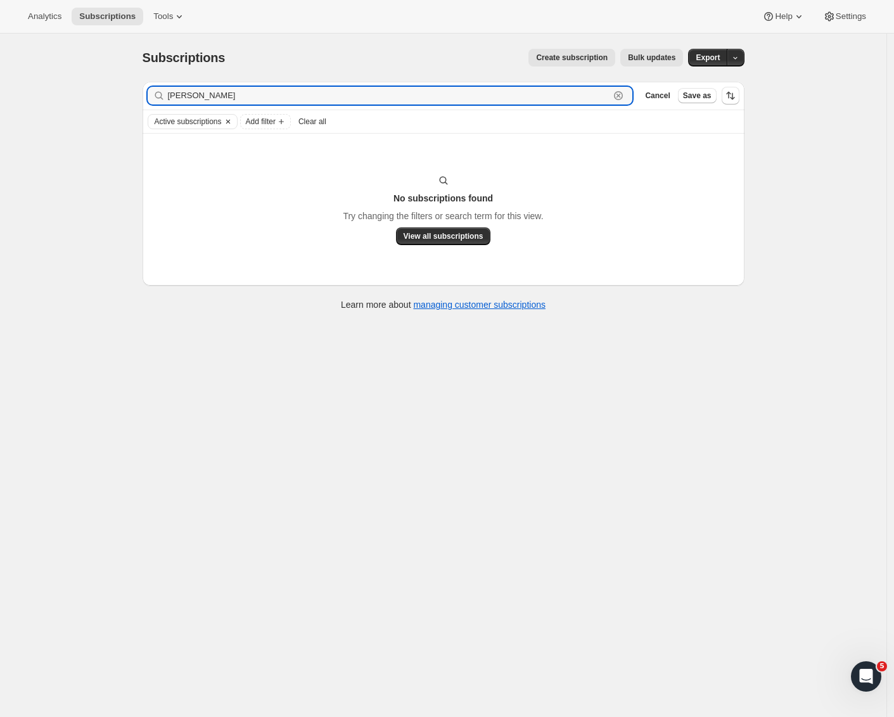
type input "[PERSON_NAME]"
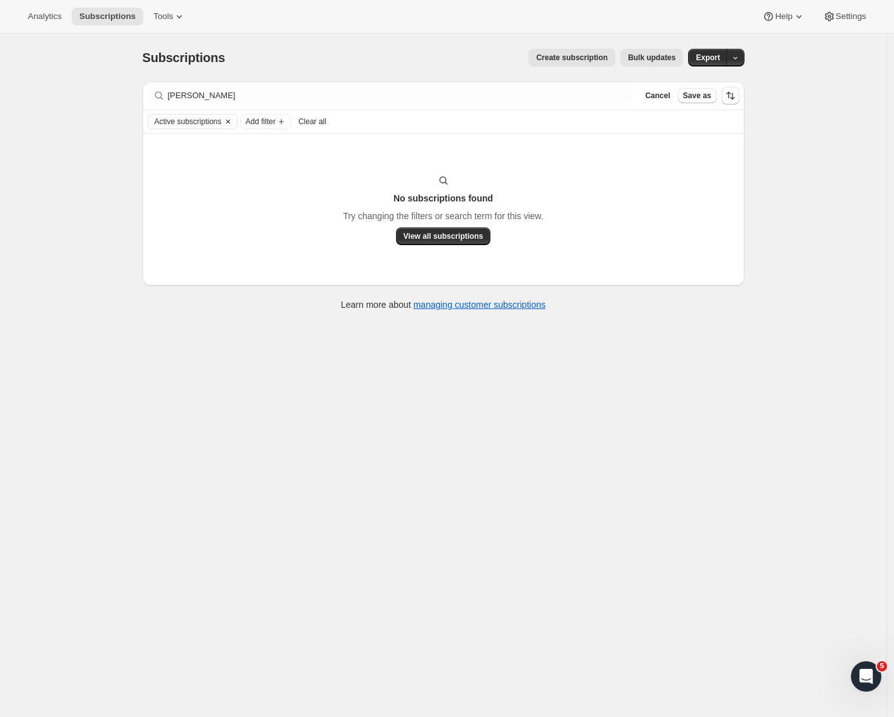
click at [233, 118] on icon "Clear" at bounding box center [228, 122] width 10 height 10
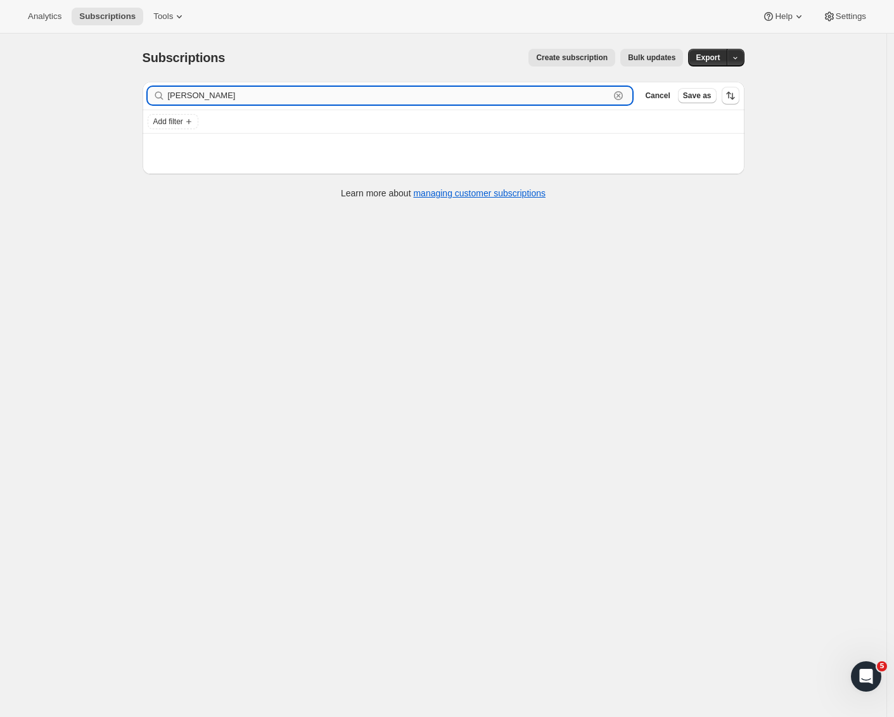
click at [245, 99] on input "[PERSON_NAME]" at bounding box center [389, 96] width 442 height 18
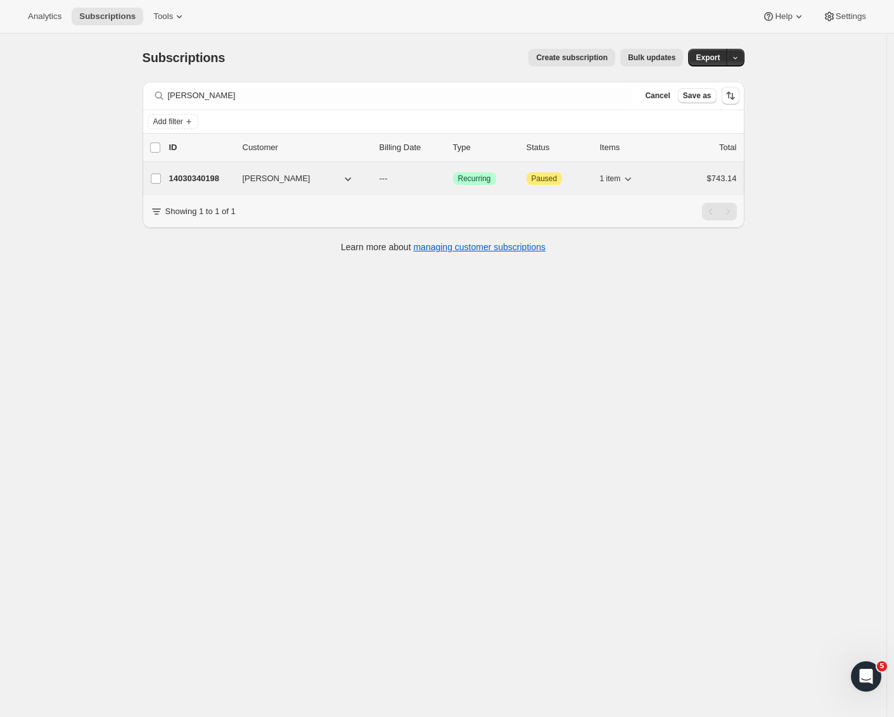
click at [213, 177] on p "14030340198" at bounding box center [200, 178] width 63 height 13
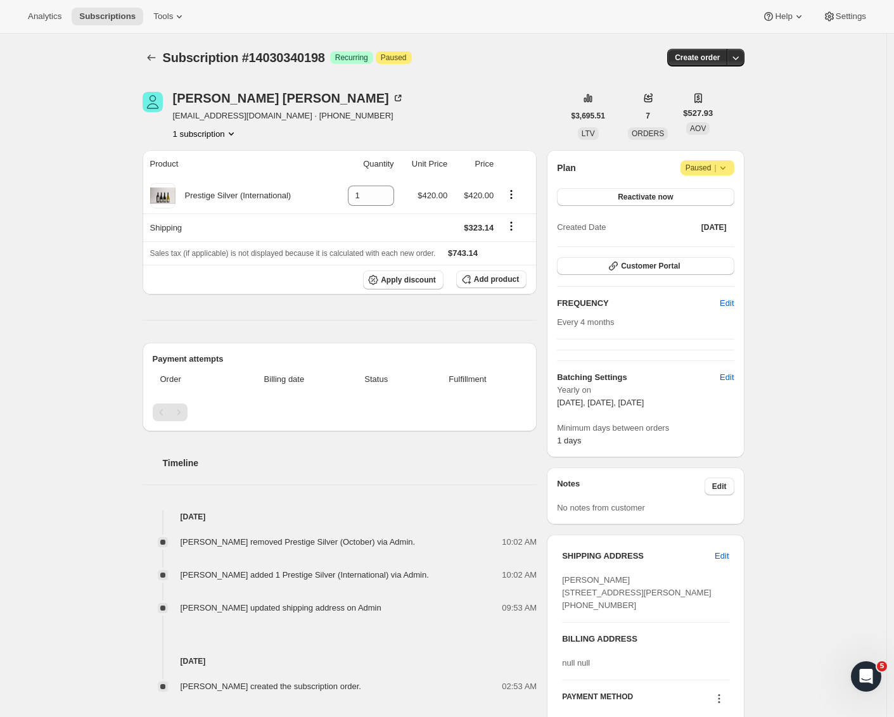
click at [827, 84] on div "Subscription #14030340198. This page is ready Subscription #14030340198 Success…" at bounding box center [443, 492] width 886 height 916
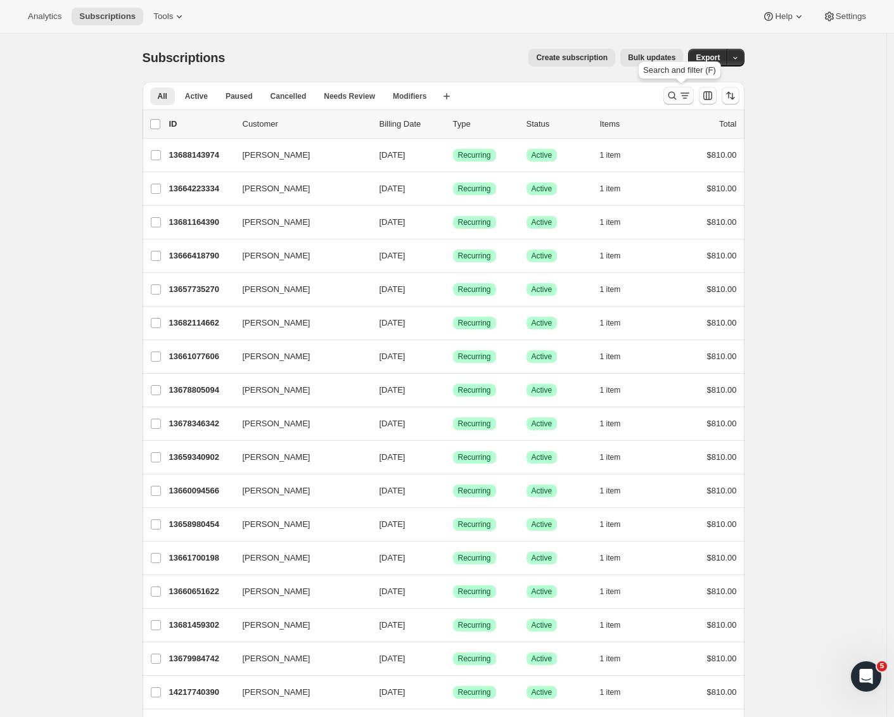
click at [685, 99] on icon "Search and filter results" at bounding box center [684, 95] width 13 height 13
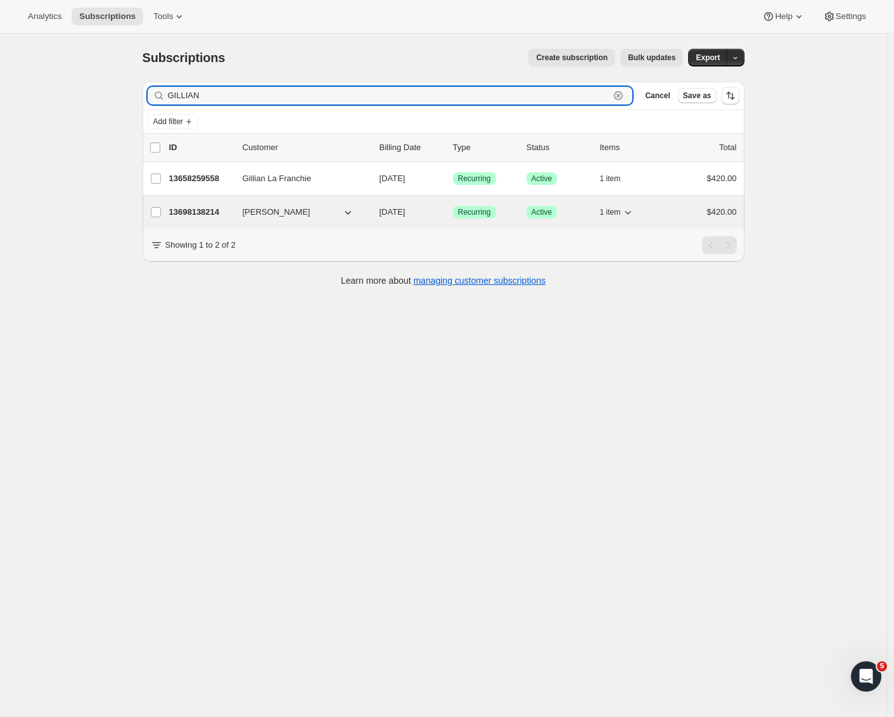
type input "GILLIAN"
click at [207, 212] on p "13698138214" at bounding box center [200, 212] width 63 height 13
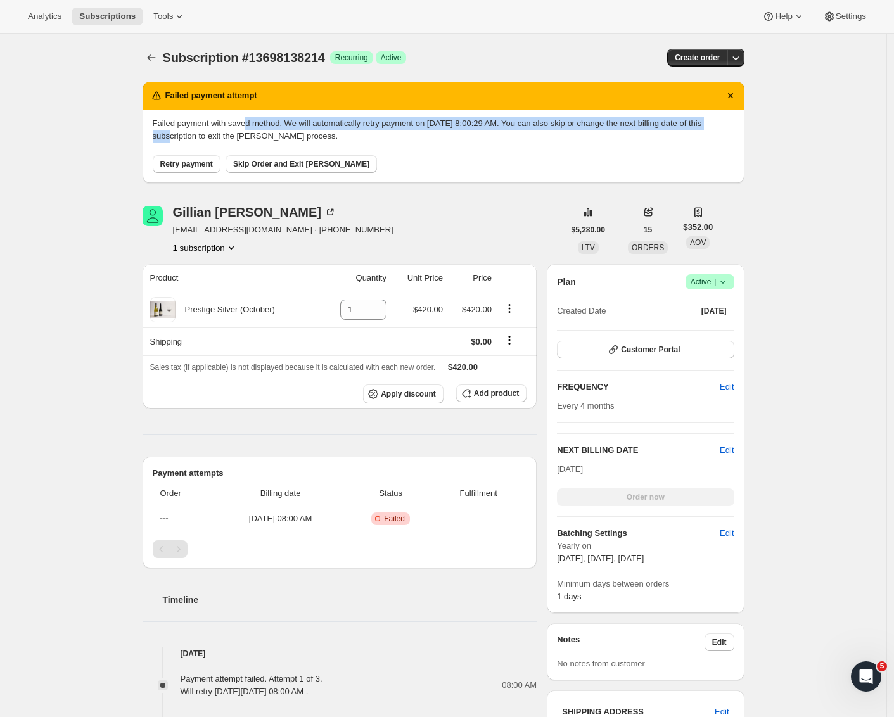
drag, startPoint x: 174, startPoint y: 129, endPoint x: 274, endPoint y: 118, distance: 100.7
click at [253, 118] on p "Failed payment with saved method. We will automatically retry payment on [DATE]…" at bounding box center [443, 129] width 581 height 25
click at [256, 160] on span "Skip Order and Exit [PERSON_NAME]" at bounding box center [301, 164] width 136 height 10
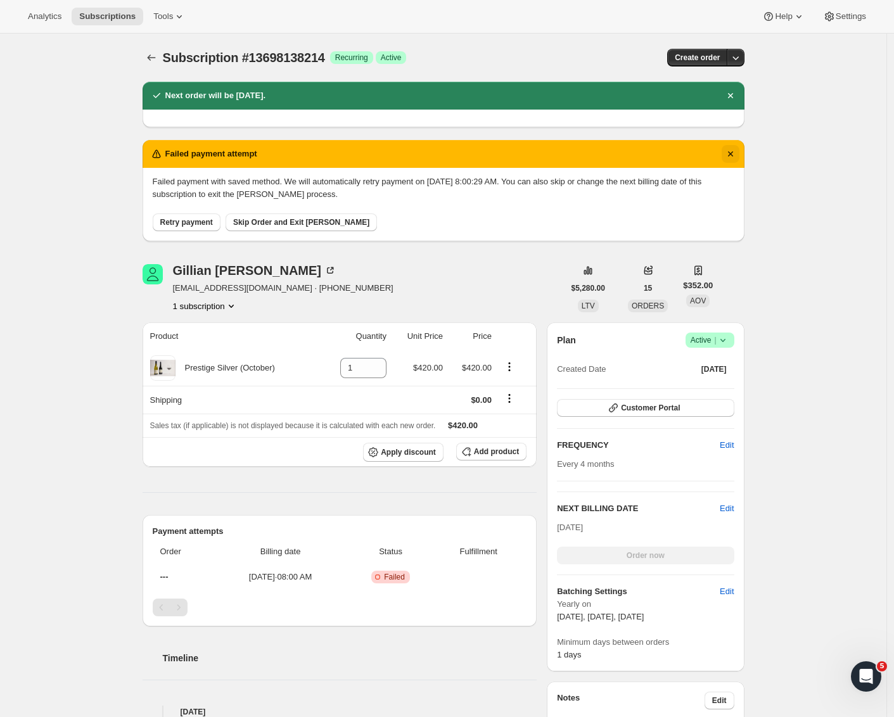
click at [739, 155] on button "Dismiss notification" at bounding box center [730, 154] width 18 height 18
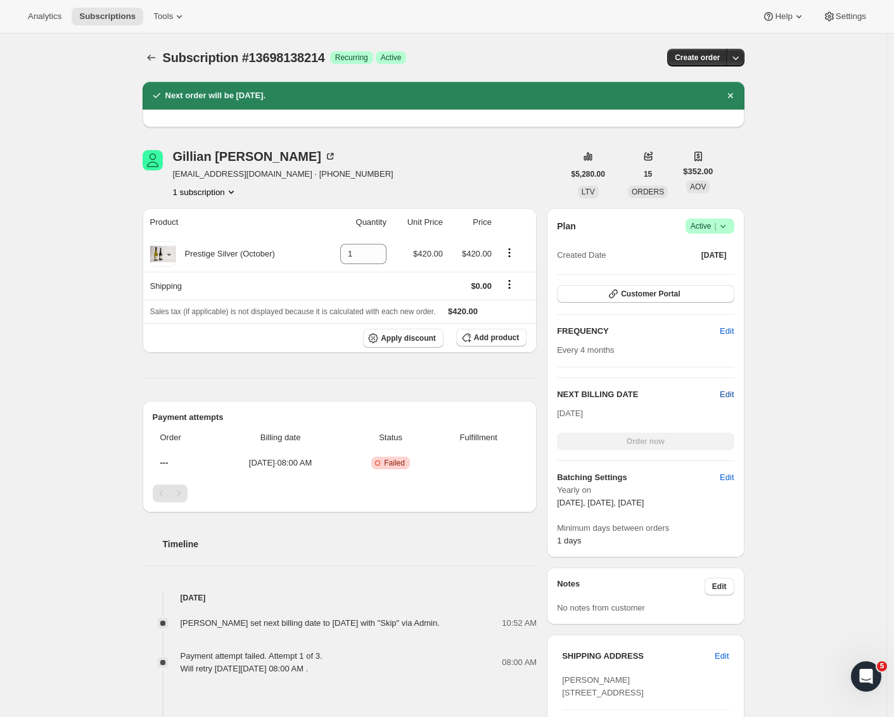
click at [728, 391] on span "Edit" at bounding box center [726, 394] width 14 height 13
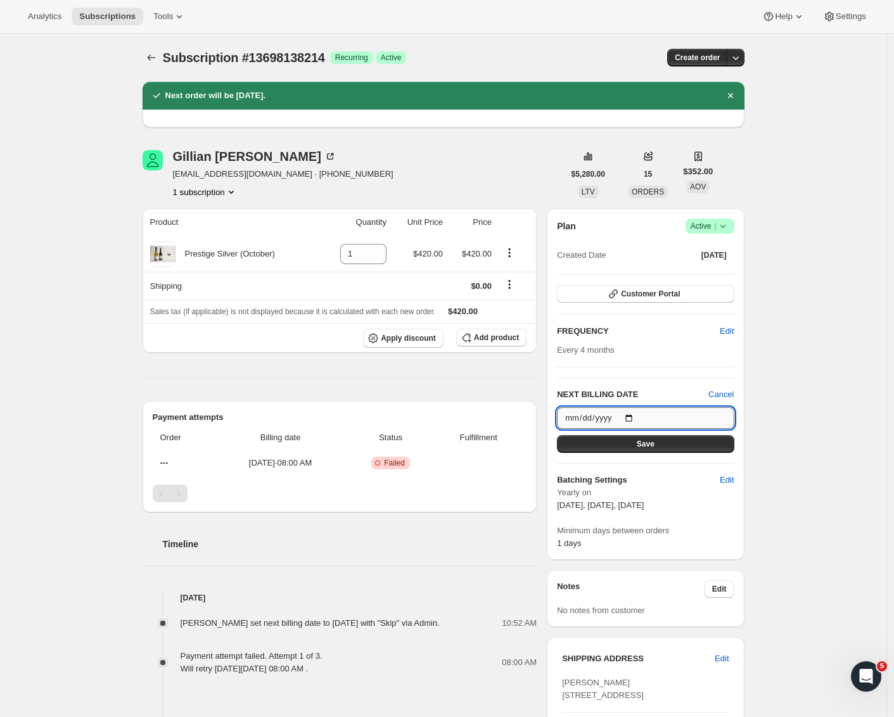
click at [616, 417] on input "[DATE]" at bounding box center [645, 418] width 177 height 22
type input "[DATE]"
click at [685, 444] on button "Save" at bounding box center [645, 444] width 177 height 18
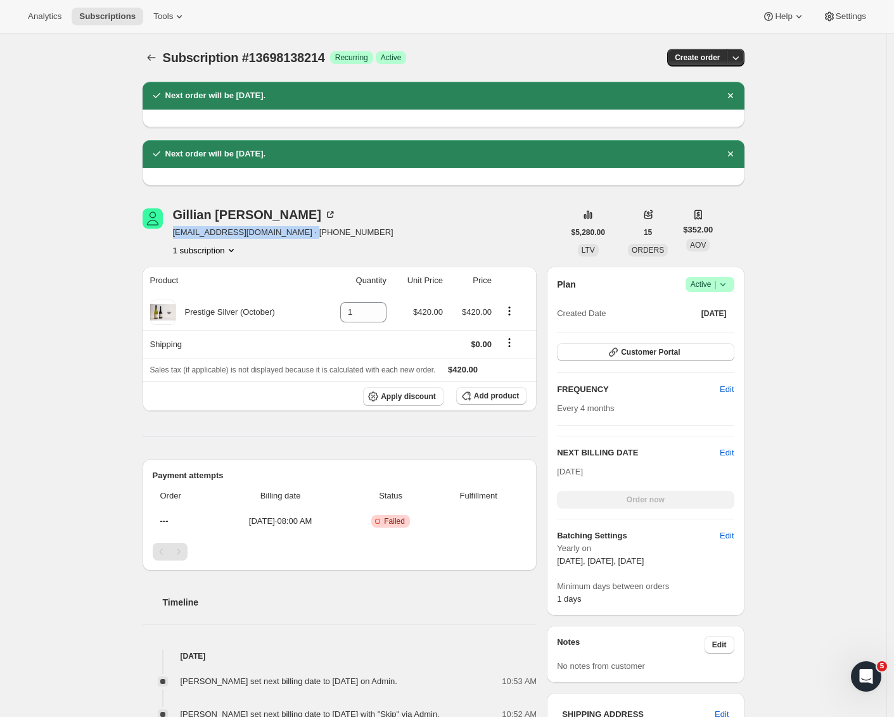
drag, startPoint x: 327, startPoint y: 233, endPoint x: 174, endPoint y: 236, distance: 153.3
click at [174, 236] on div "[PERSON_NAME] [EMAIL_ADDRESS][DOMAIN_NAME] · [PHONE_NUMBER] subscription" at bounding box center [352, 232] width 421 height 48
copy span "[EMAIL_ADDRESS][DOMAIN_NAME] · [PHONE_NUMBER]"
click at [30, 202] on div "Subscription #13698138214. This page is ready Subscription #13698138214 Success…" at bounding box center [443, 586] width 886 height 1105
